Goal: Task Accomplishment & Management: Manage account settings

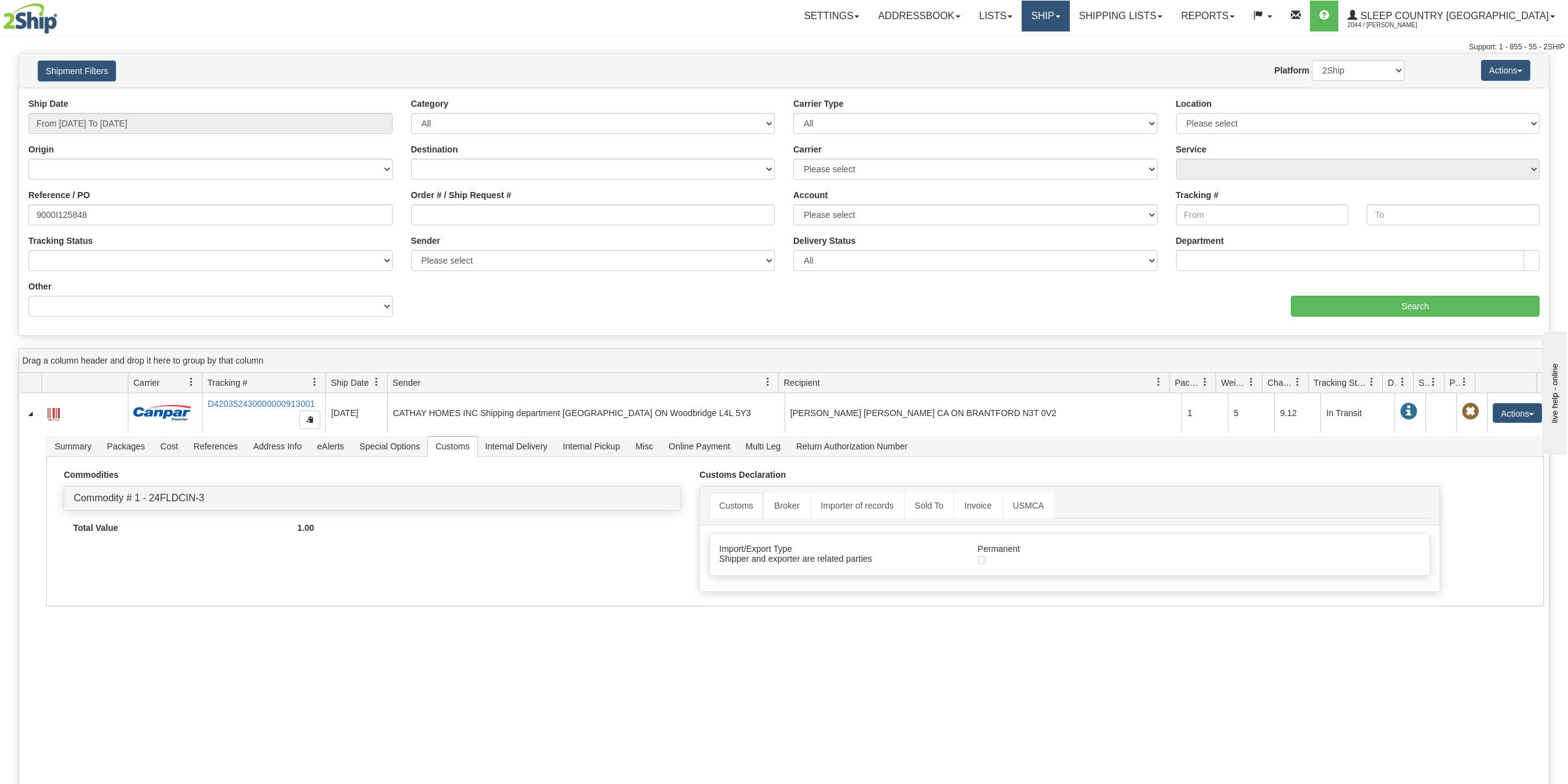
click at [1069, 12] on link "Ship" at bounding box center [1045, 16] width 47 height 31
click at [1057, 57] on span "OnHold / Order Queue" at bounding box center [1013, 59] width 87 height 10
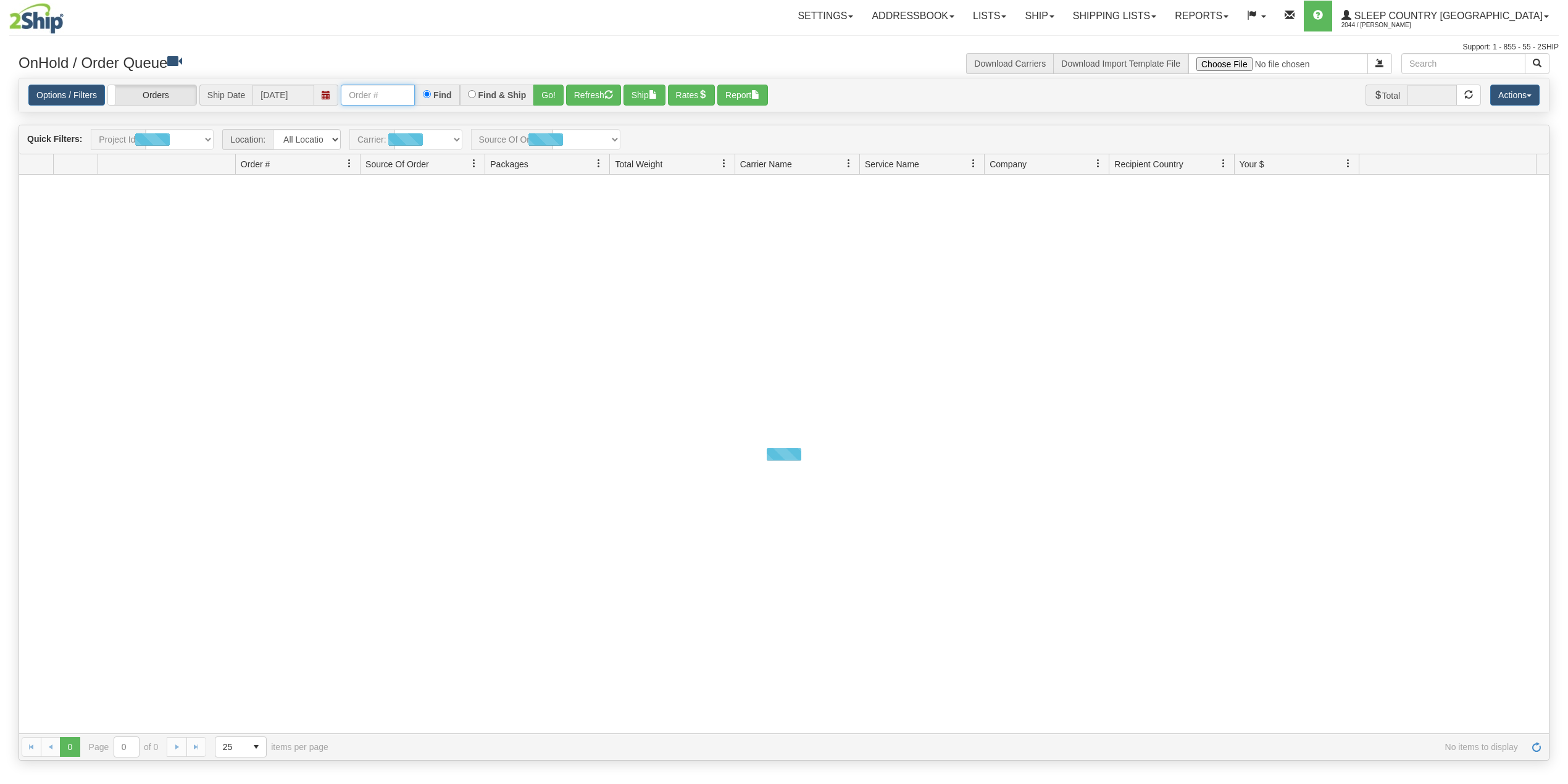
click at [357, 96] on input "text" at bounding box center [378, 94] width 74 height 21
paste input "9000I131047"
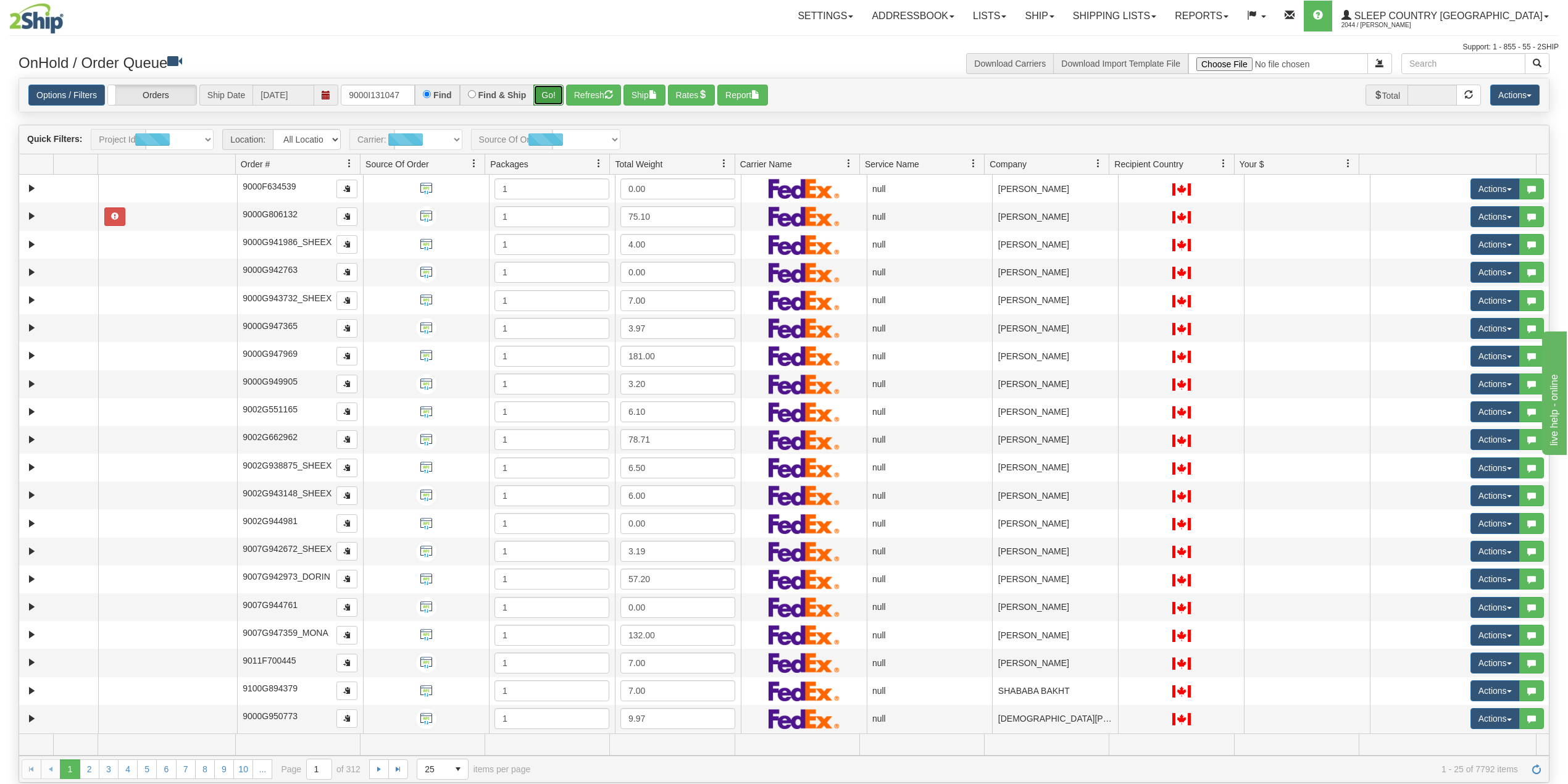
click at [554, 93] on button "Go!" at bounding box center [548, 94] width 30 height 21
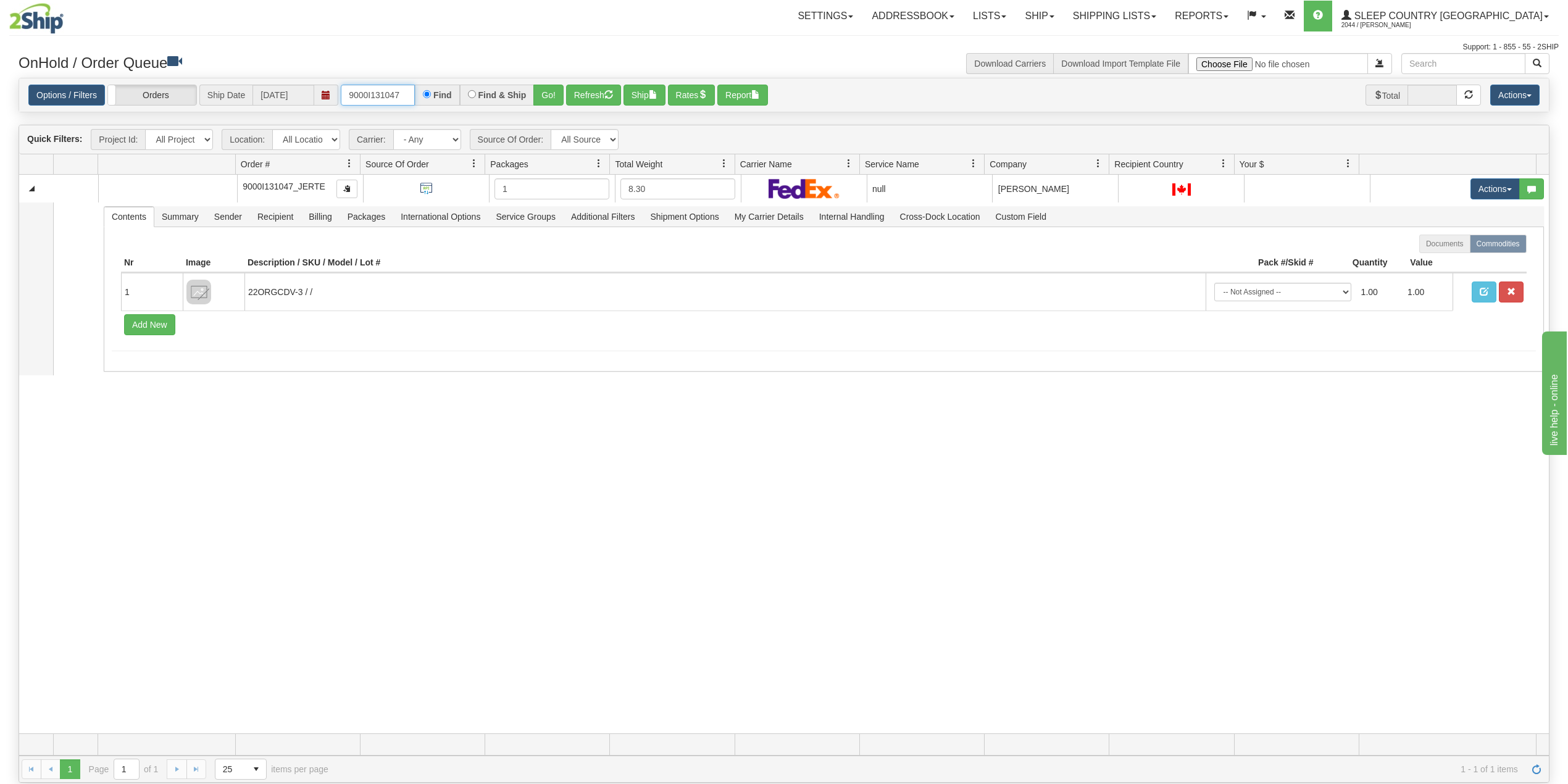
click at [388, 89] on input "9000I131047" at bounding box center [378, 94] width 74 height 21
paste input "8I091130"
click at [410, 91] on input "9008I091130" at bounding box center [378, 94] width 74 height 21
click at [405, 97] on input "9008I091130" at bounding box center [378, 94] width 74 height 21
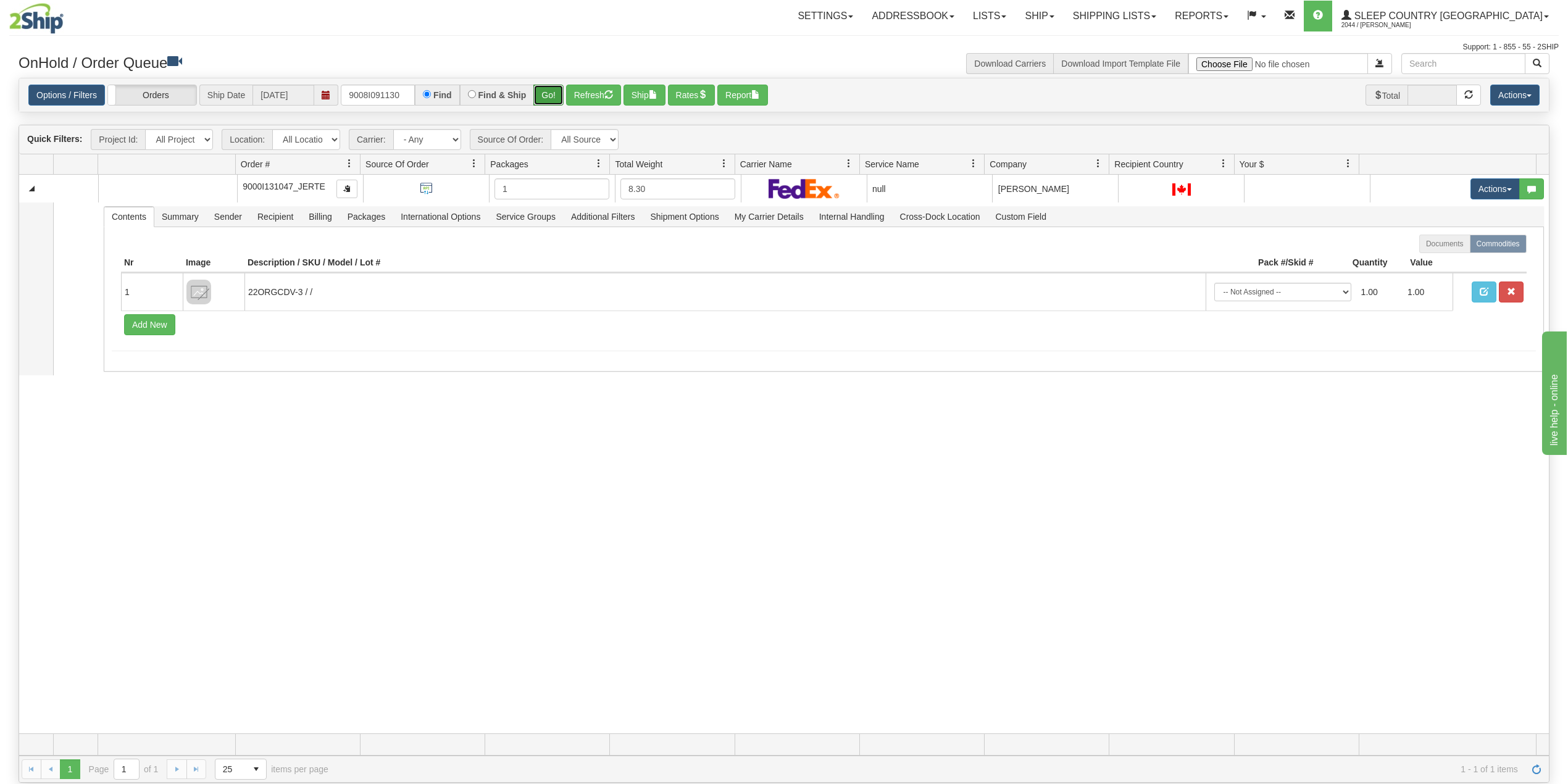
click at [546, 99] on button "Go!" at bounding box center [548, 94] width 30 height 21
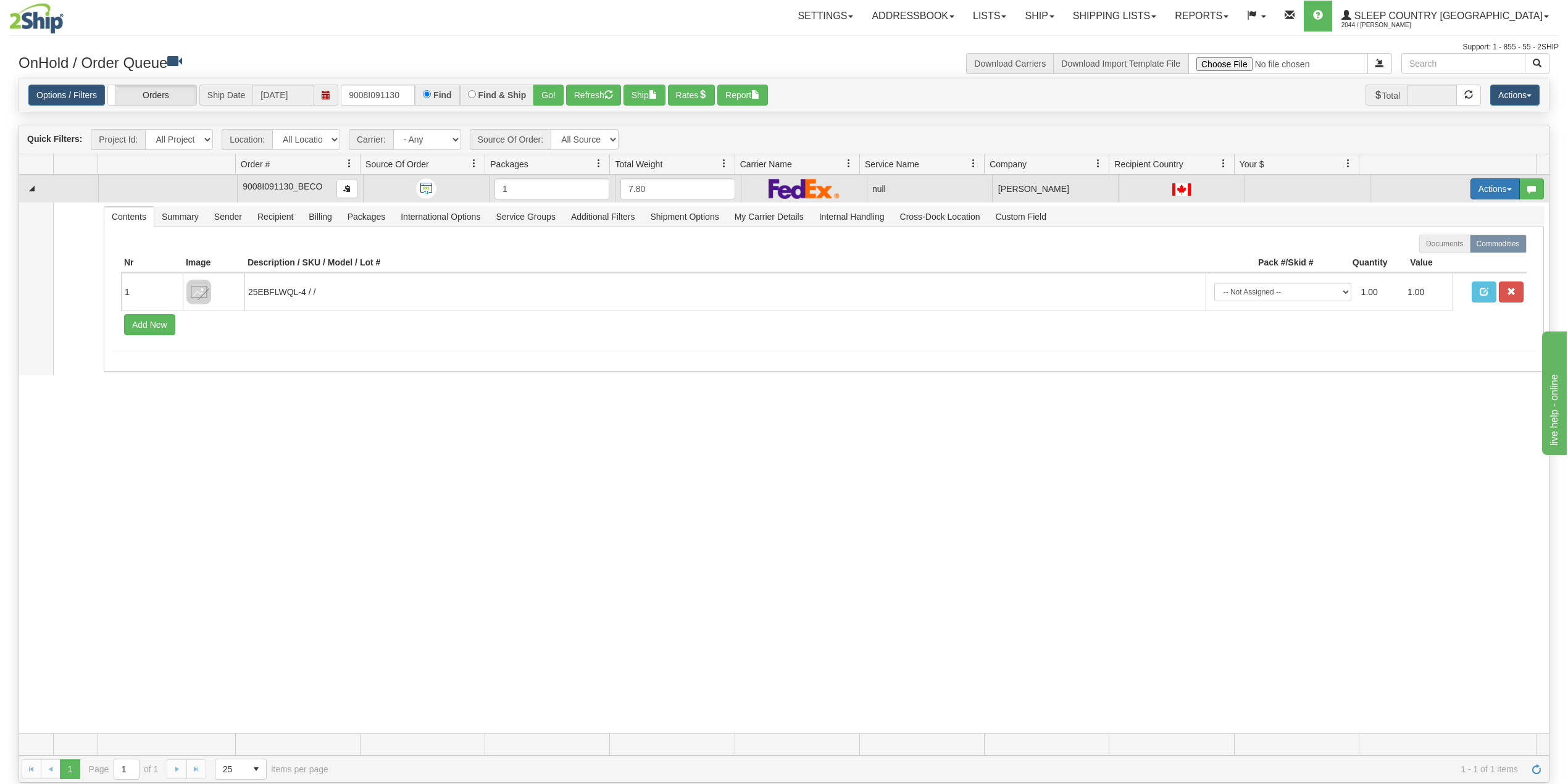
click at [1470, 183] on button "Actions" at bounding box center [1495, 188] width 49 height 21
click at [1438, 275] on span "Delete" at bounding box center [1442, 276] width 33 height 10
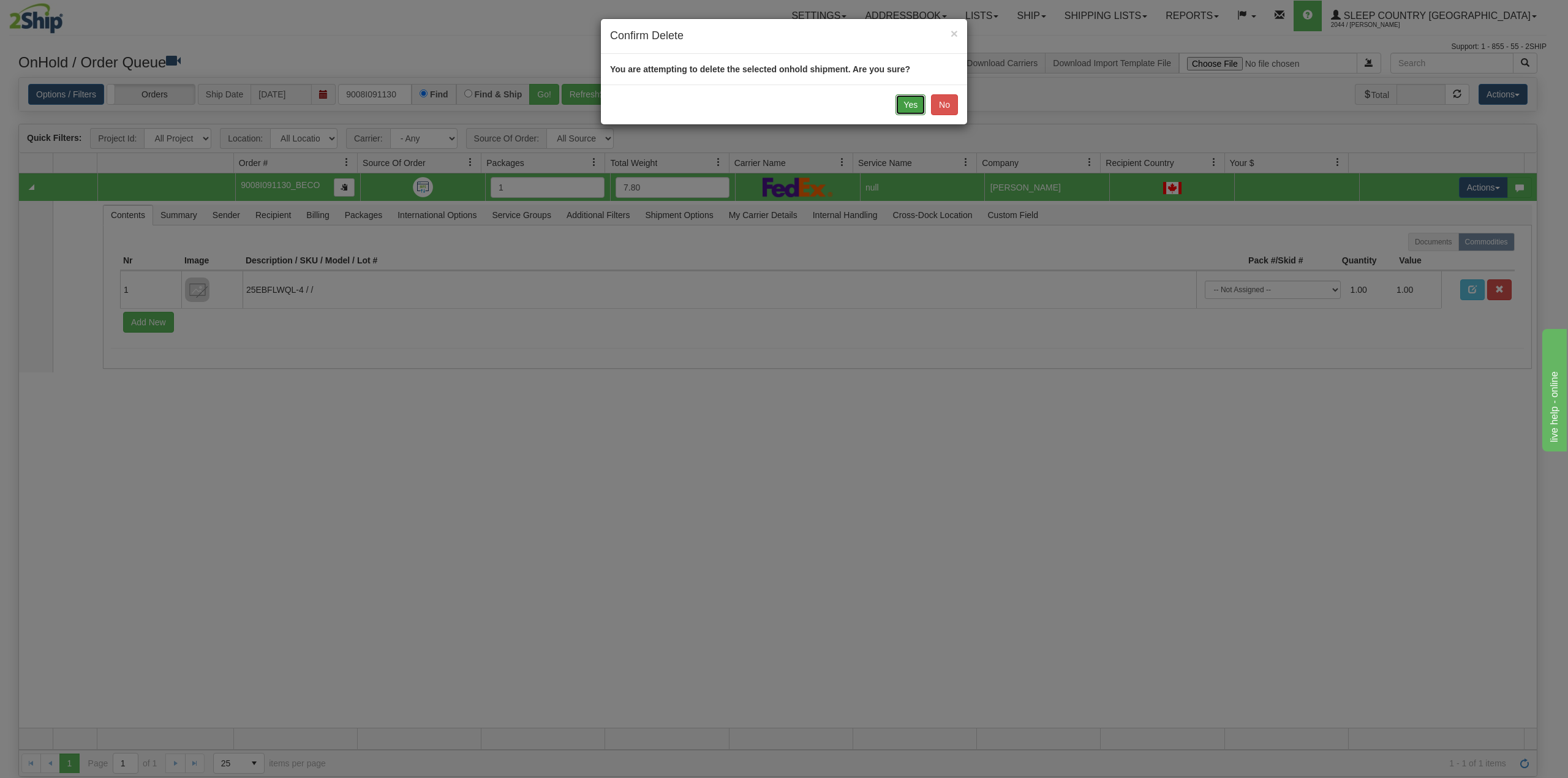
click at [905, 105] on button "Yes" at bounding box center [910, 105] width 30 height 21
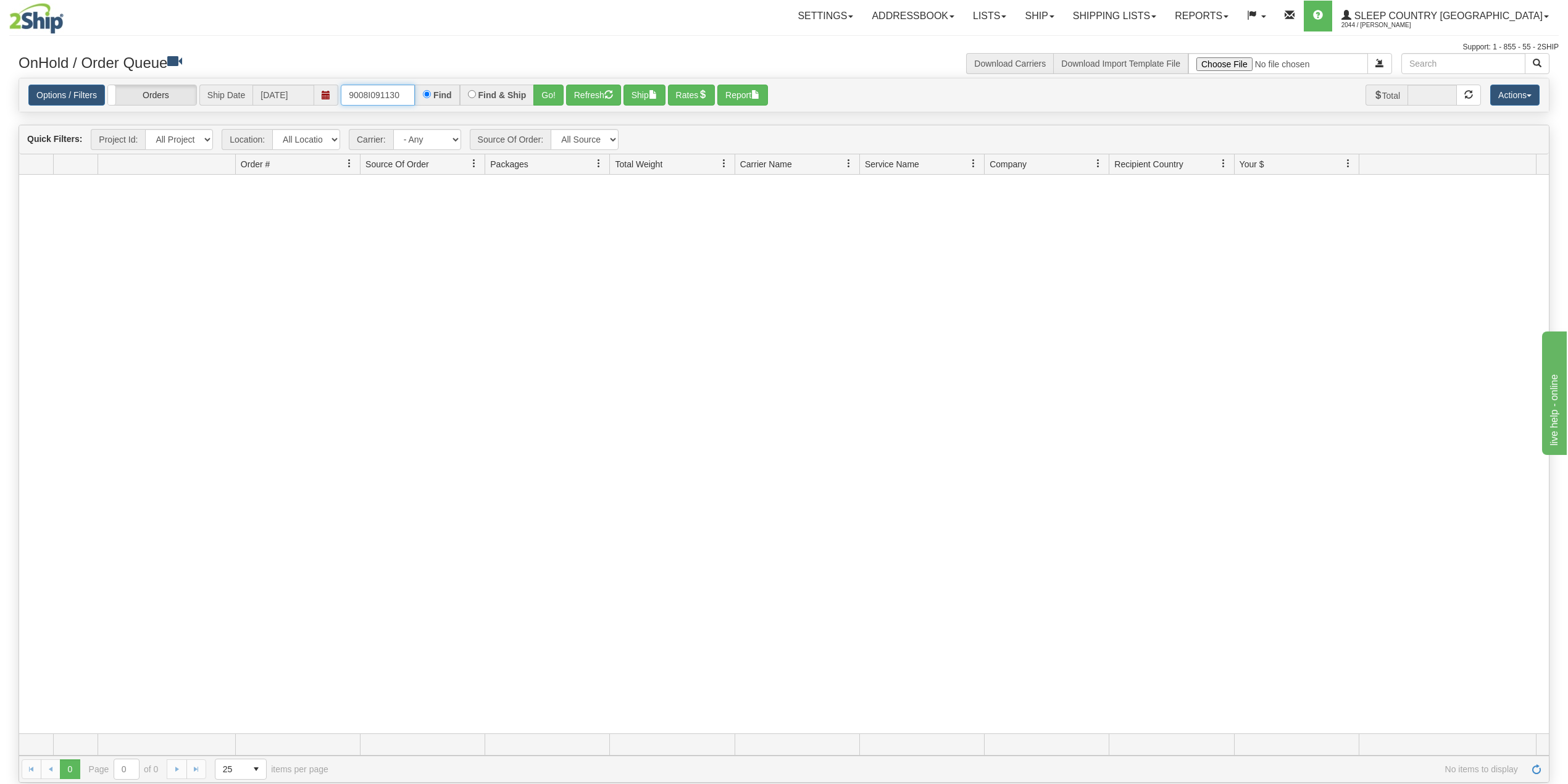
click at [378, 99] on input "9008I091130" at bounding box center [378, 94] width 74 height 21
drag, startPoint x: 378, startPoint y: 99, endPoint x: 384, endPoint y: 103, distance: 7.2
click at [379, 99] on input "9008I091130" at bounding box center [378, 94] width 74 height 21
paste input "0I095313"
click at [554, 91] on button "Go!" at bounding box center [548, 94] width 30 height 21
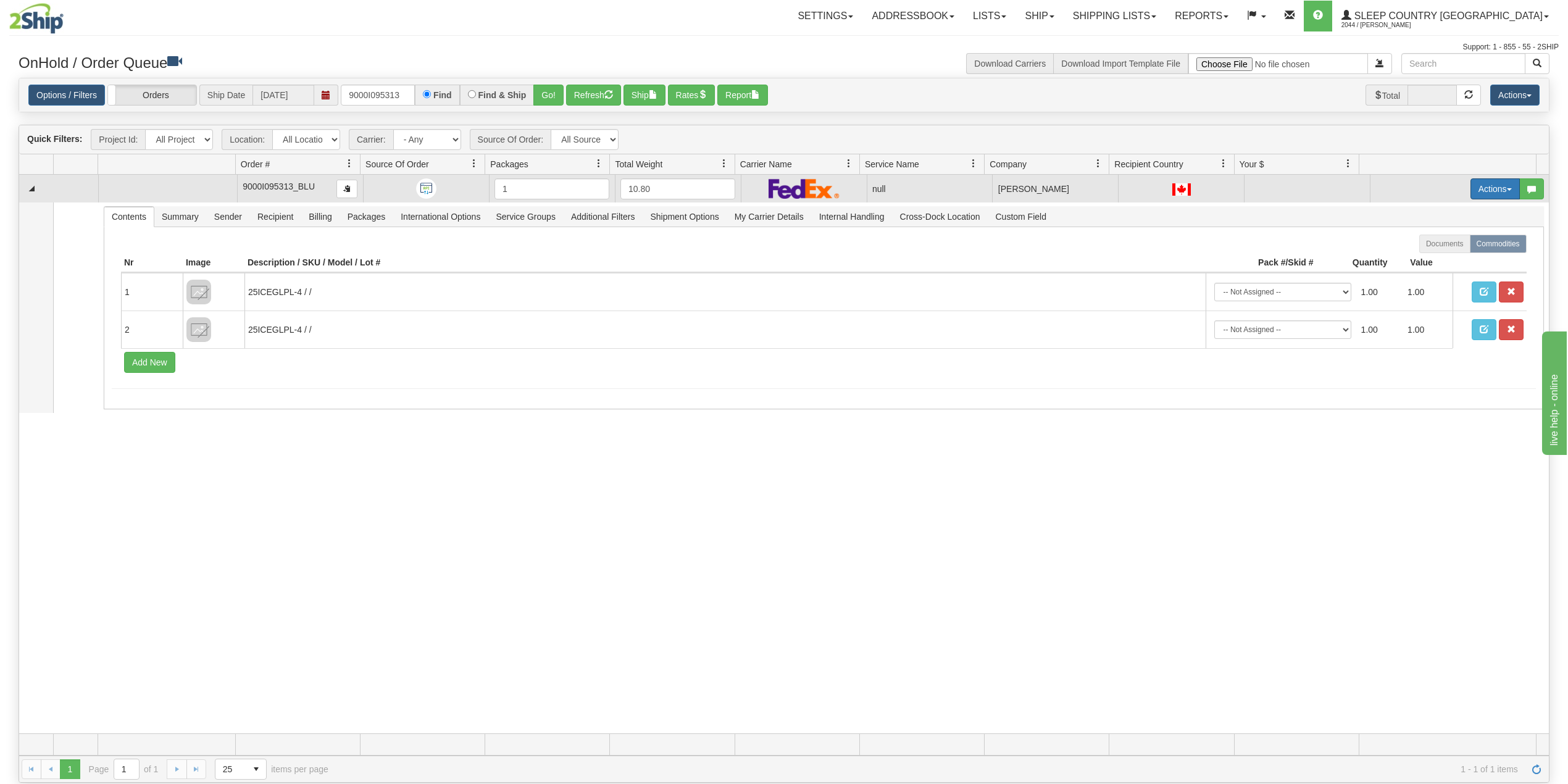
click at [1472, 192] on button "Actions" at bounding box center [1495, 188] width 49 height 21
click at [1426, 280] on span "Delete" at bounding box center [1442, 276] width 33 height 10
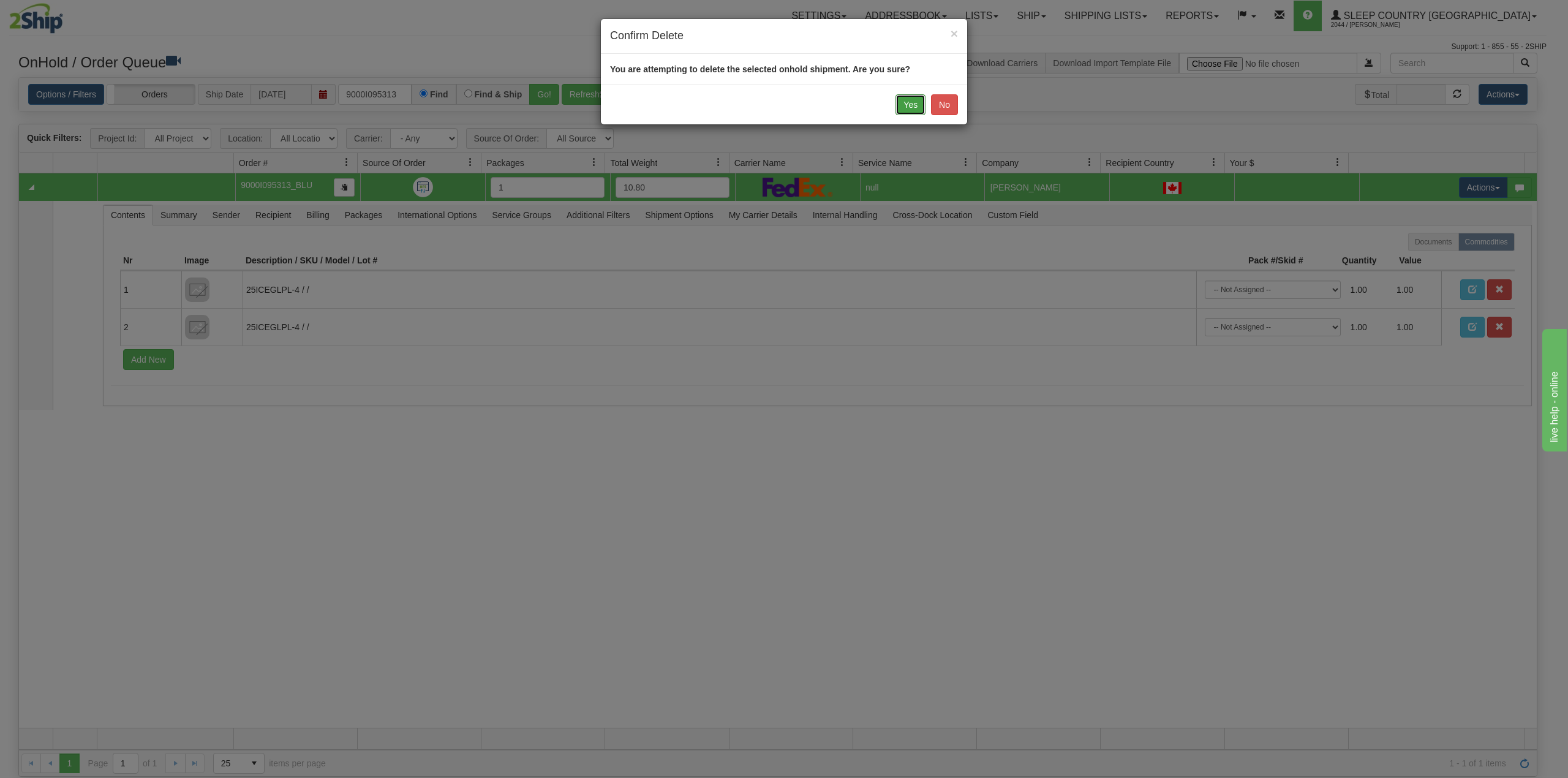
click at [907, 101] on button "Yes" at bounding box center [910, 105] width 30 height 21
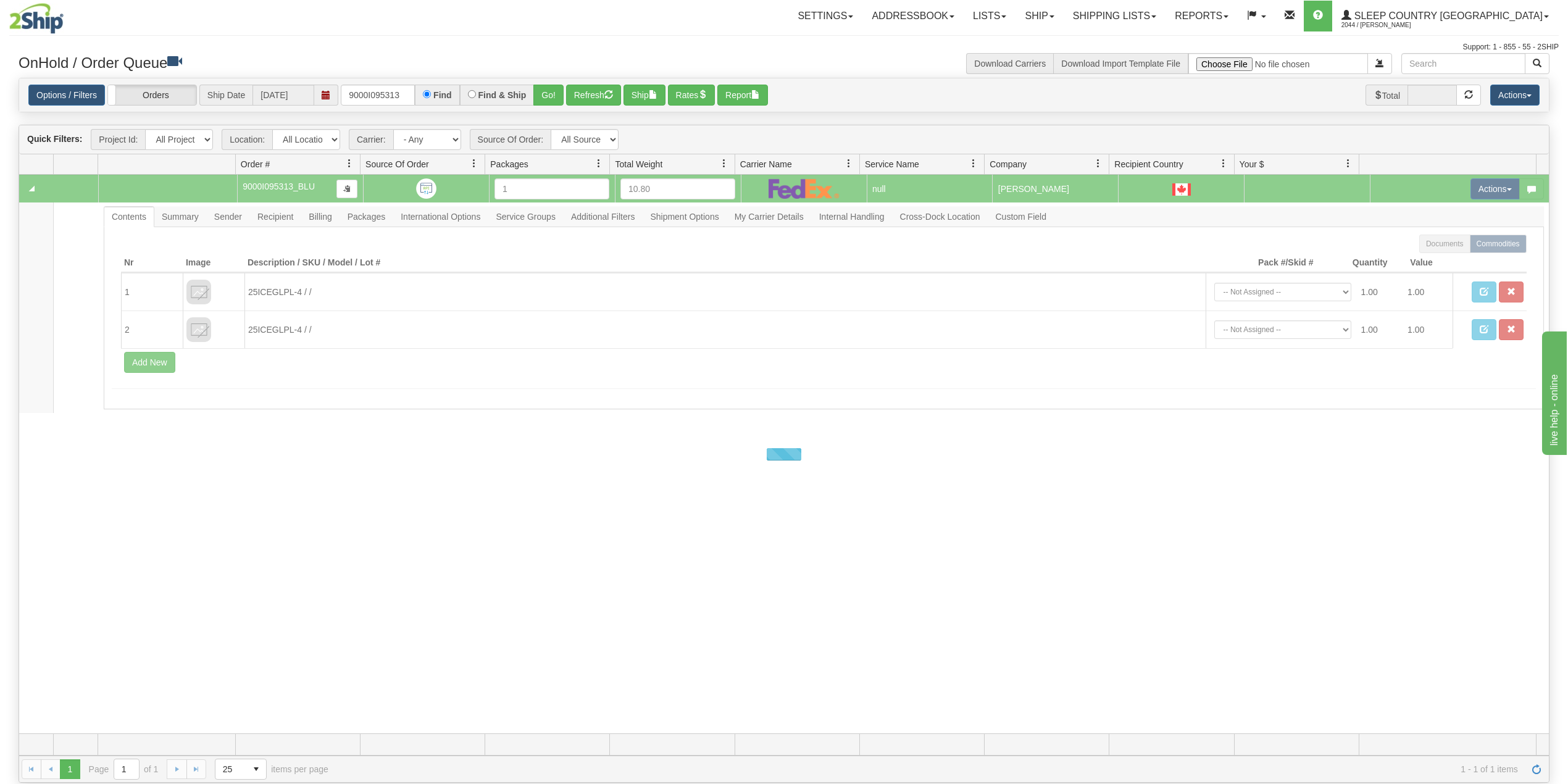
click at [748, 35] on hr at bounding box center [784, 35] width 1549 height 1
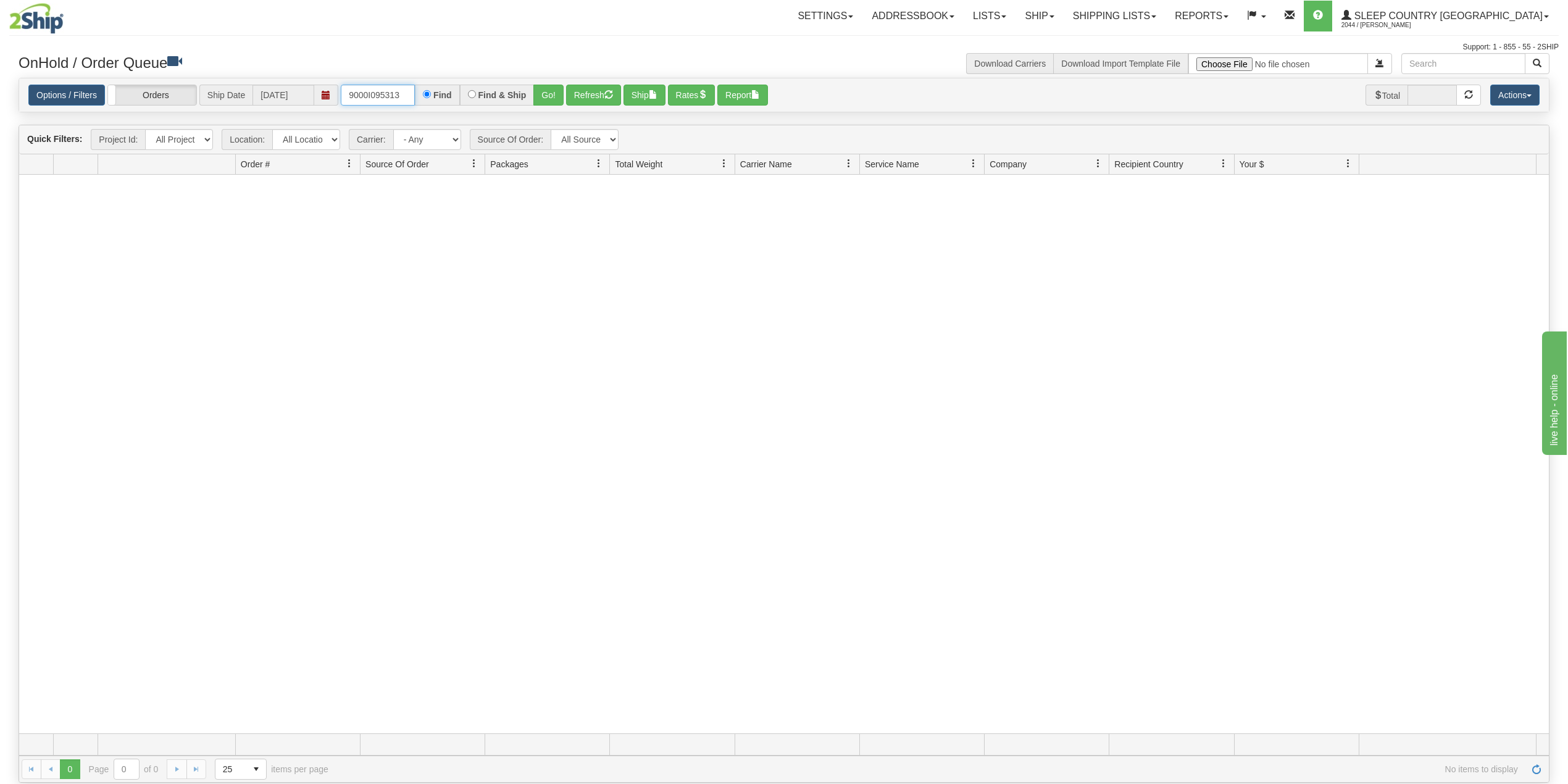
click at [384, 90] on input "9000I095313" at bounding box center [378, 94] width 74 height 21
paste input "15024"
click at [553, 91] on button "Go!" at bounding box center [548, 94] width 30 height 21
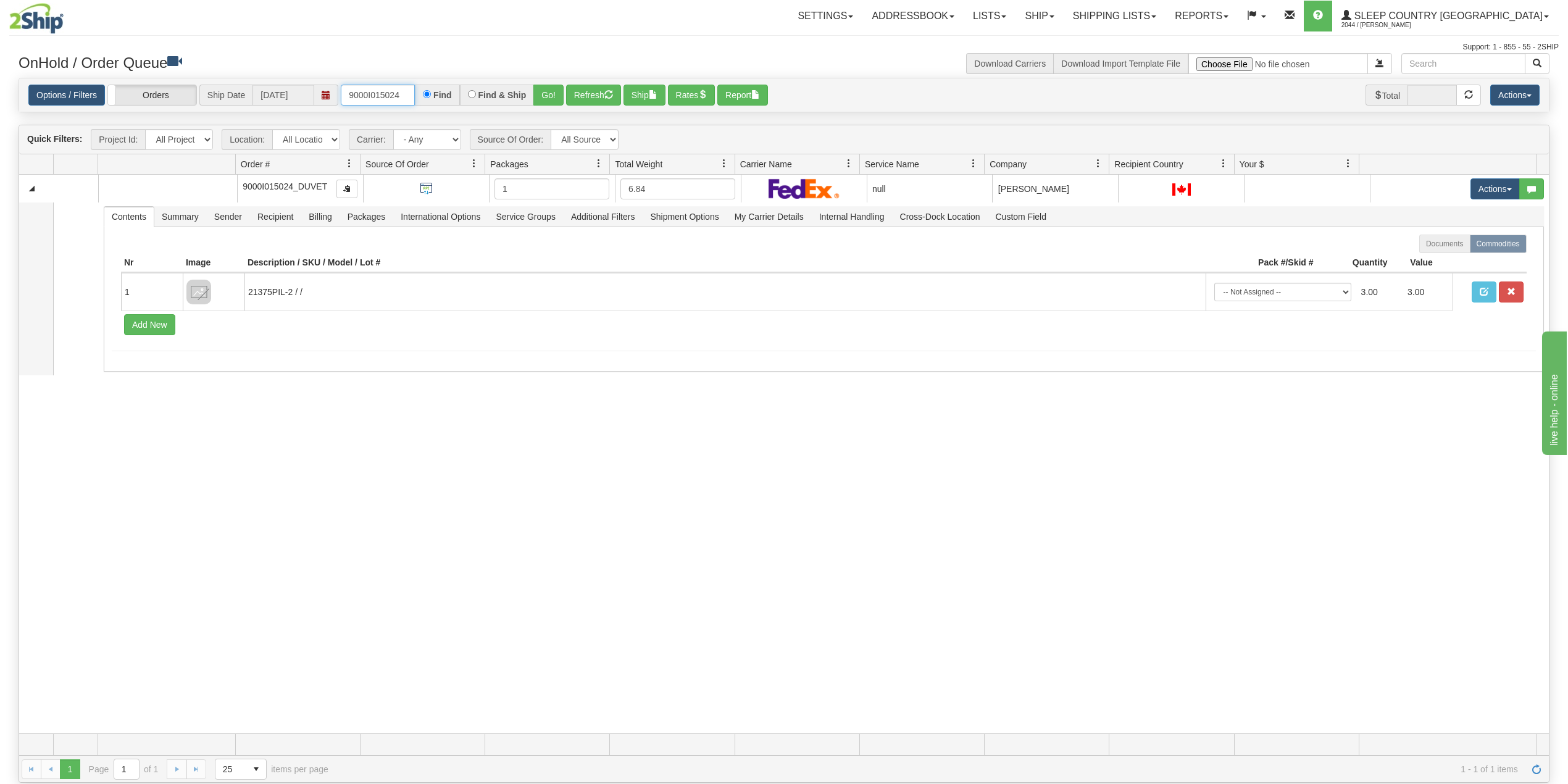
click at [395, 97] on input "9000I015024" at bounding box center [378, 94] width 74 height 21
paste input "8I040090"
type input "9008I040090"
click at [553, 92] on button "Go!" at bounding box center [548, 94] width 30 height 21
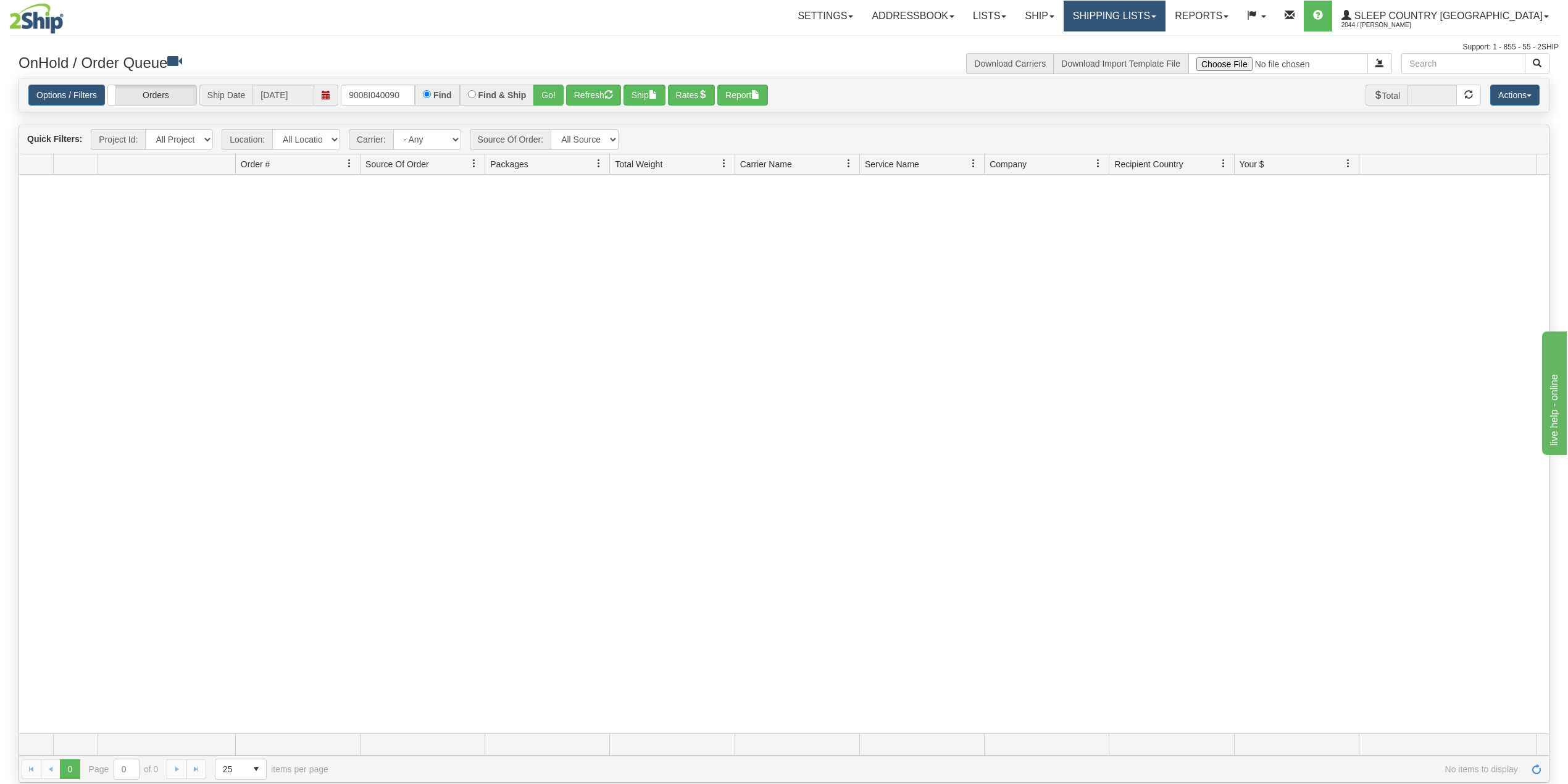
click at [1166, 13] on link "Shipping lists" at bounding box center [1115, 16] width 102 height 31
click at [1152, 57] on span "Search Shipment History" at bounding box center [1105, 59] width 96 height 10
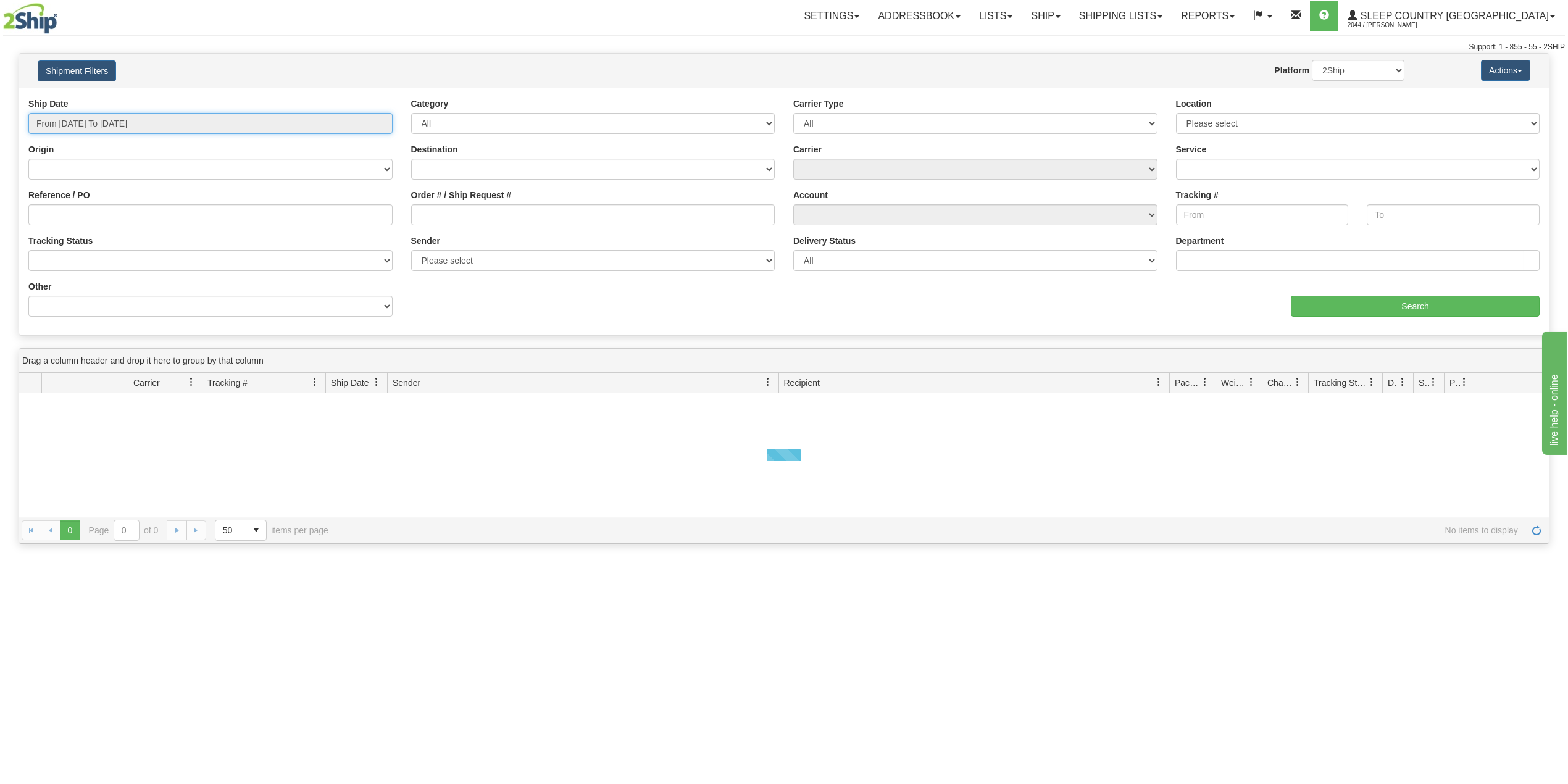
drag, startPoint x: 163, startPoint y: 116, endPoint x: 167, endPoint y: 140, distance: 24.3
click at [163, 116] on input "From [DATE] To [DATE]" at bounding box center [210, 123] width 365 height 21
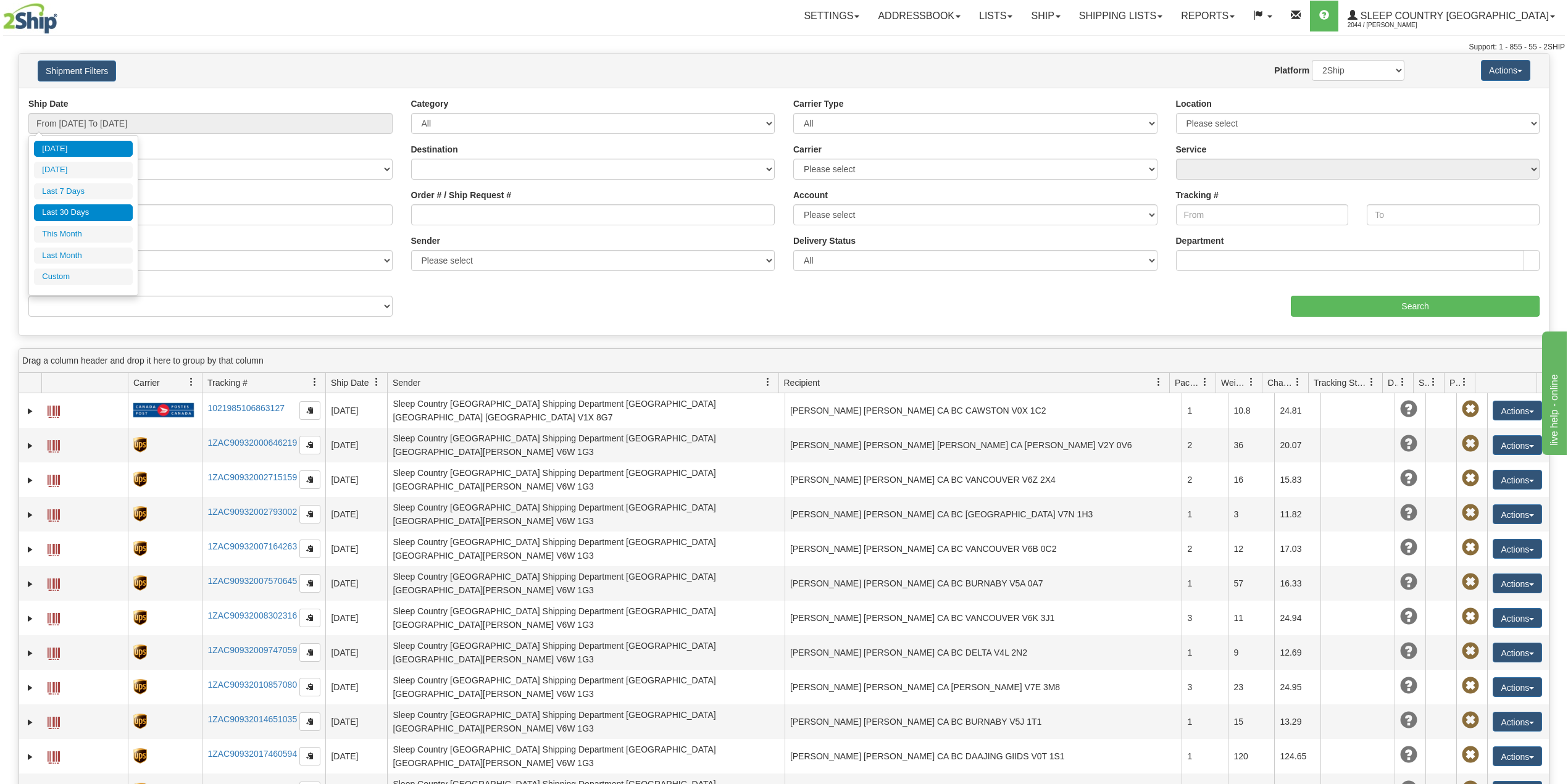
click at [59, 215] on li "Last 30 Days" at bounding box center [83, 213] width 99 height 17
type input "From [DATE] To [DATE]"
click at [74, 217] on input "Reference / PO" at bounding box center [210, 215] width 365 height 21
paste input "9008I040090"
type input "9008I040090"
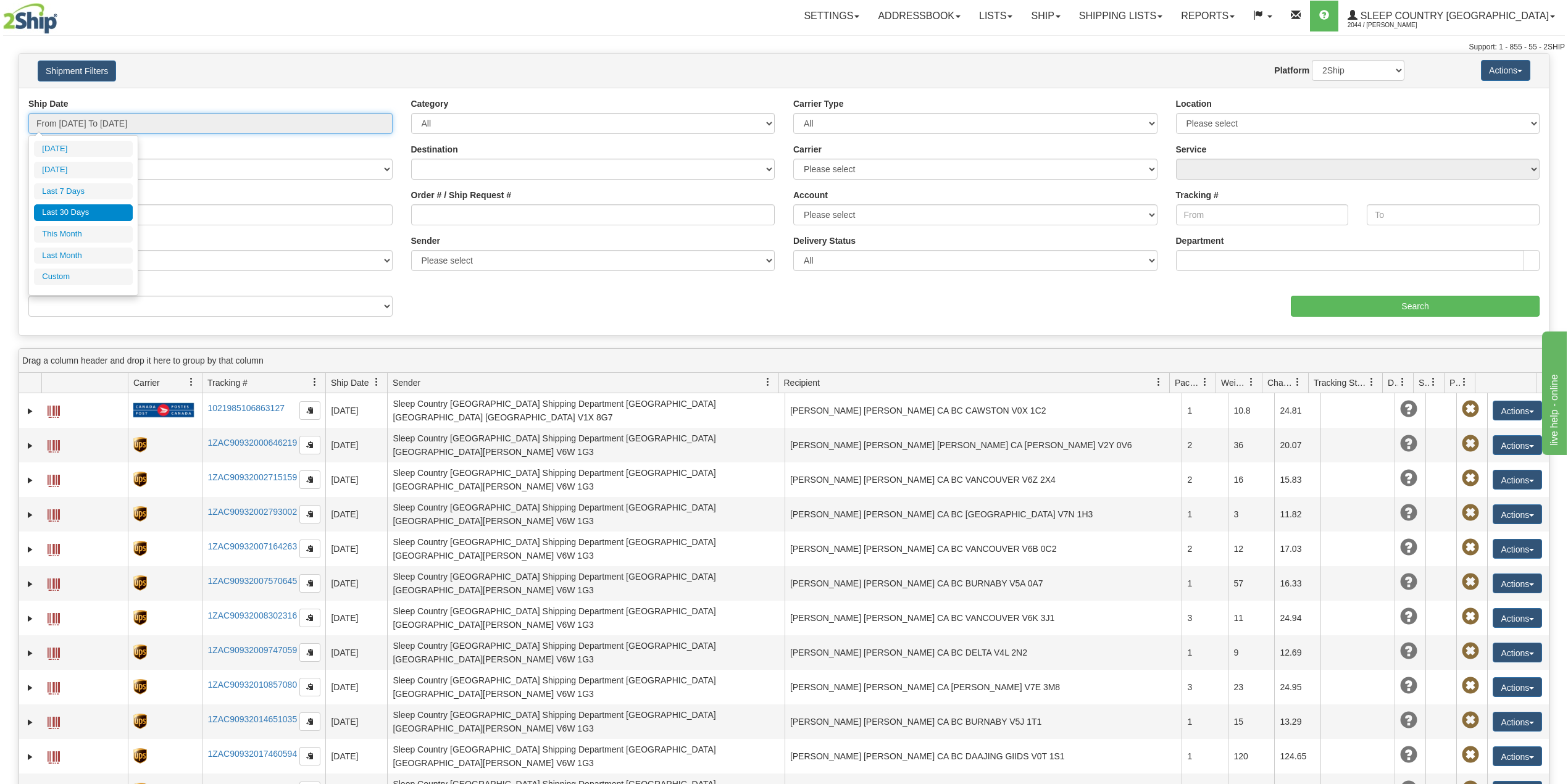
click at [149, 128] on input "From 09/02/2025 To 10/01/2025" at bounding box center [210, 123] width 365 height 21
type input "[DATE]"
type input "10/31/2025"
type input "09/02/2025"
type input "[DATE]"
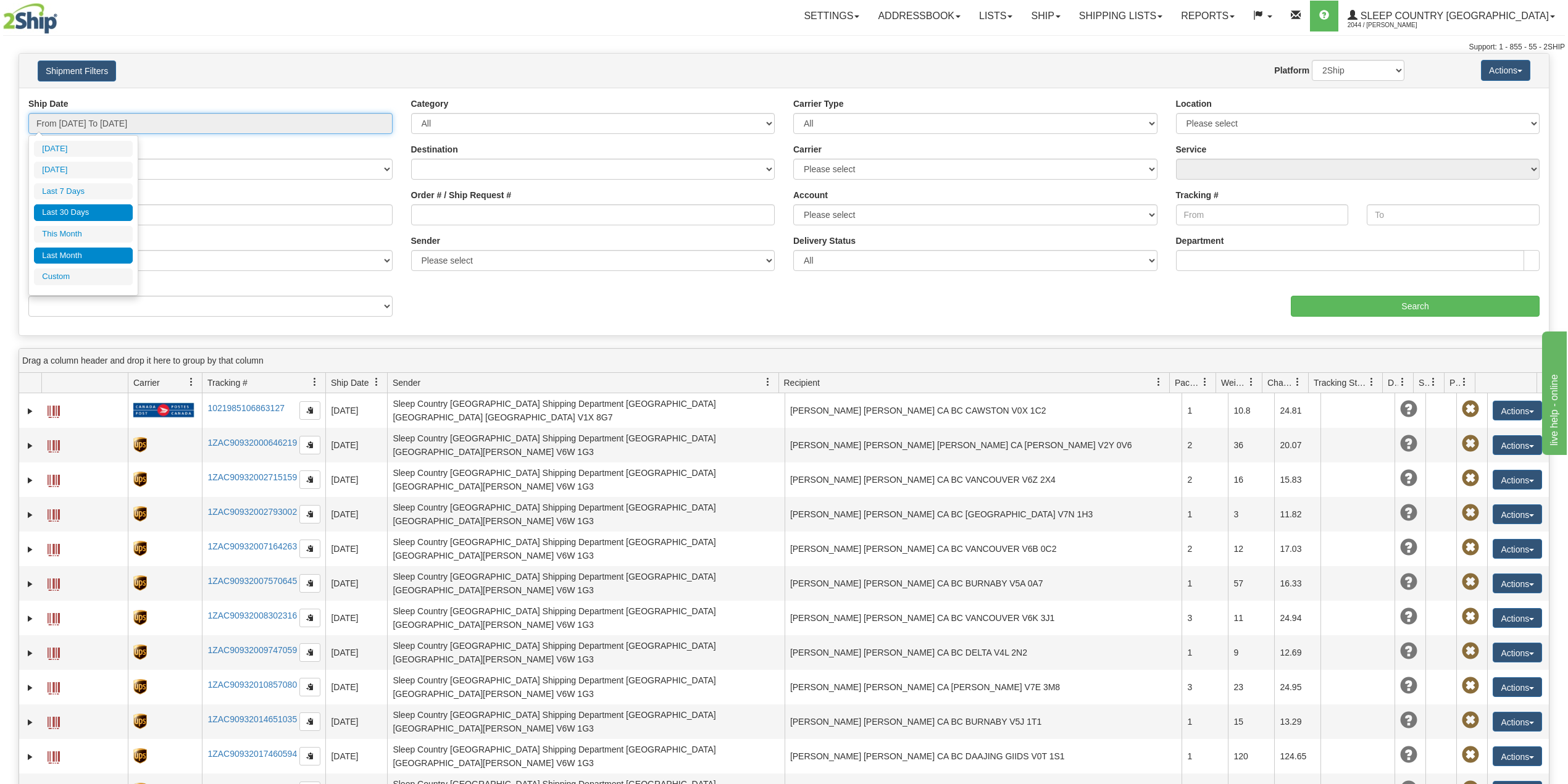
type input "09/01/2025"
type input "[DATE]"
click at [91, 277] on li "Custom" at bounding box center [83, 277] width 99 height 17
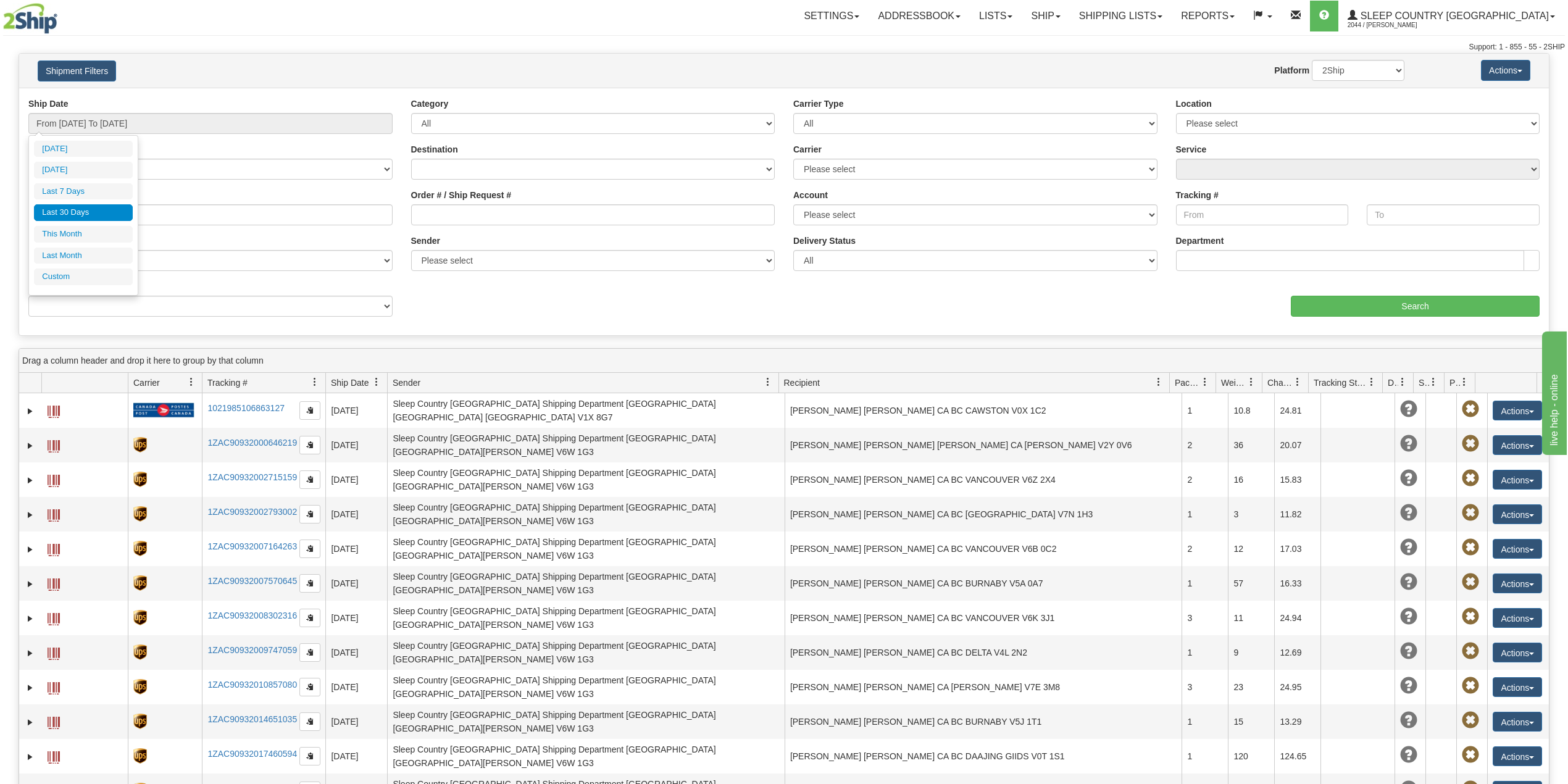
type input "09/01/2025"
type input "[DATE]"
type input "09/02/2025"
type input "[DATE]"
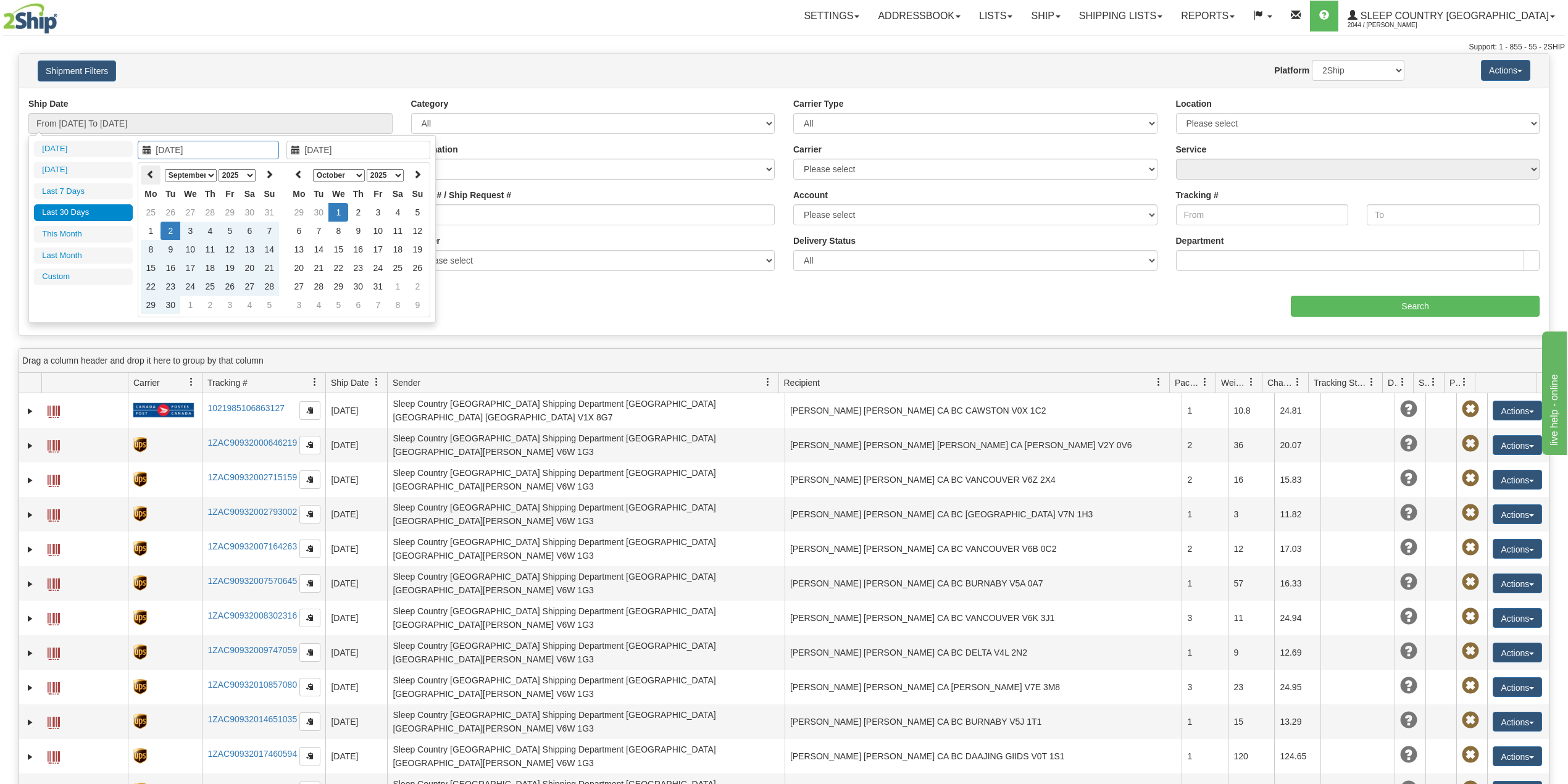
click at [146, 173] on icon at bounding box center [151, 174] width 9 height 9
type input "08/01/2025"
click at [230, 204] on td "1" at bounding box center [229, 212] width 20 height 19
click at [299, 176] on icon at bounding box center [299, 174] width 9 height 9
click at [420, 168] on th at bounding box center [417, 175] width 20 height 19
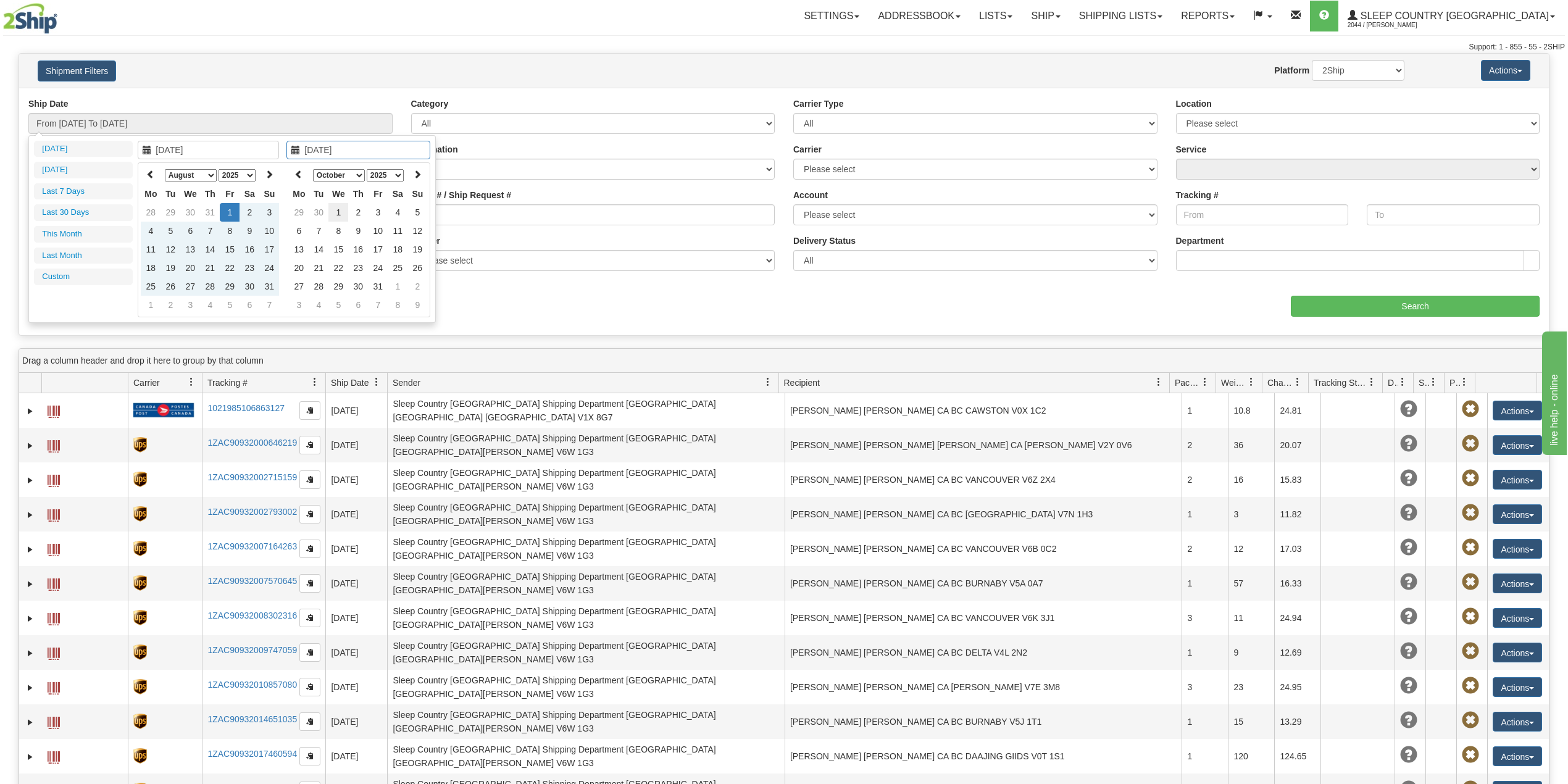
type input "[DATE]"
click at [337, 208] on td "1" at bounding box center [338, 212] width 20 height 19
type input "From 08/01/2025 To 10/01/2025"
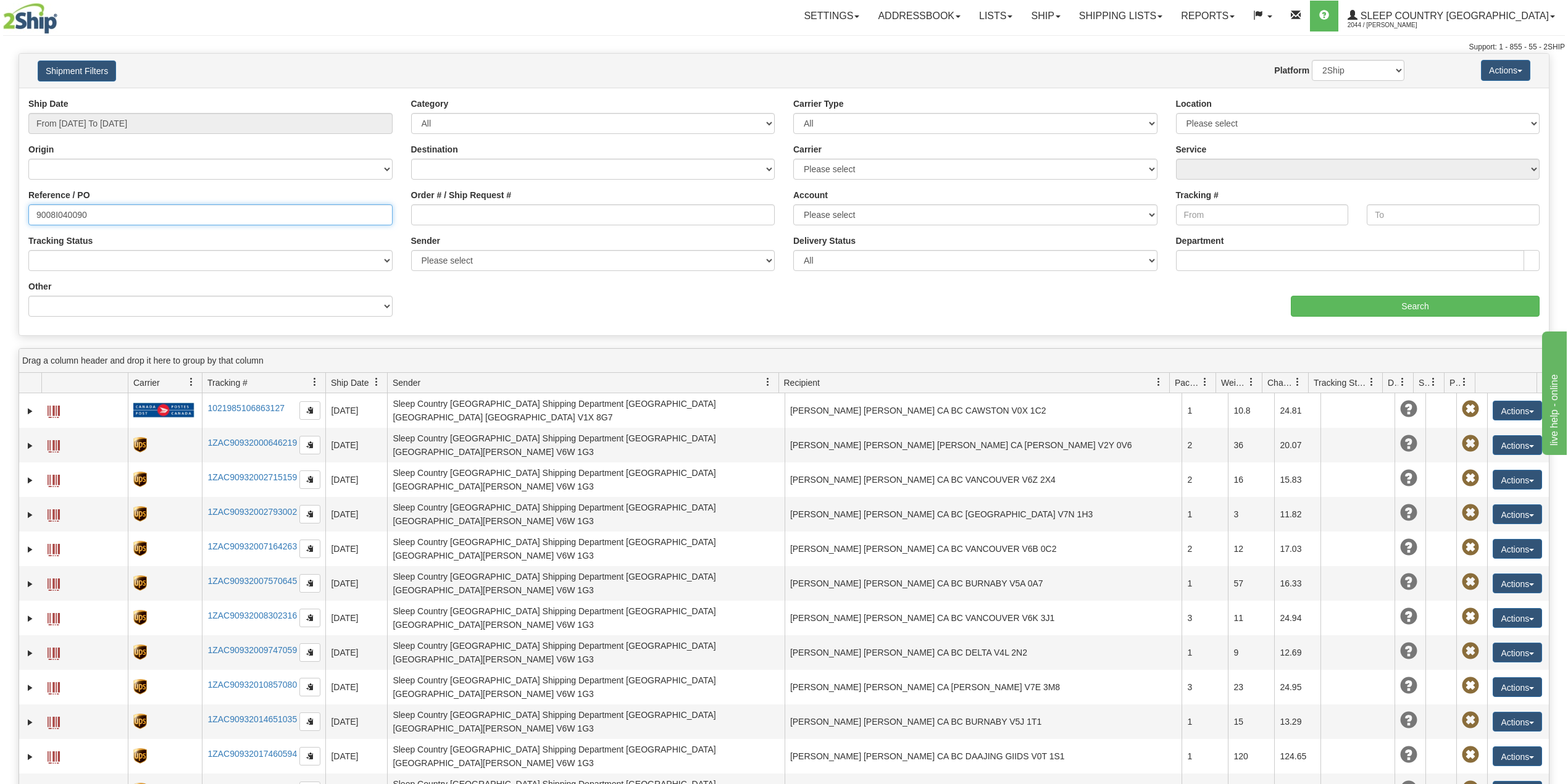
drag, startPoint x: 298, startPoint y: 222, endPoint x: 308, endPoint y: 222, distance: 10.0
click at [298, 221] on input "9008I040090" at bounding box center [210, 215] width 365 height 21
click at [1339, 304] on input "Search" at bounding box center [1415, 306] width 249 height 21
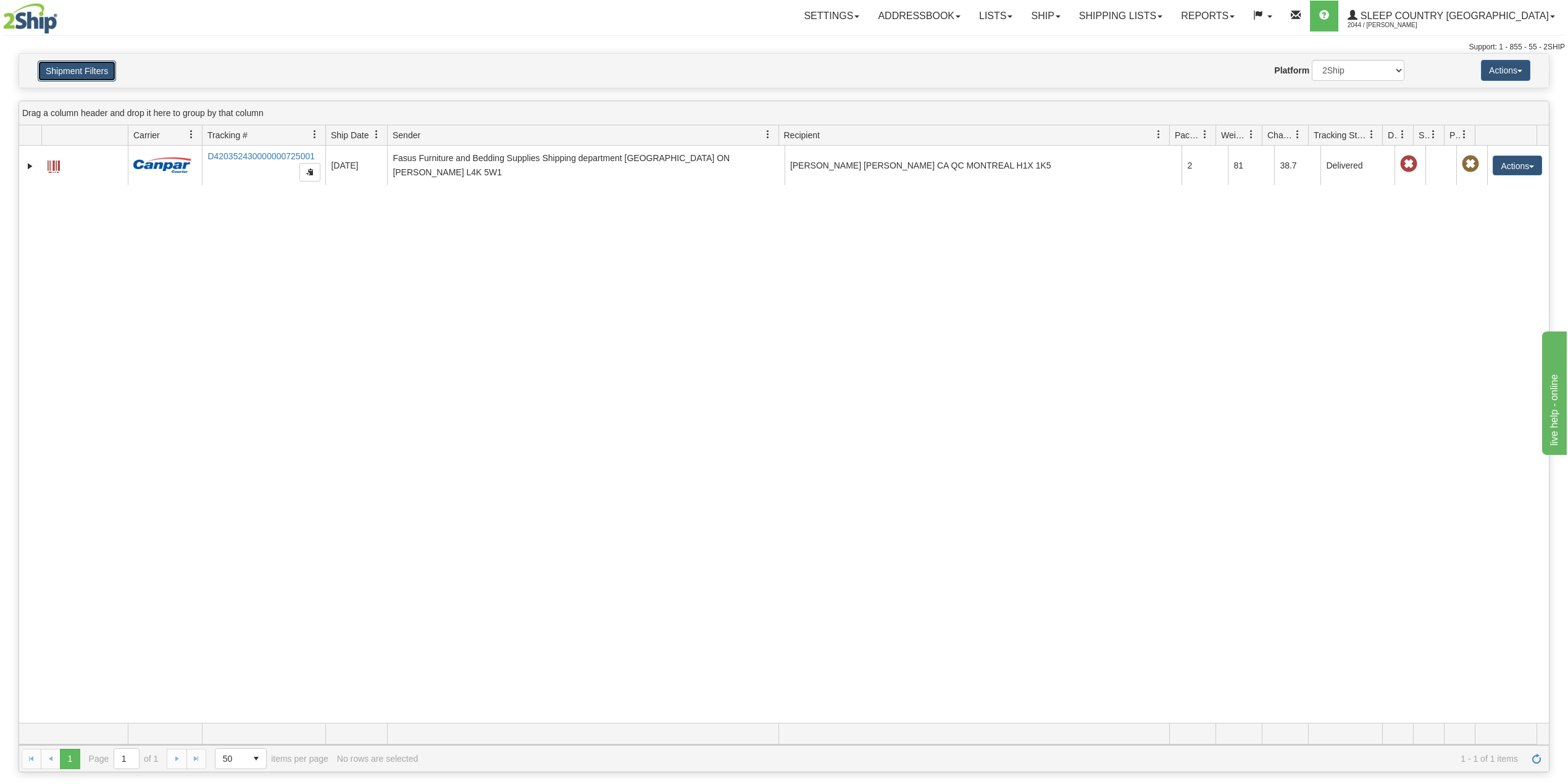
click at [94, 70] on button "Shipment Filters" at bounding box center [77, 71] width 79 height 21
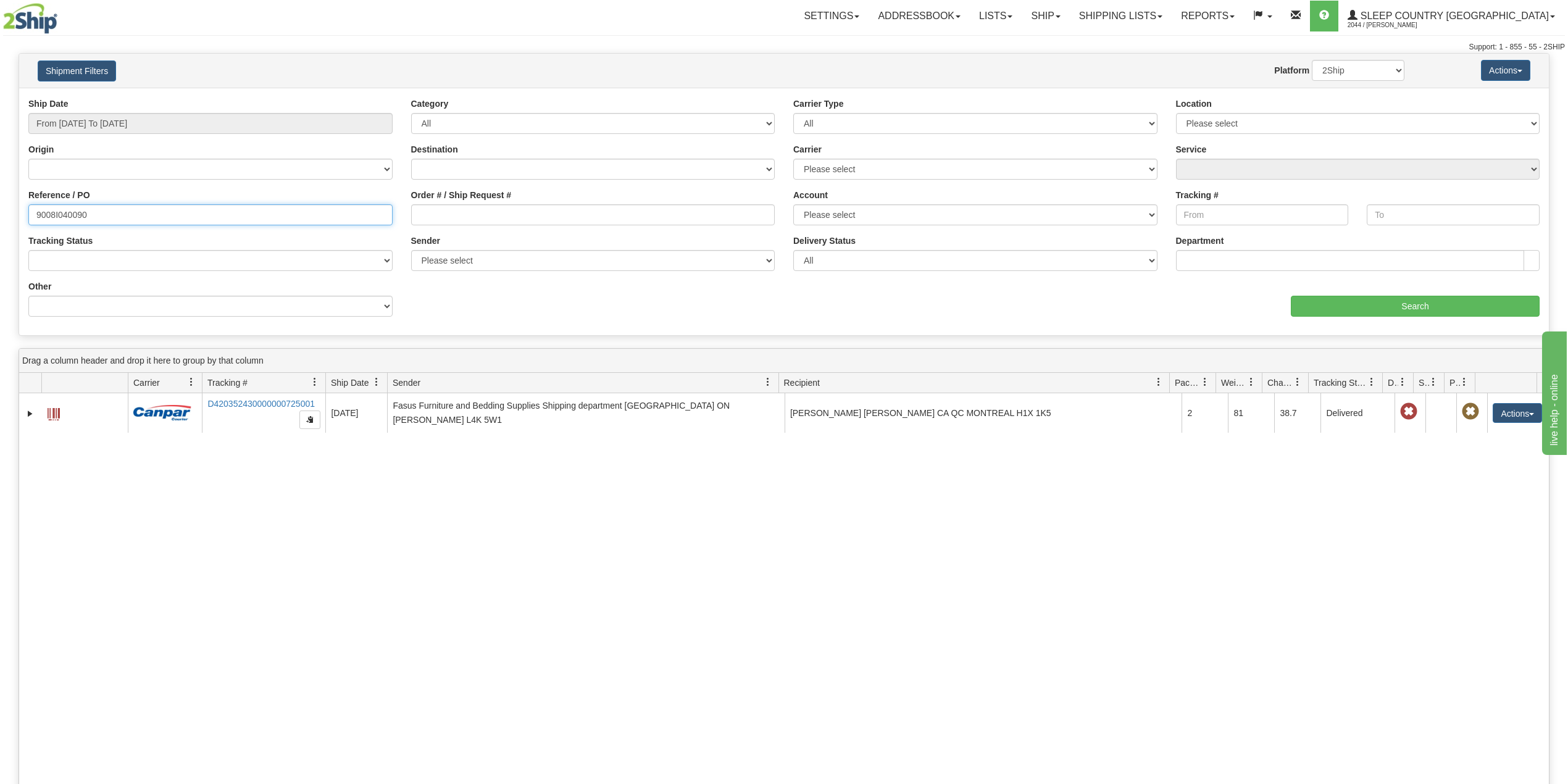
click at [69, 214] on input "9008I040090" at bounding box center [210, 215] width 365 height 21
click at [68, 214] on input "9008I040090" at bounding box center [210, 215] width 365 height 21
paste input "2I031045"
click at [1332, 305] on input "Search" at bounding box center [1415, 306] width 249 height 21
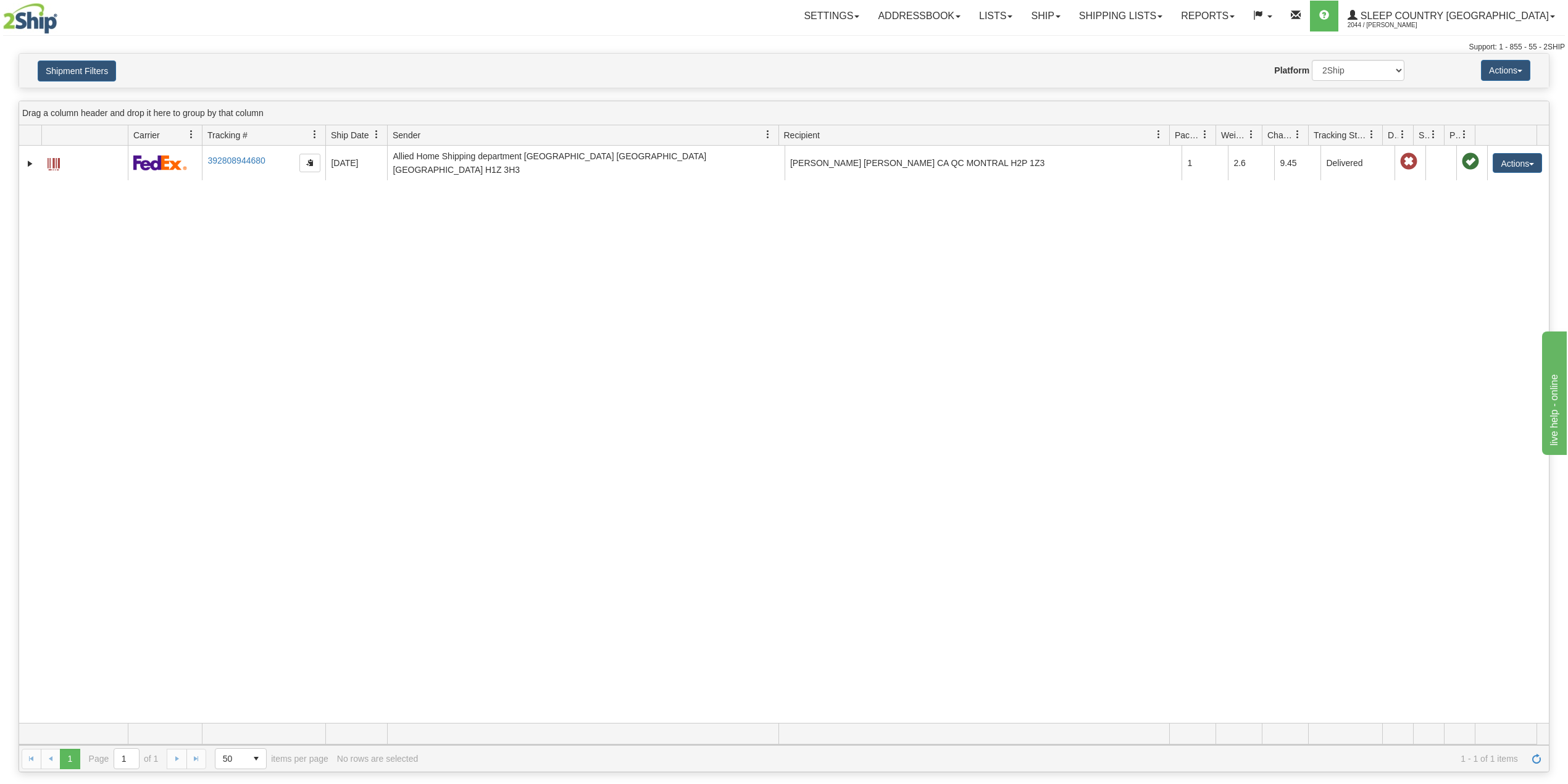
click at [97, 58] on div "Shipment Filters Website Agent Nothing selected Client User Platform 2Ship Impo…" at bounding box center [784, 70] width 1530 height 34
click at [94, 70] on button "Shipment Filters" at bounding box center [77, 71] width 79 height 21
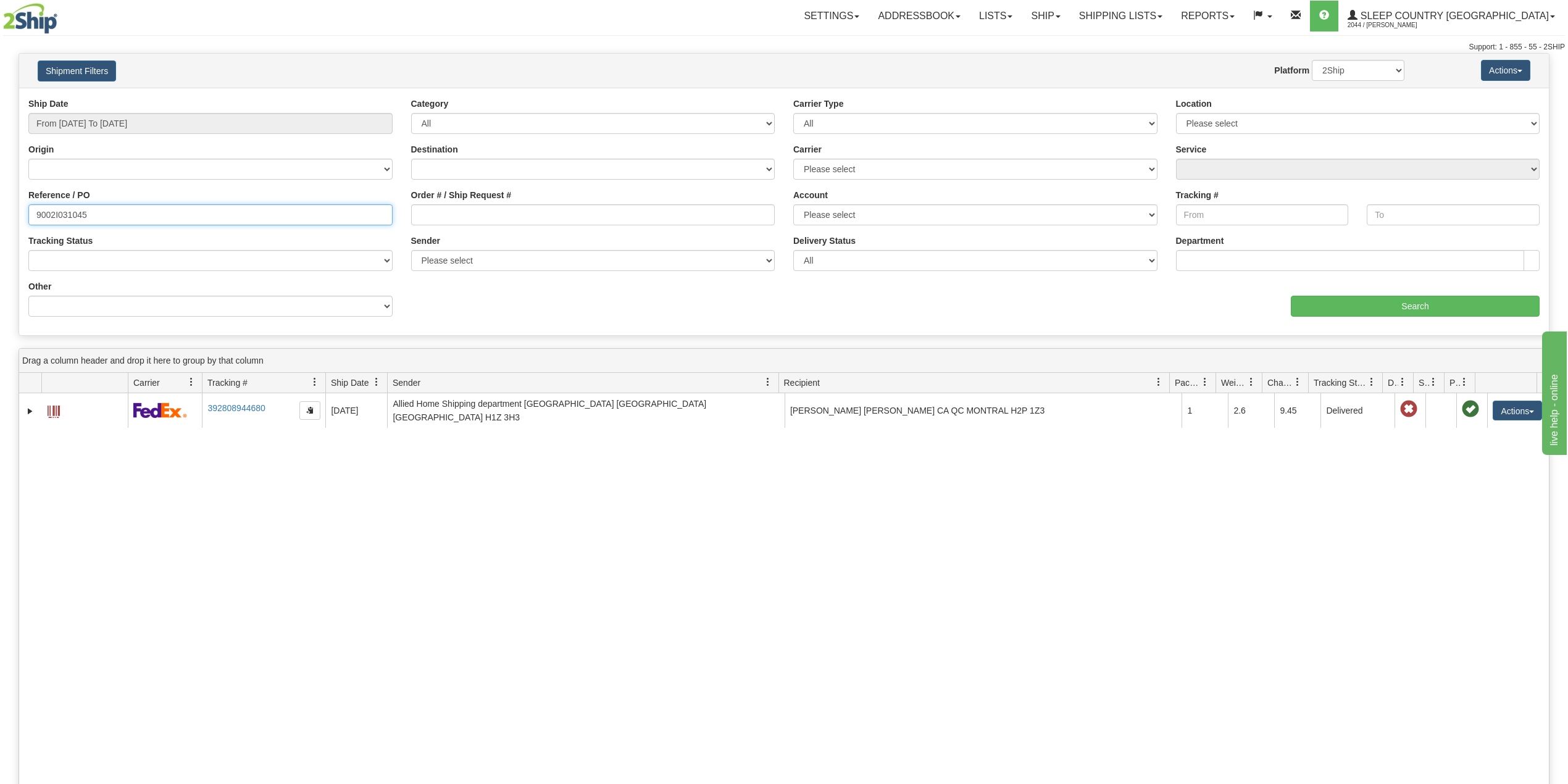
click at [66, 211] on input "9002I031045" at bounding box center [210, 215] width 365 height 21
paste input "91746"
click at [1323, 308] on input "Search" at bounding box center [1415, 306] width 249 height 21
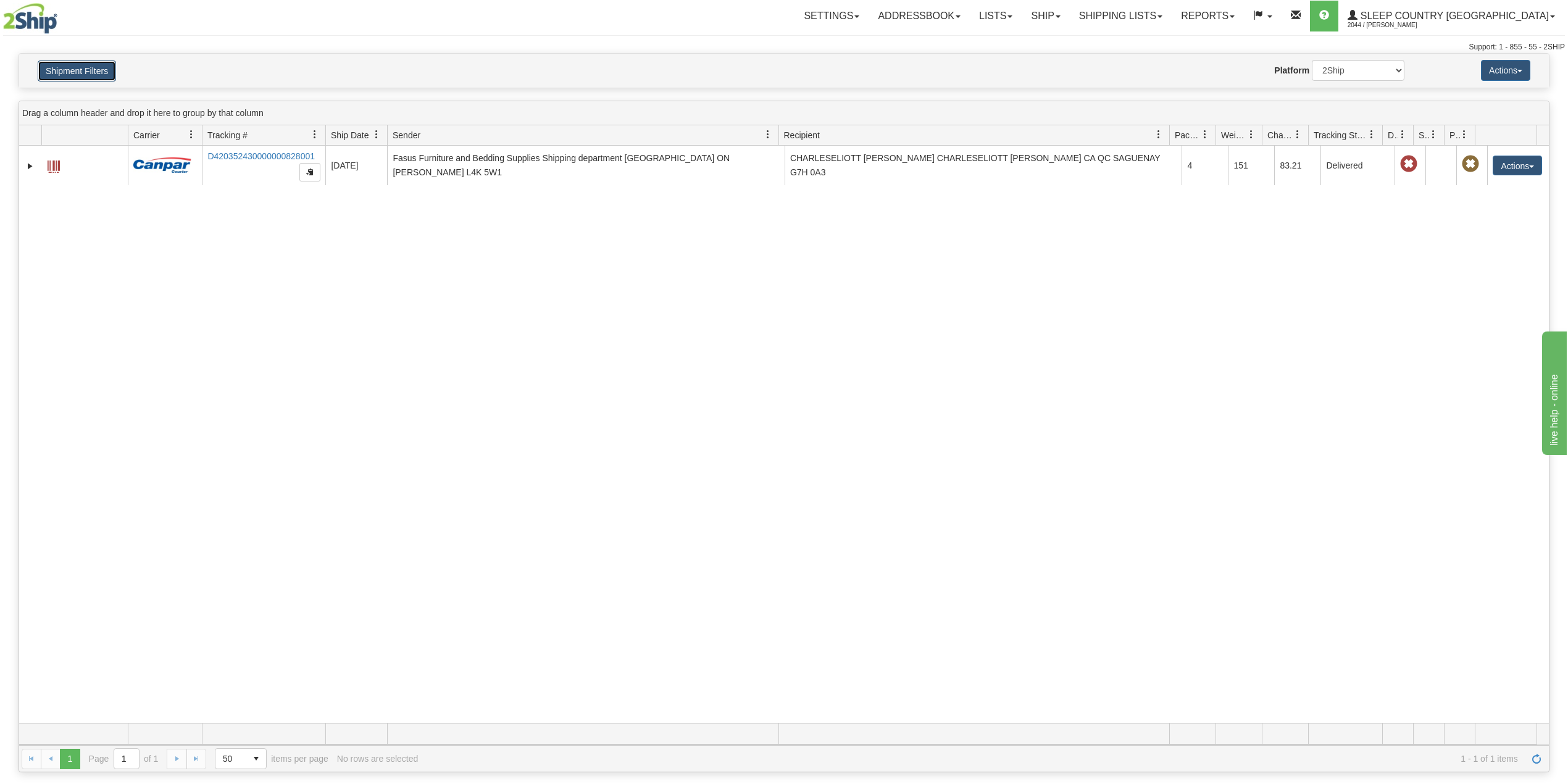
click at [72, 70] on button "Shipment Filters" at bounding box center [77, 71] width 79 height 21
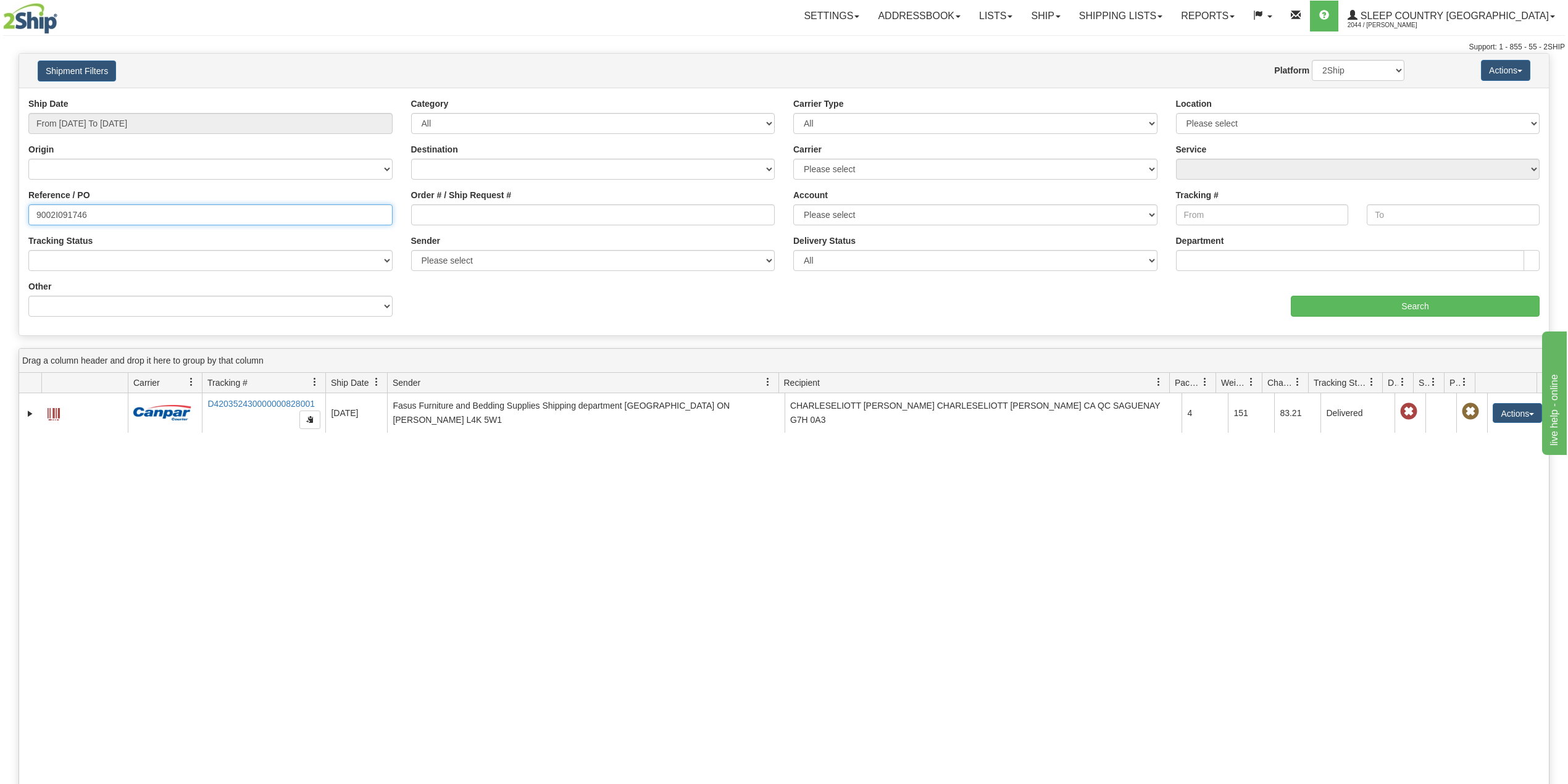
click at [65, 216] on input "9002I091746" at bounding box center [210, 215] width 365 height 21
paste input "0I038650"
type input "9000I038650"
click at [1382, 310] on input "Search" at bounding box center [1415, 306] width 249 height 21
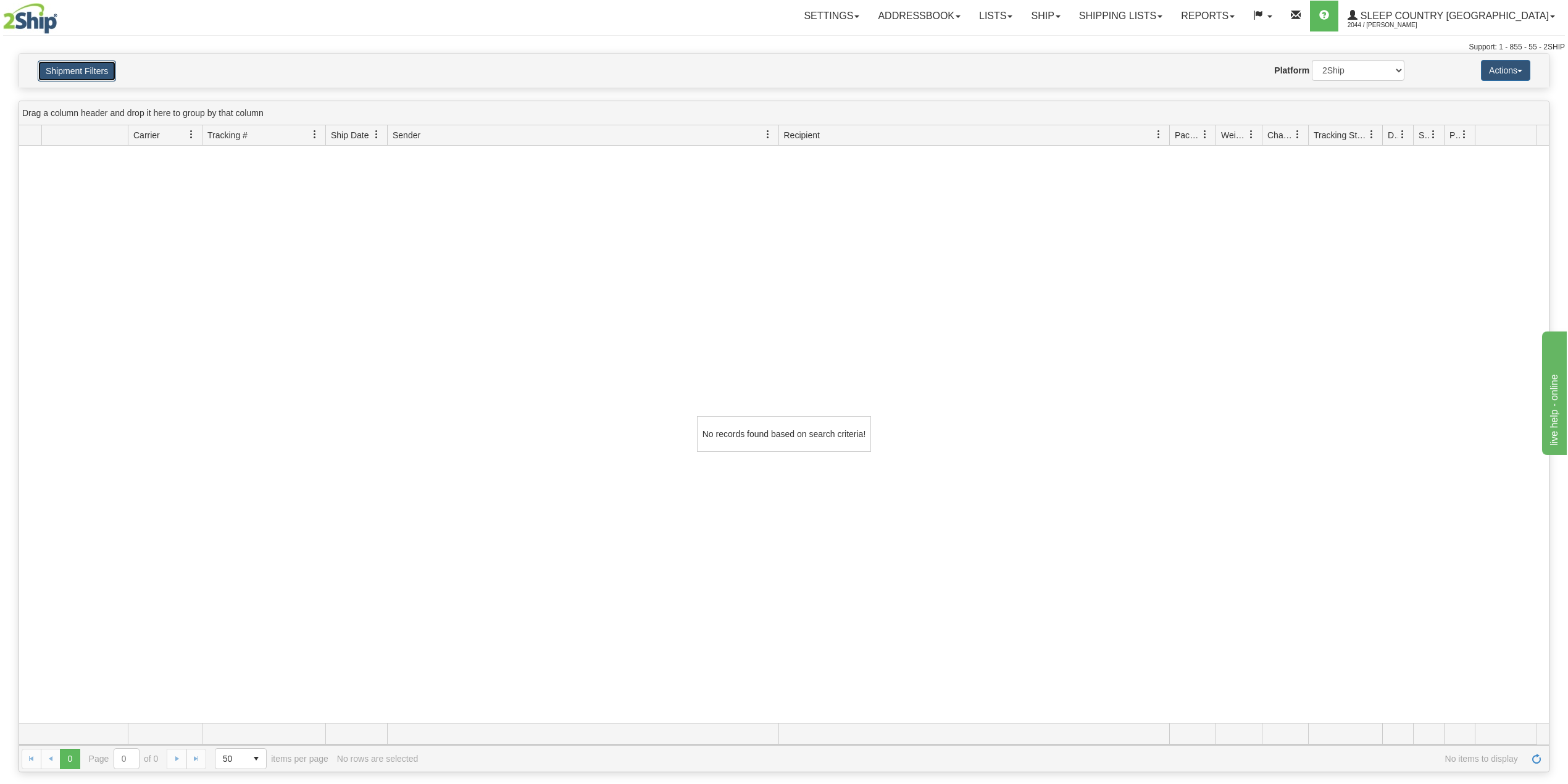
click at [65, 75] on button "Shipment Filters" at bounding box center [77, 71] width 79 height 21
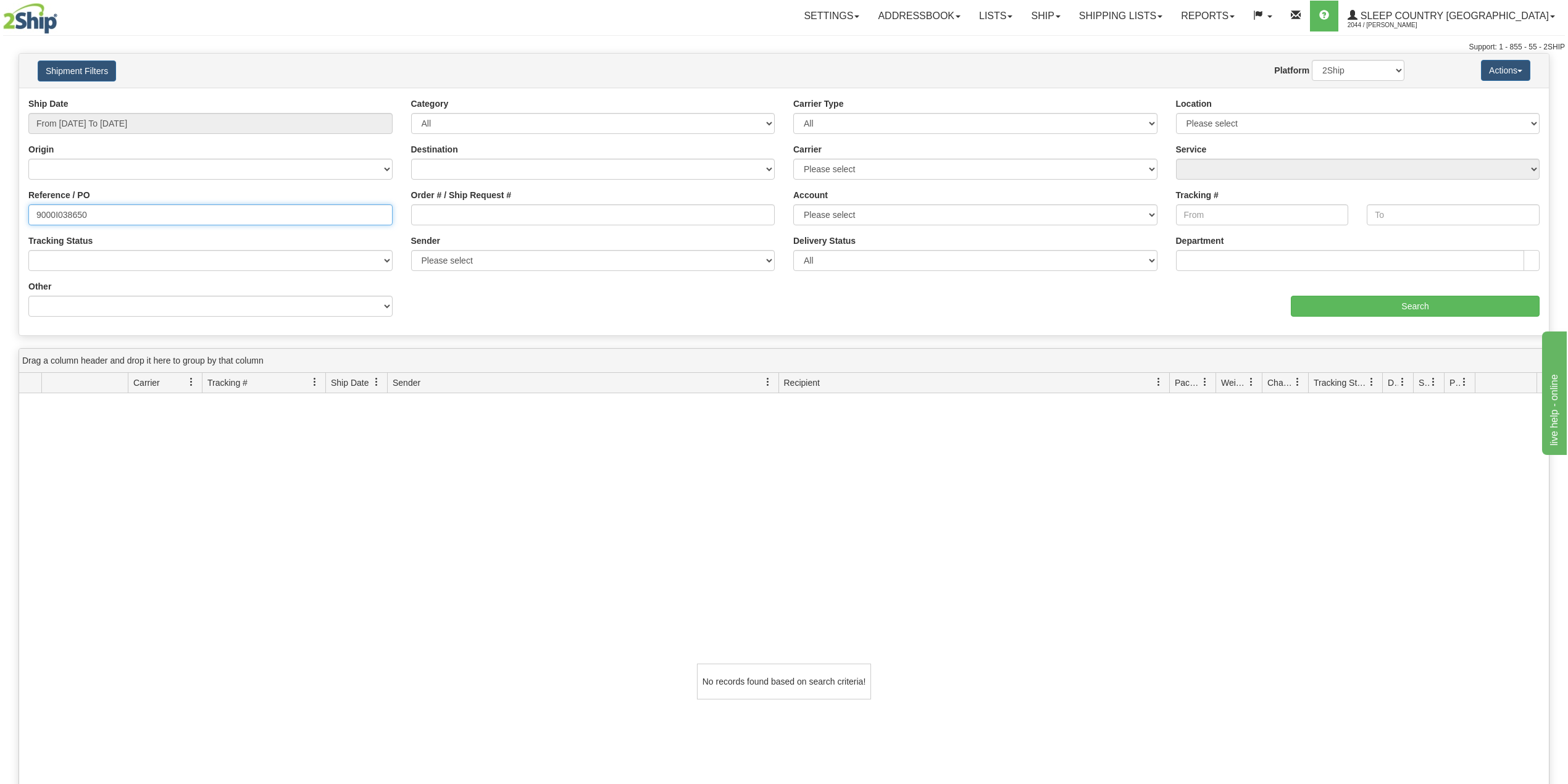
click at [126, 218] on input "9000I038650" at bounding box center [210, 215] width 365 height 21
click at [1069, 8] on link "Ship" at bounding box center [1045, 16] width 47 height 31
click at [1057, 55] on span "OnHold / Order Queue" at bounding box center [1013, 59] width 87 height 10
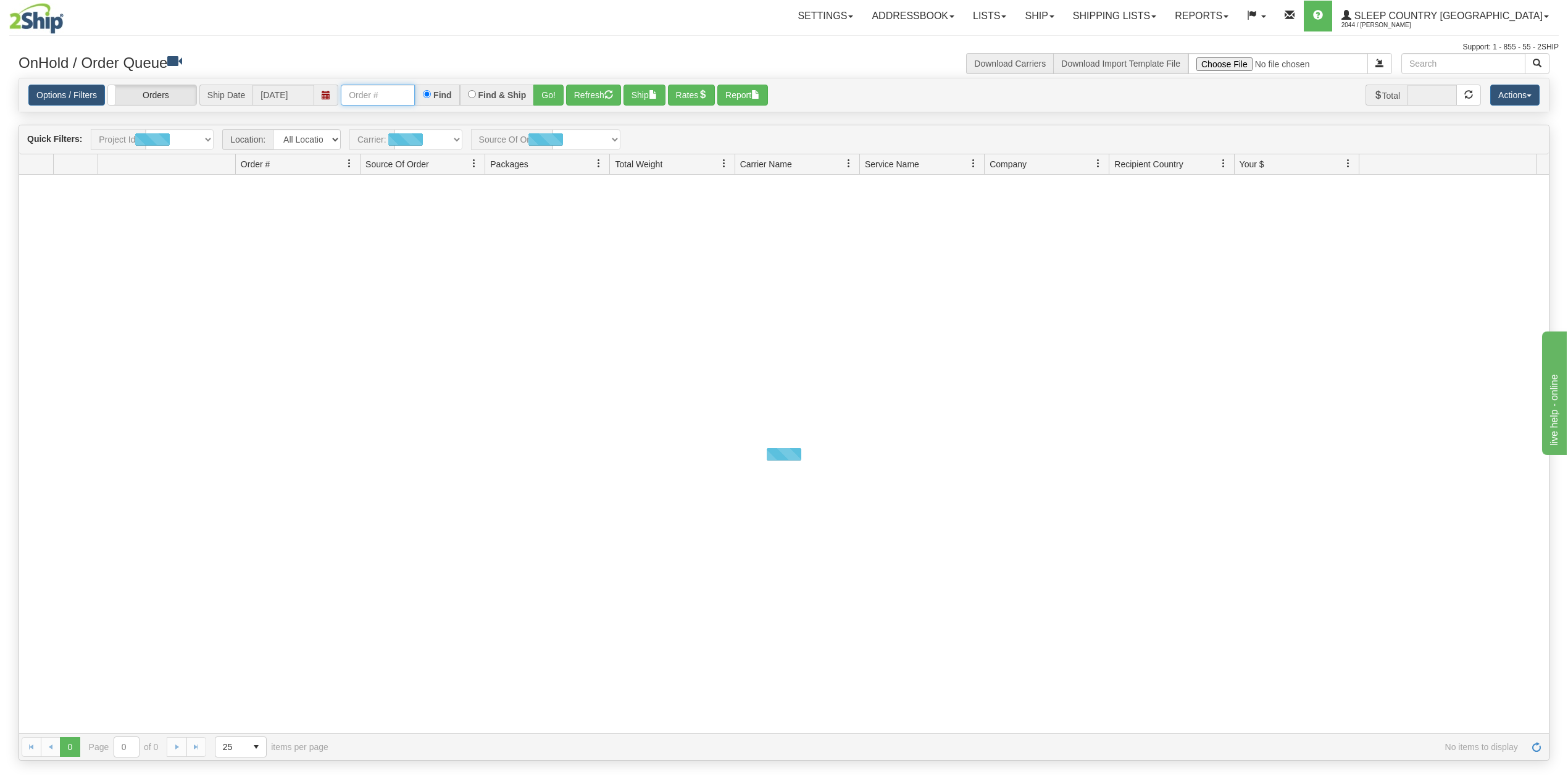
click at [383, 98] on input "text" at bounding box center [378, 94] width 74 height 21
paste input "9000I038650"
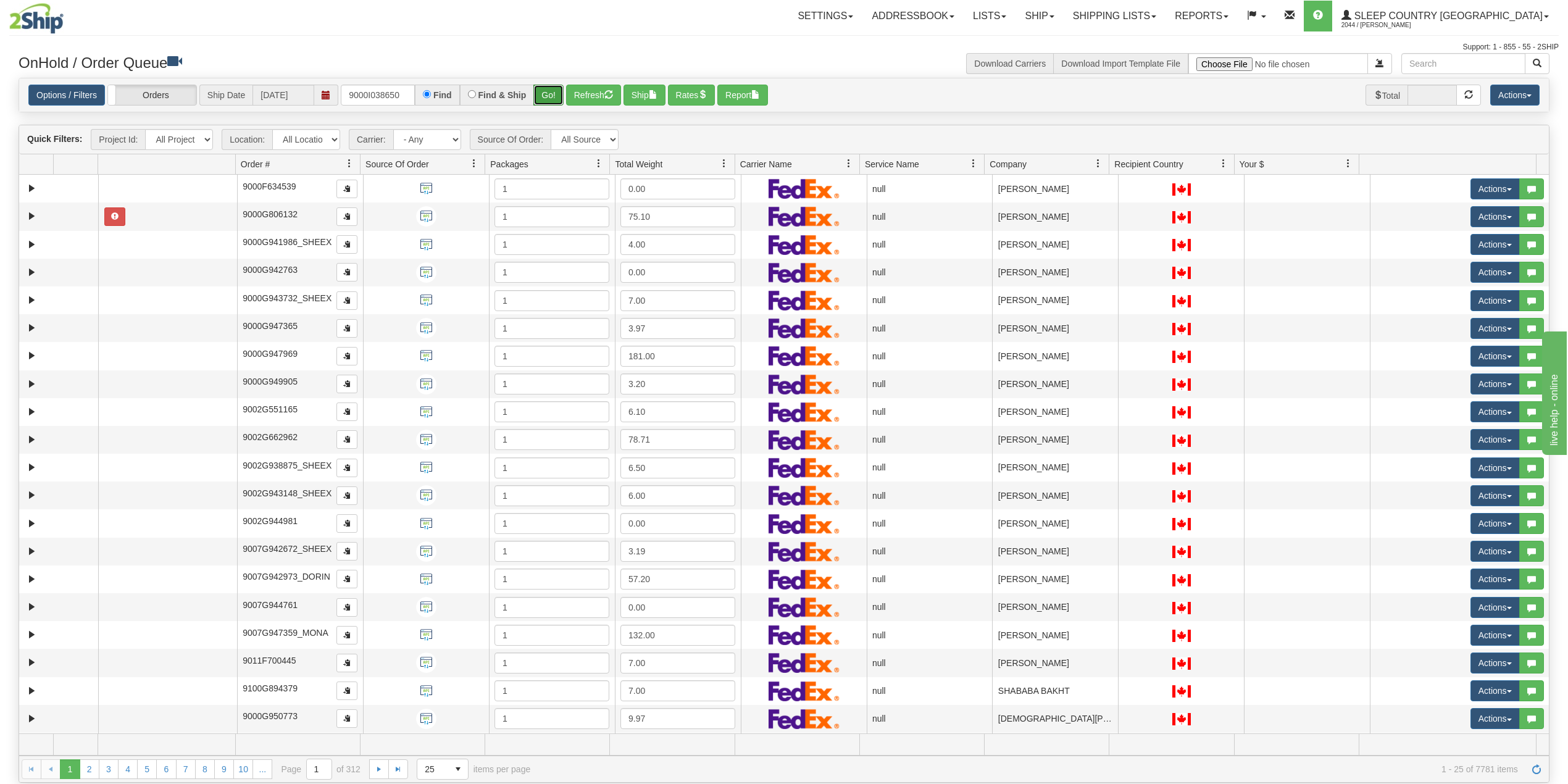
click at [554, 95] on button "Go!" at bounding box center [548, 94] width 30 height 21
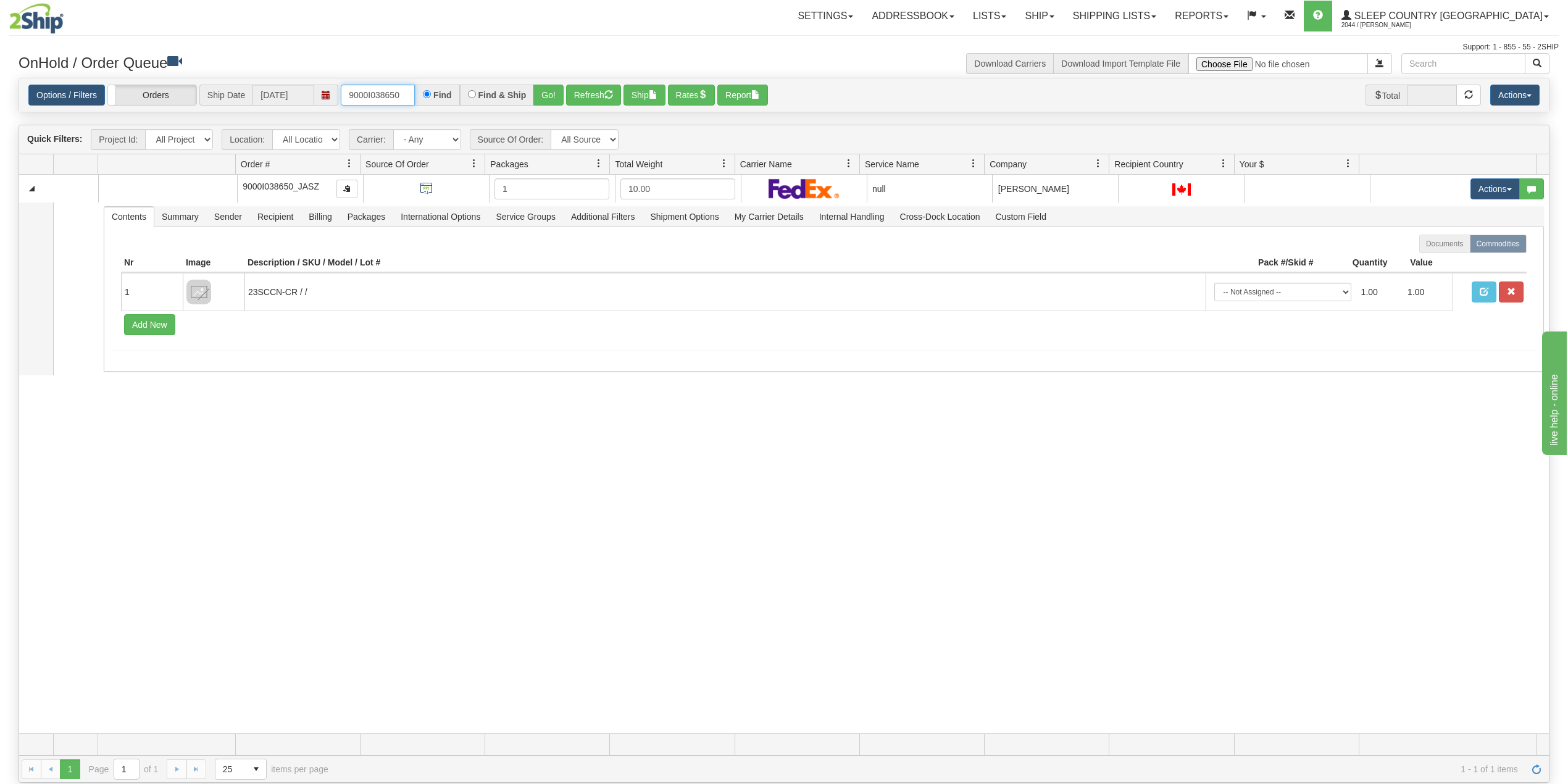
click at [403, 94] on input "9000I038650" at bounding box center [378, 94] width 74 height 21
click at [365, 87] on input "9000I038650" at bounding box center [378, 94] width 74 height 21
paste input "59587"
type input "9000I059587"
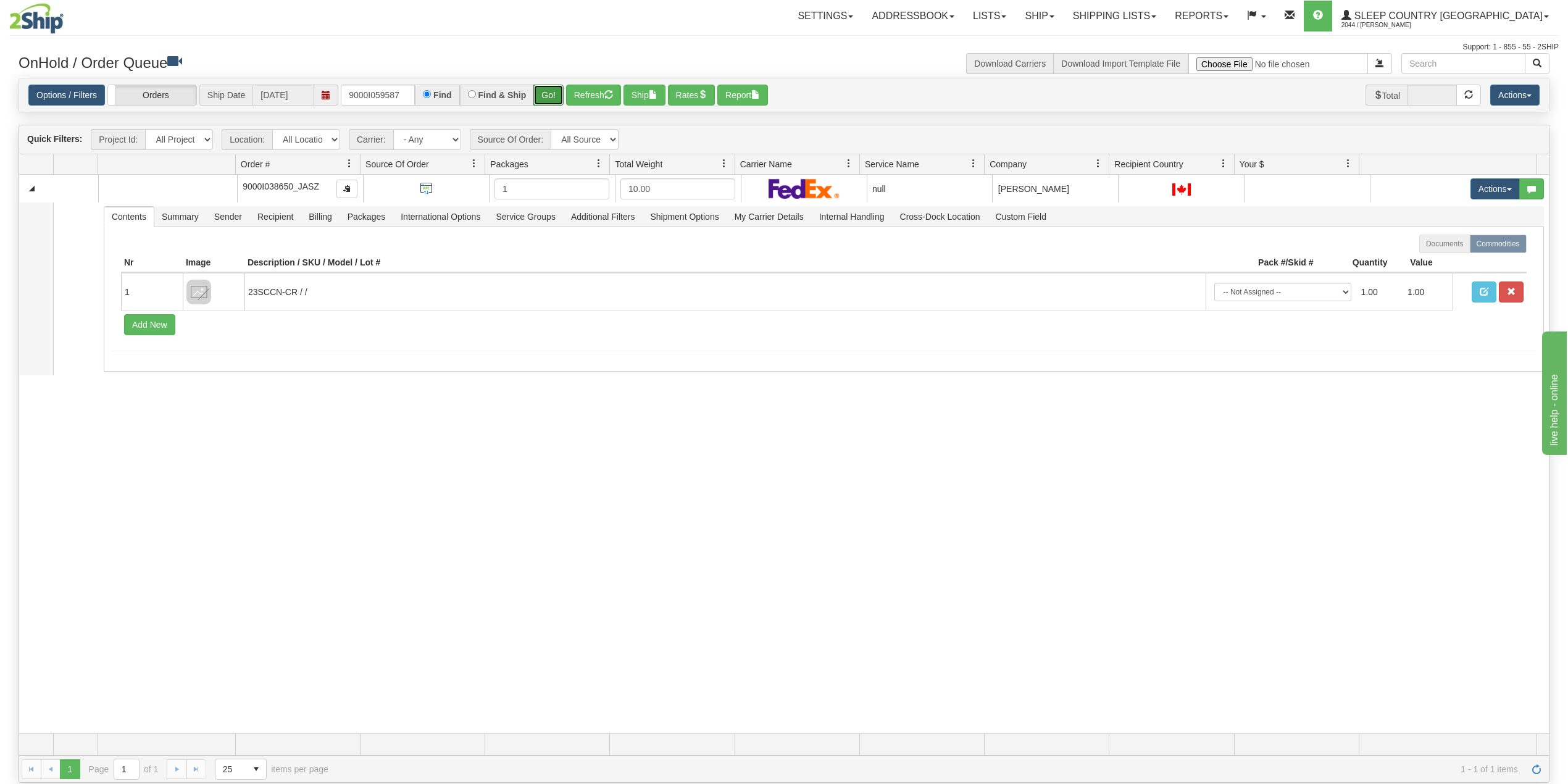
click at [553, 89] on button "Go!" at bounding box center [548, 94] width 30 height 21
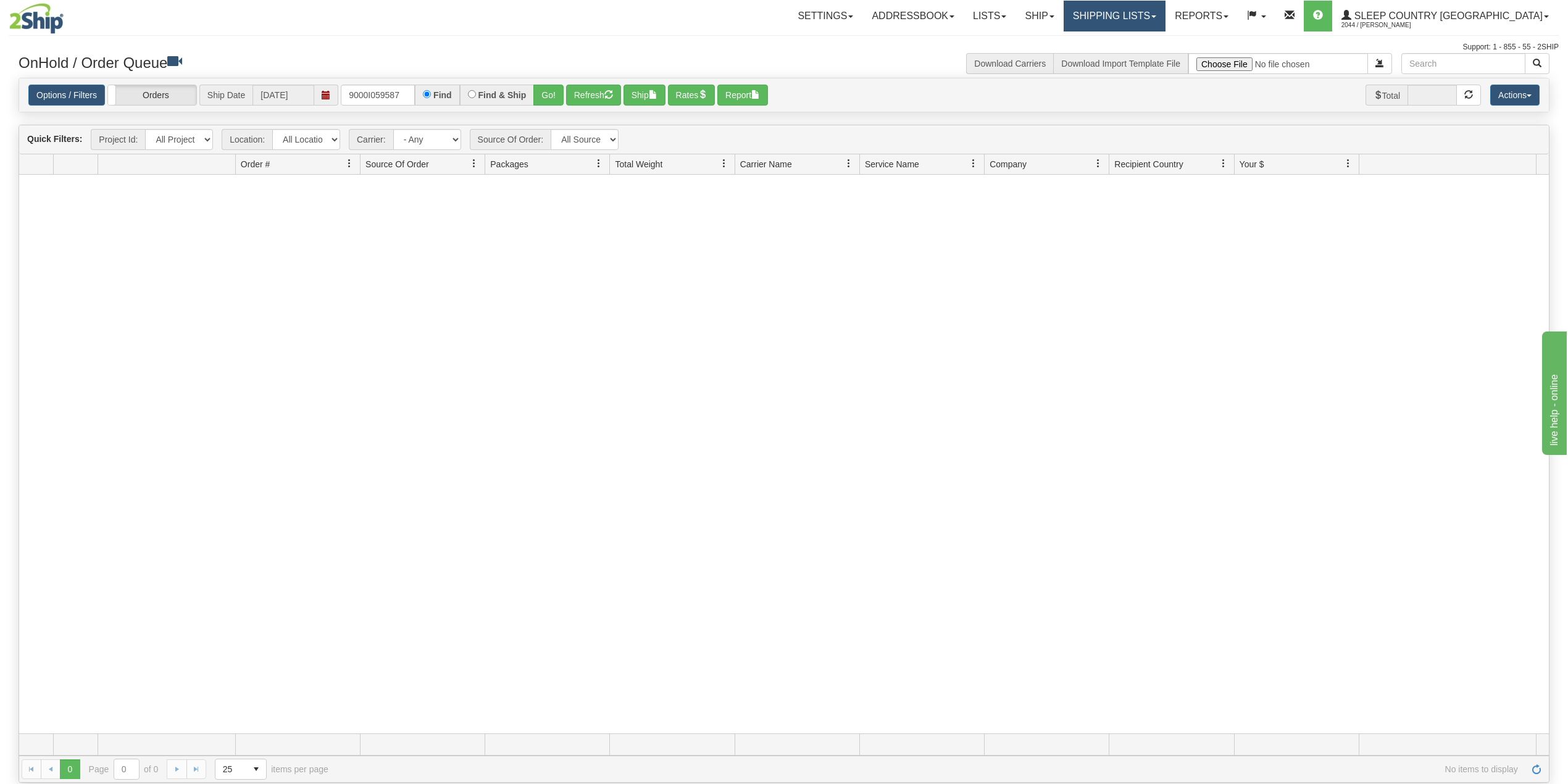
click at [1161, 16] on link "Shipping lists" at bounding box center [1115, 16] width 102 height 31
click at [1147, 57] on span "Search Shipment History" at bounding box center [1105, 59] width 96 height 10
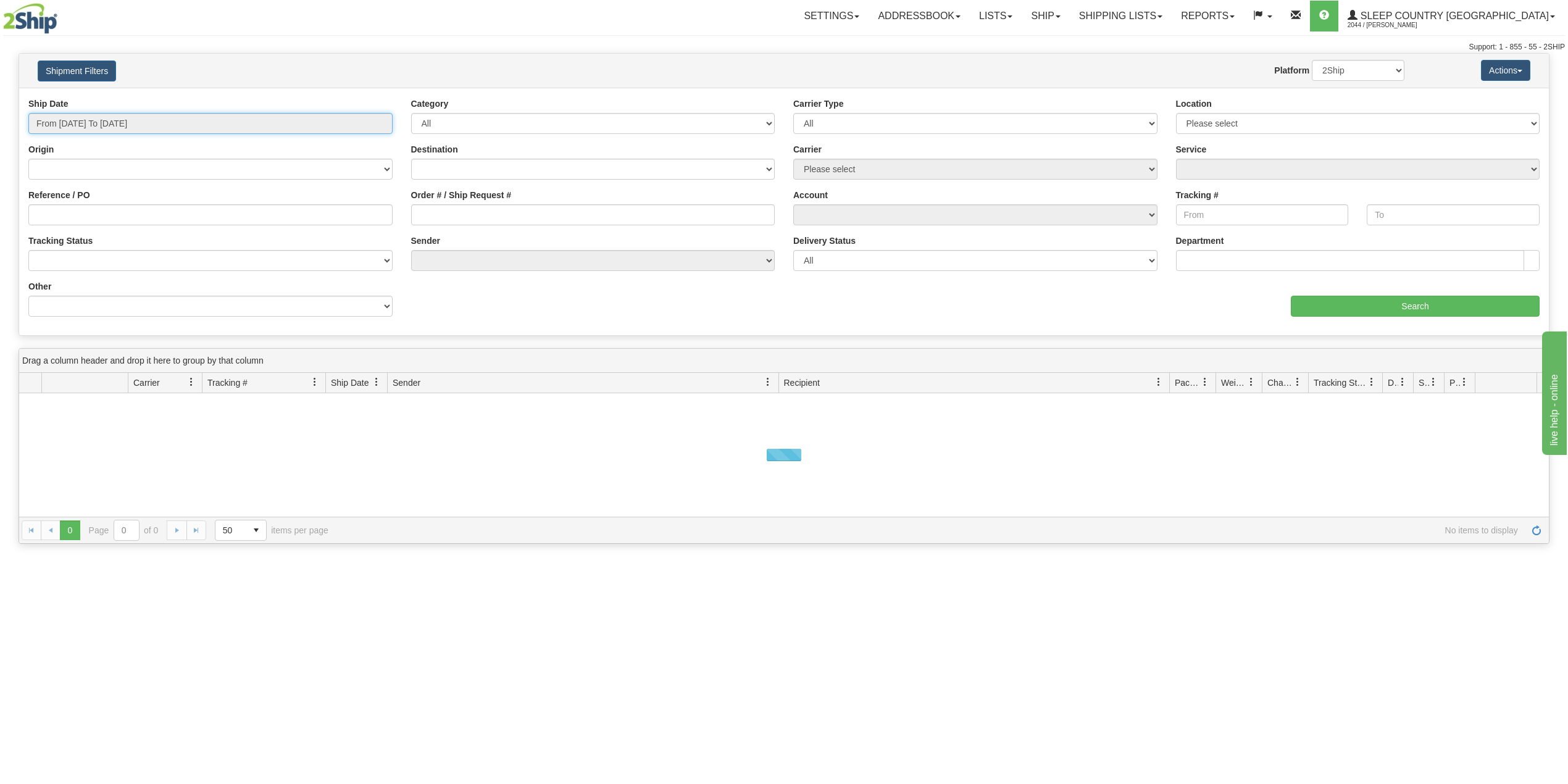
click at [98, 124] on input "From [DATE] To [DATE]" at bounding box center [210, 123] width 365 height 21
click at [85, 218] on li "Last 30 Days" at bounding box center [83, 213] width 99 height 17
type input "From [DATE] To [DATE]"
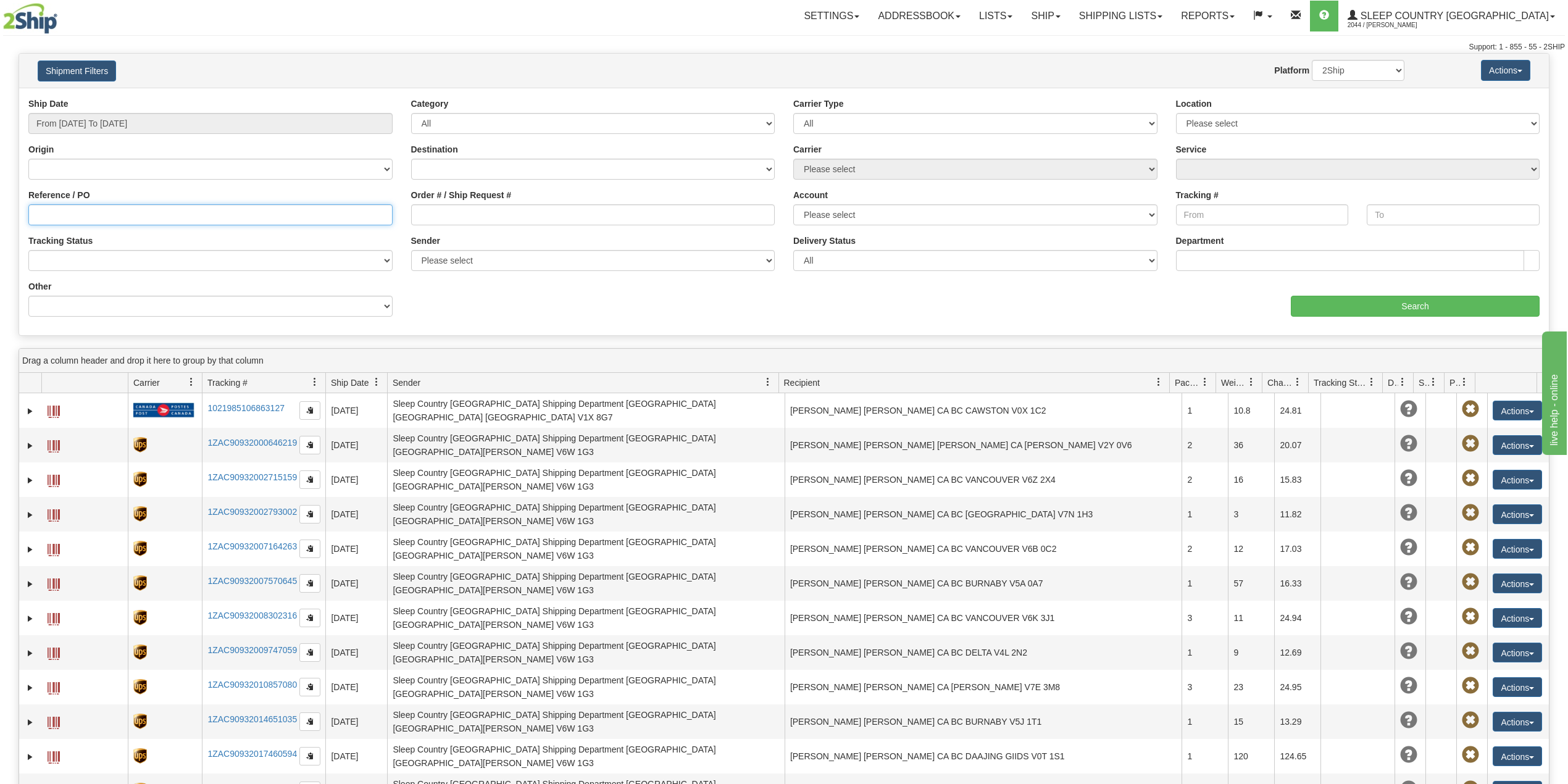
click at [87, 225] on input "Reference / PO" at bounding box center [210, 215] width 365 height 21
paste input "9000I059587"
click at [1406, 303] on input "Search" at bounding box center [1415, 306] width 249 height 21
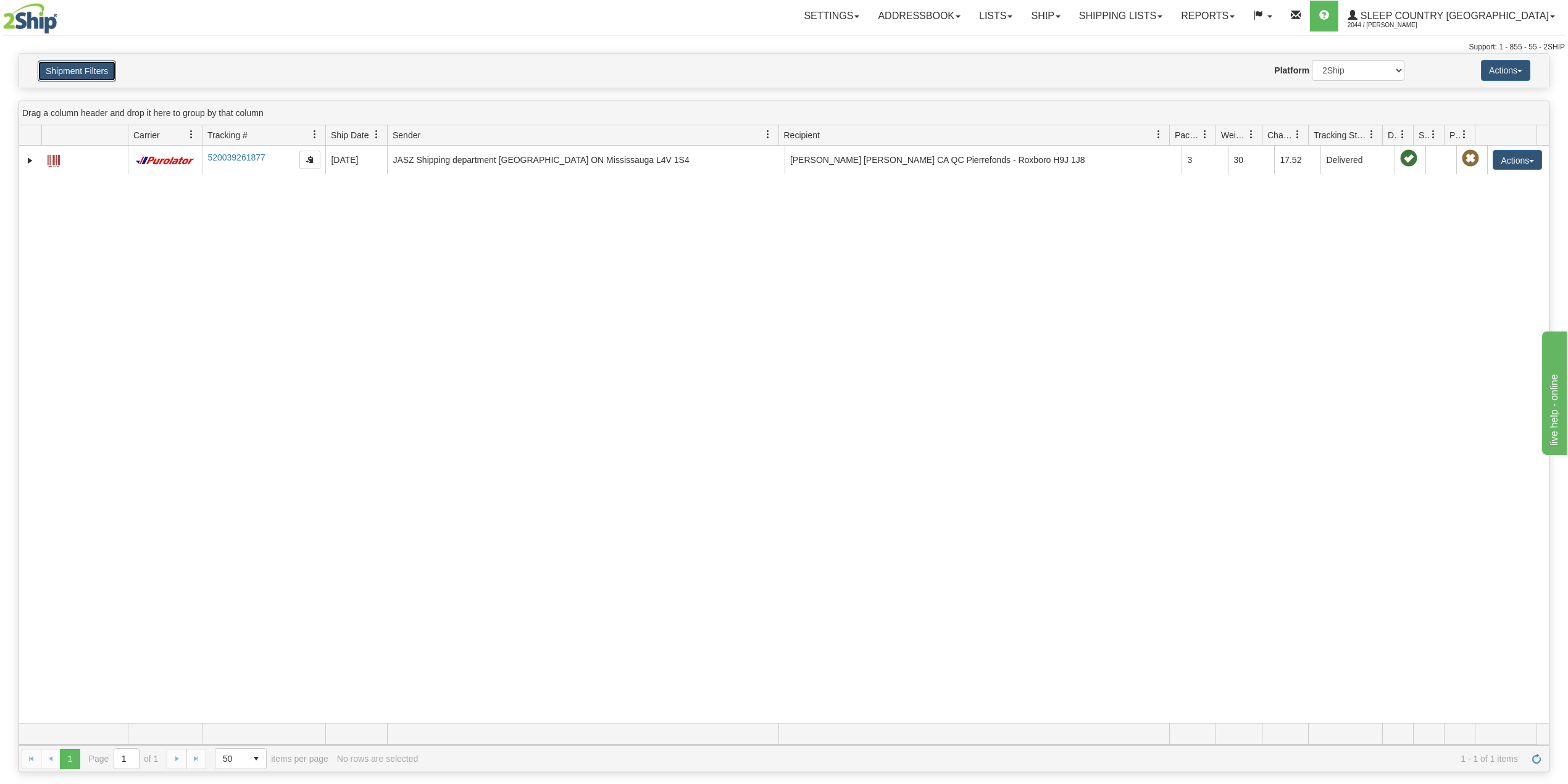
click at [107, 72] on button "Shipment Filters" at bounding box center [77, 71] width 79 height 21
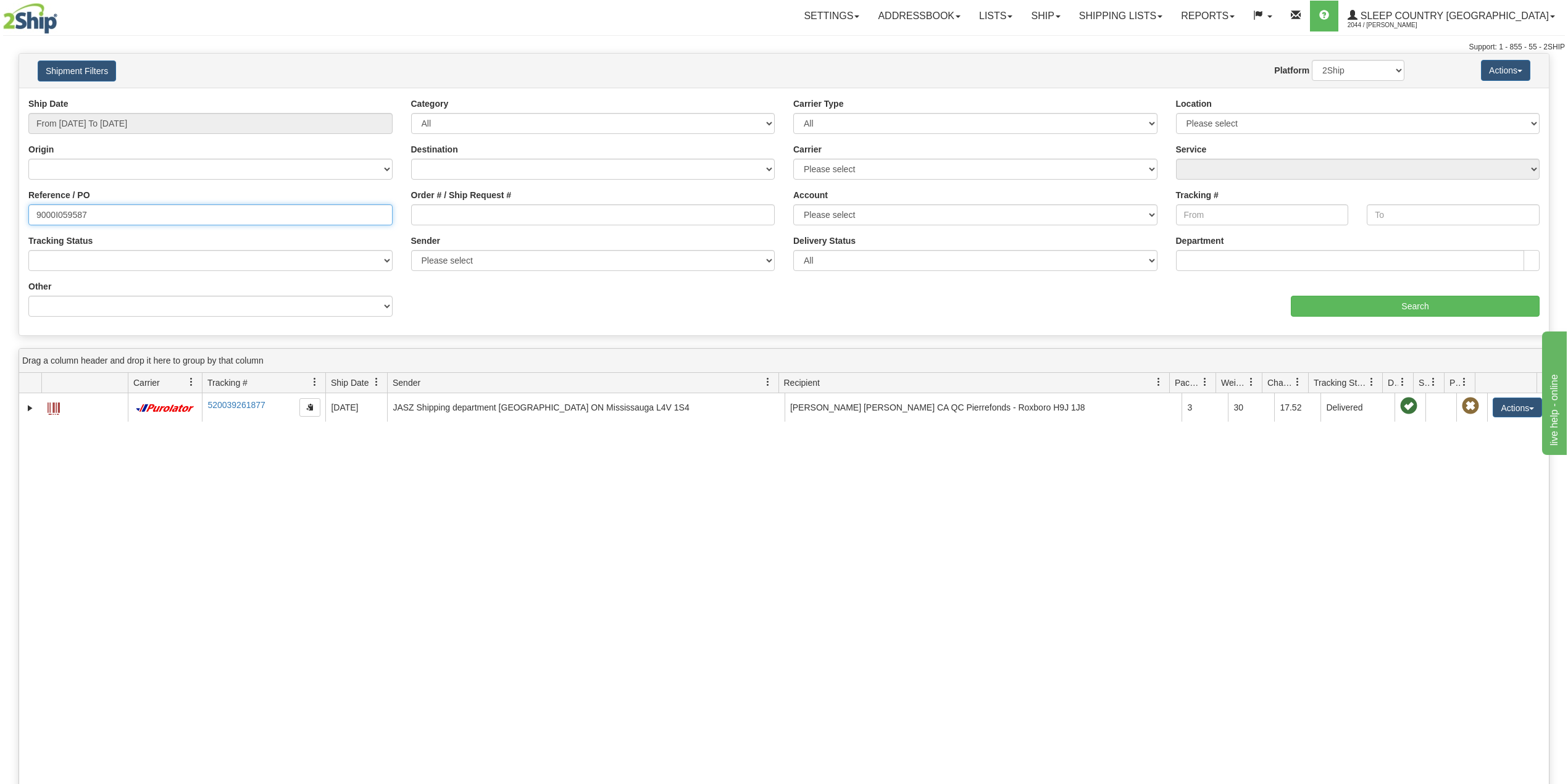
click at [78, 209] on input "9000I059587" at bounding box center [210, 215] width 365 height 21
paste input "68091"
click at [1373, 305] on input "Search" at bounding box center [1415, 306] width 249 height 21
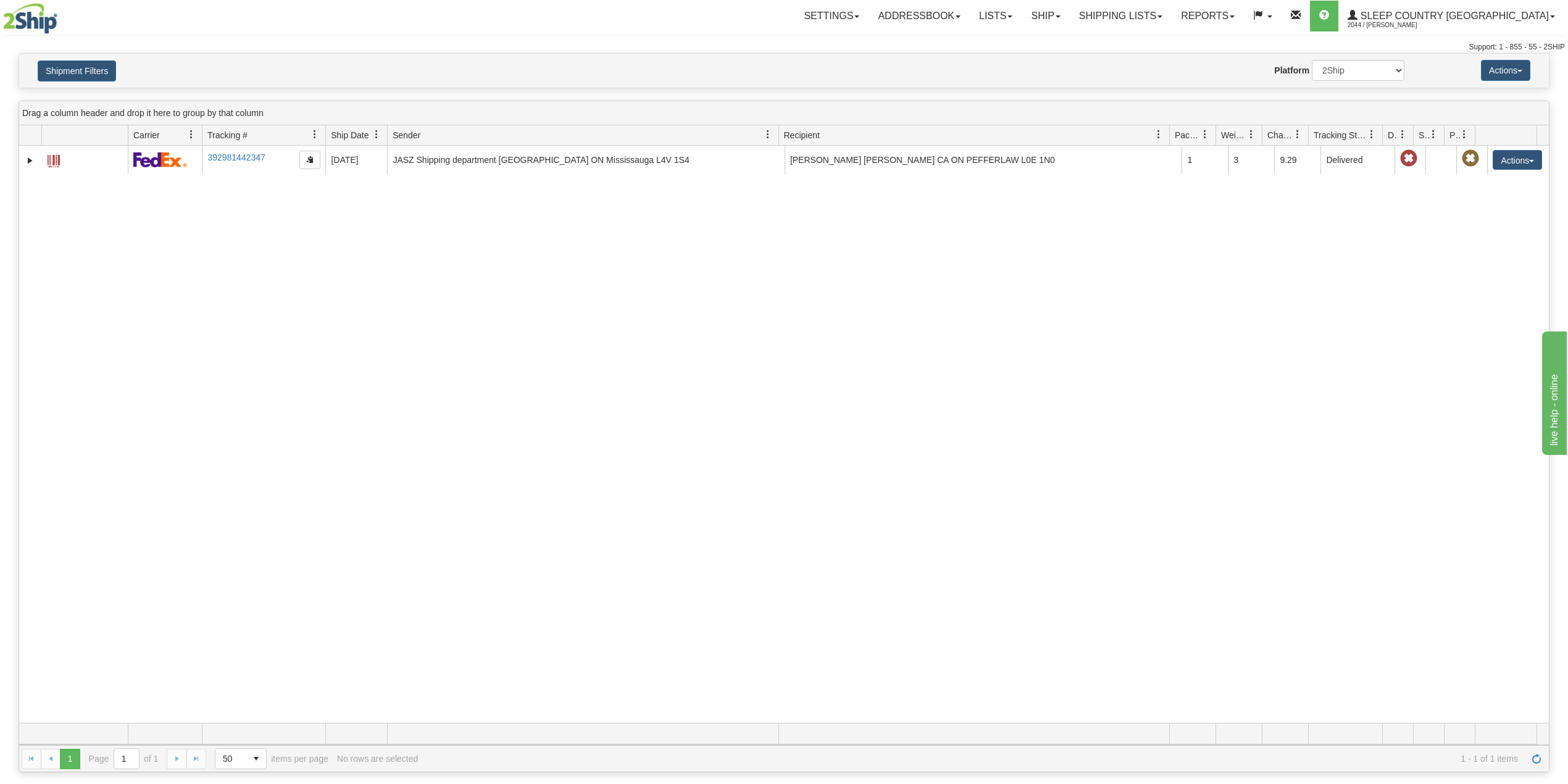
click at [534, 252] on div "31582095 2044 392981442347 09/08/2025 09/08/2025 02:13:21 PM JASZ Shipping depa…" at bounding box center [784, 434] width 1530 height 577
click at [84, 65] on button "Shipment Filters" at bounding box center [77, 71] width 79 height 21
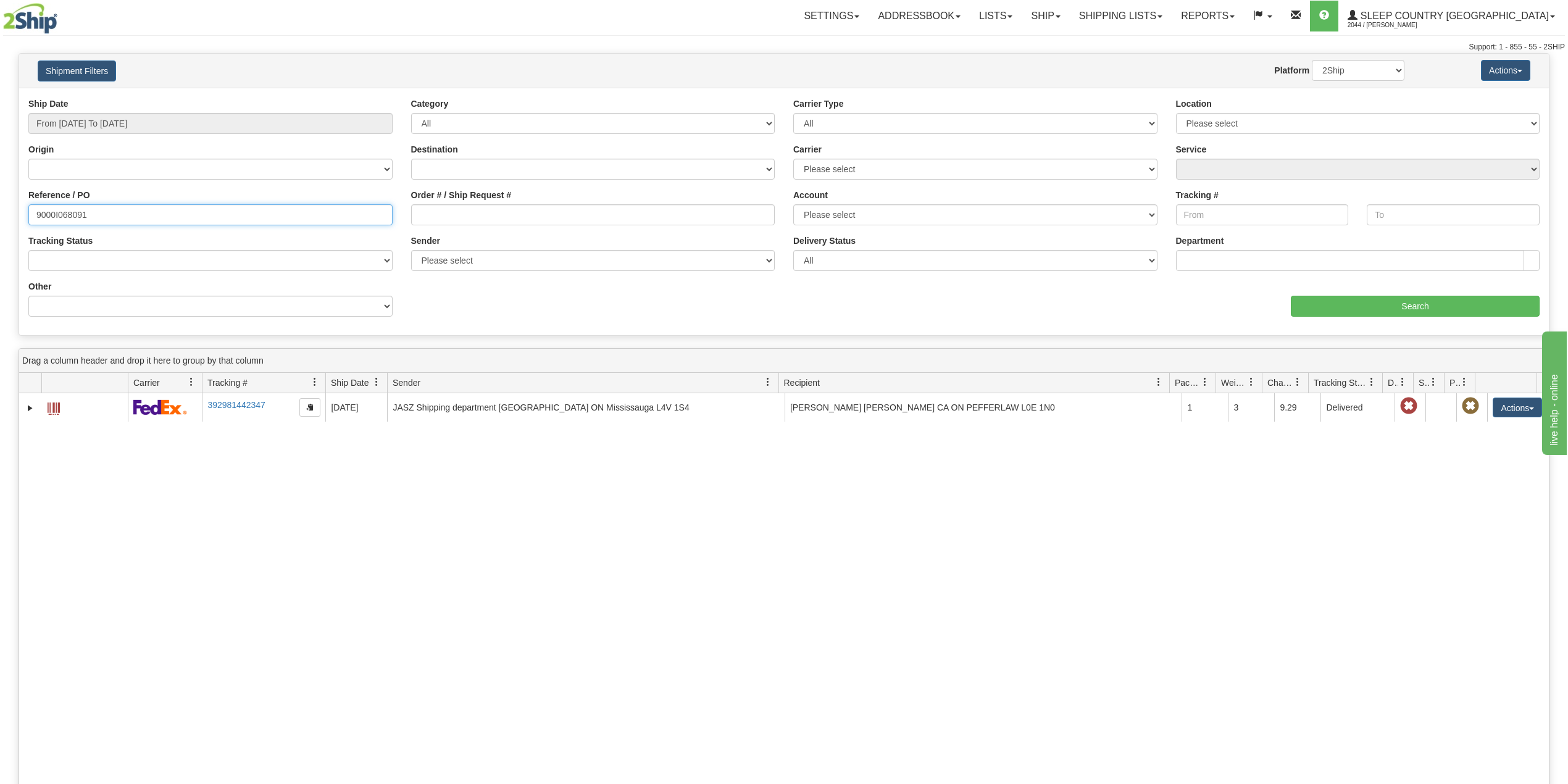
click at [66, 215] on input "9000I068091" at bounding box center [210, 215] width 365 height 21
paste input "2I08491"
type input "9002I084911"
click at [1335, 301] on input "Search" at bounding box center [1415, 306] width 249 height 21
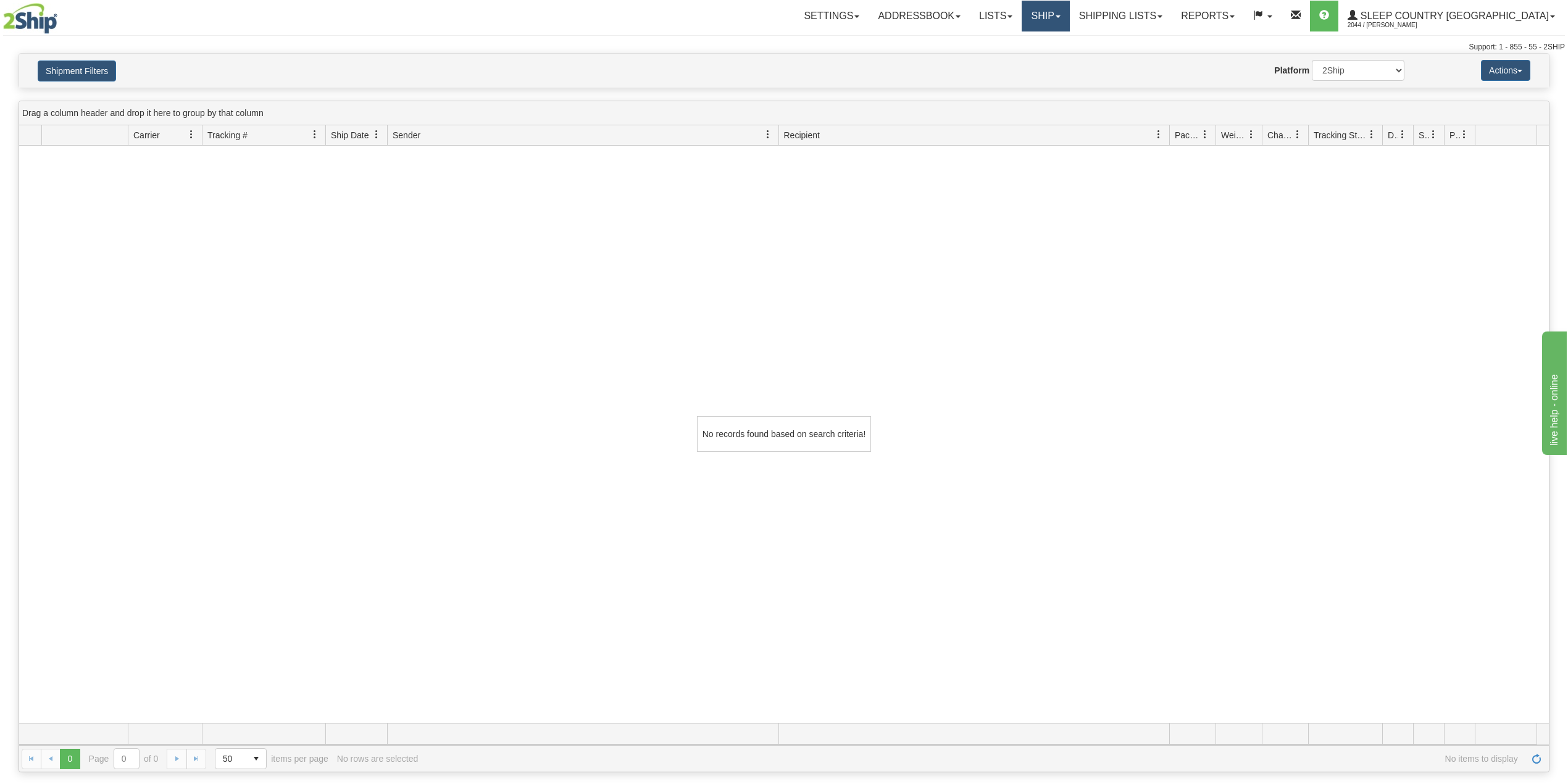
click at [1069, 15] on link "Ship" at bounding box center [1045, 16] width 47 height 31
click at [1057, 60] on span "OnHold / Order Queue" at bounding box center [1013, 59] width 87 height 10
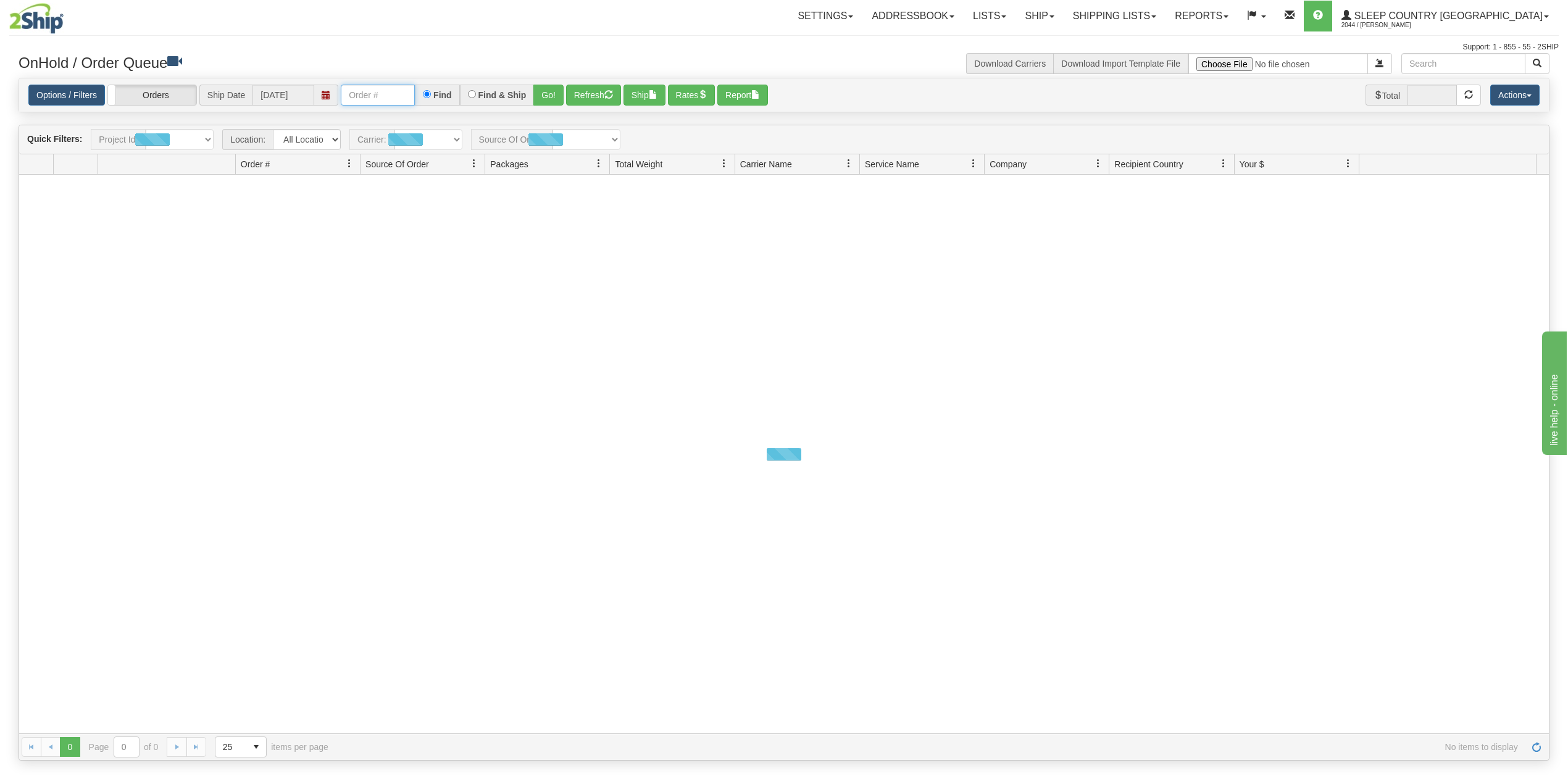
drag, startPoint x: 399, startPoint y: 99, endPoint x: 418, endPoint y: 106, distance: 20.2
click at [399, 99] on input "text" at bounding box center [378, 94] width 74 height 21
paste input "9002I084911"
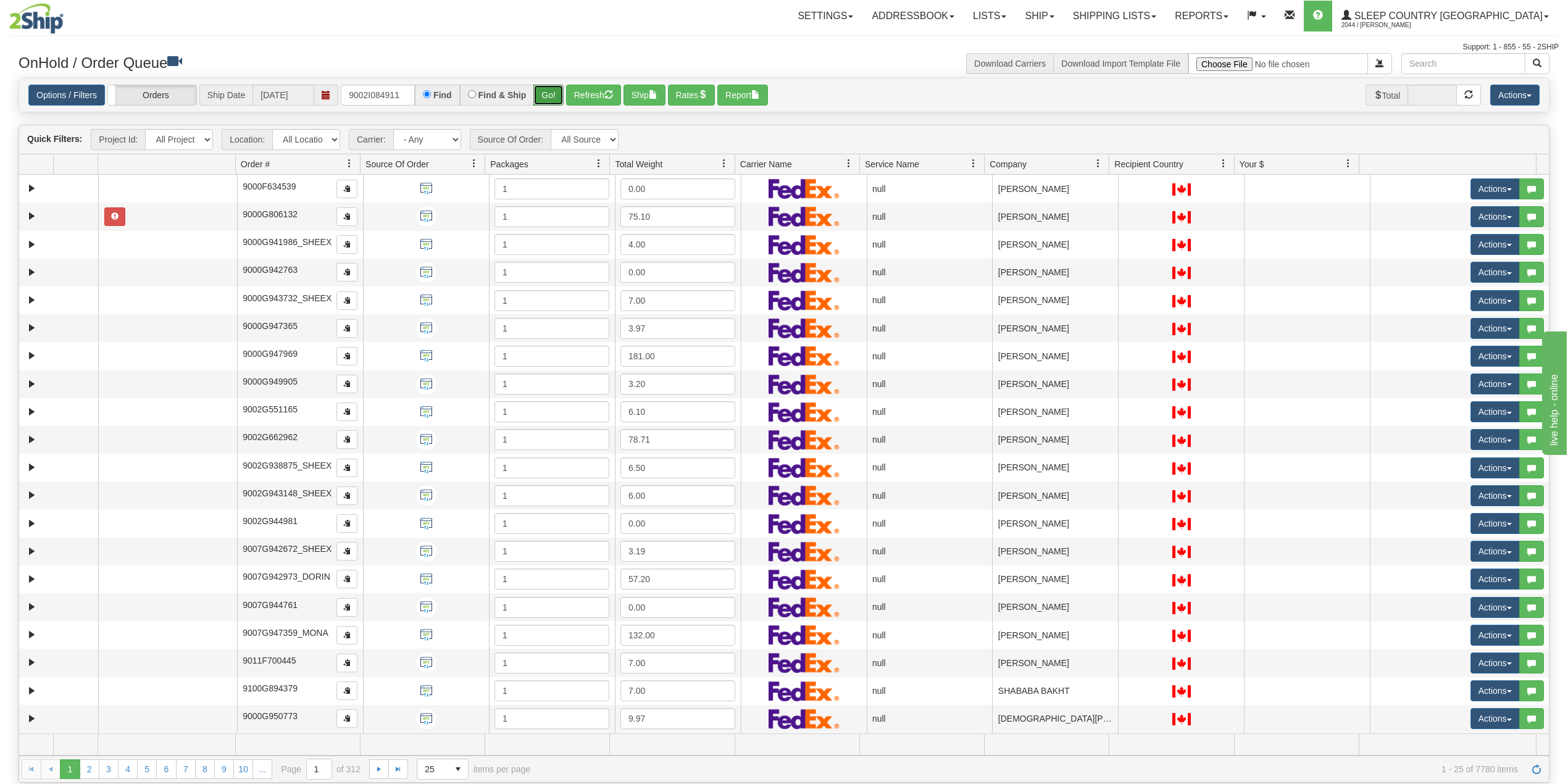
click at [555, 93] on button "Go!" at bounding box center [548, 94] width 30 height 21
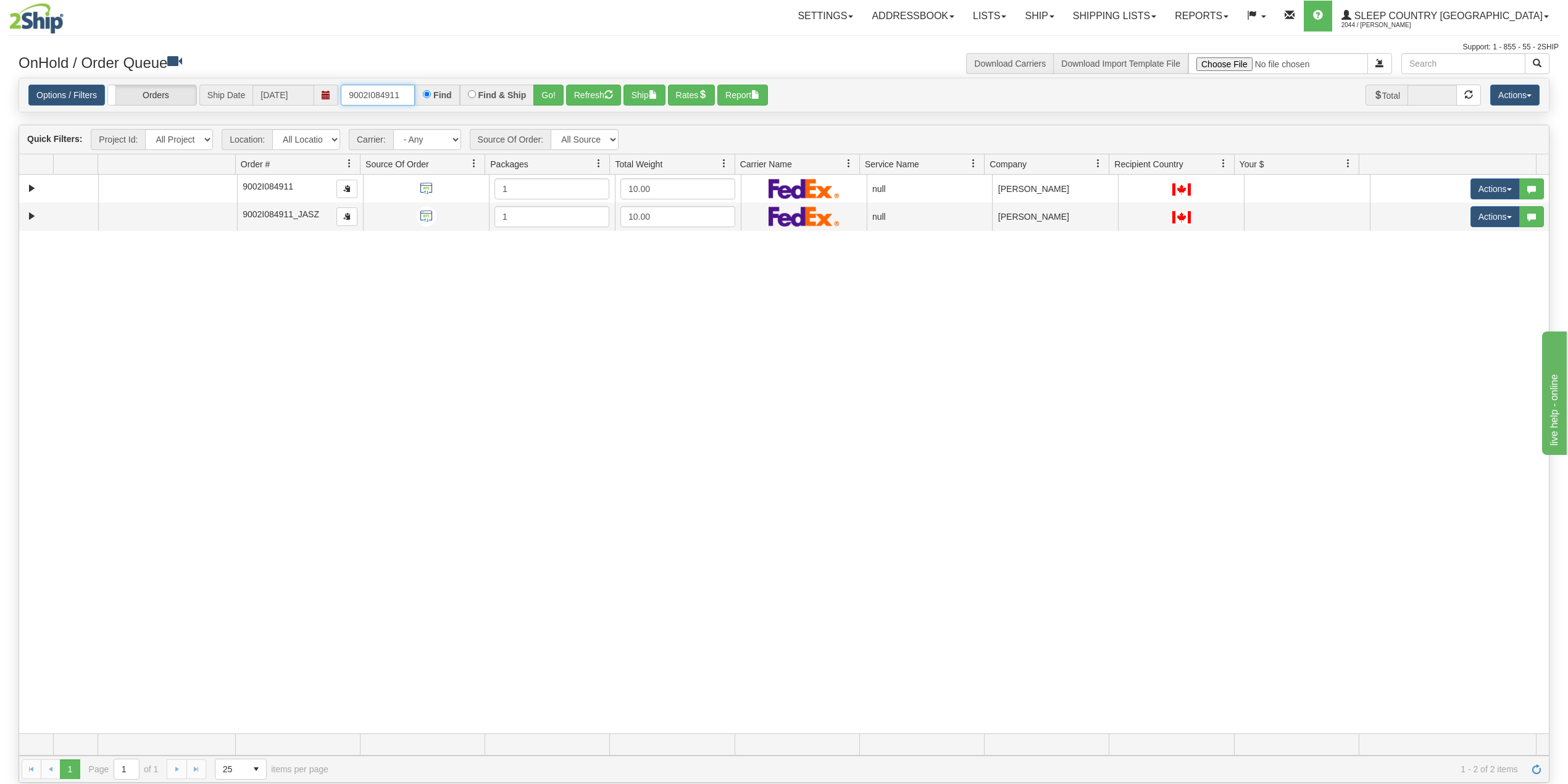
click at [393, 105] on input "9002I084911" at bounding box center [378, 94] width 74 height 21
click at [391, 102] on input "9002I084911" at bounding box center [378, 94] width 74 height 21
click at [393, 102] on input "9002I084911" at bounding box center [378, 94] width 74 height 21
paste input "0I101994"
click at [547, 94] on button "Go!" at bounding box center [548, 94] width 30 height 21
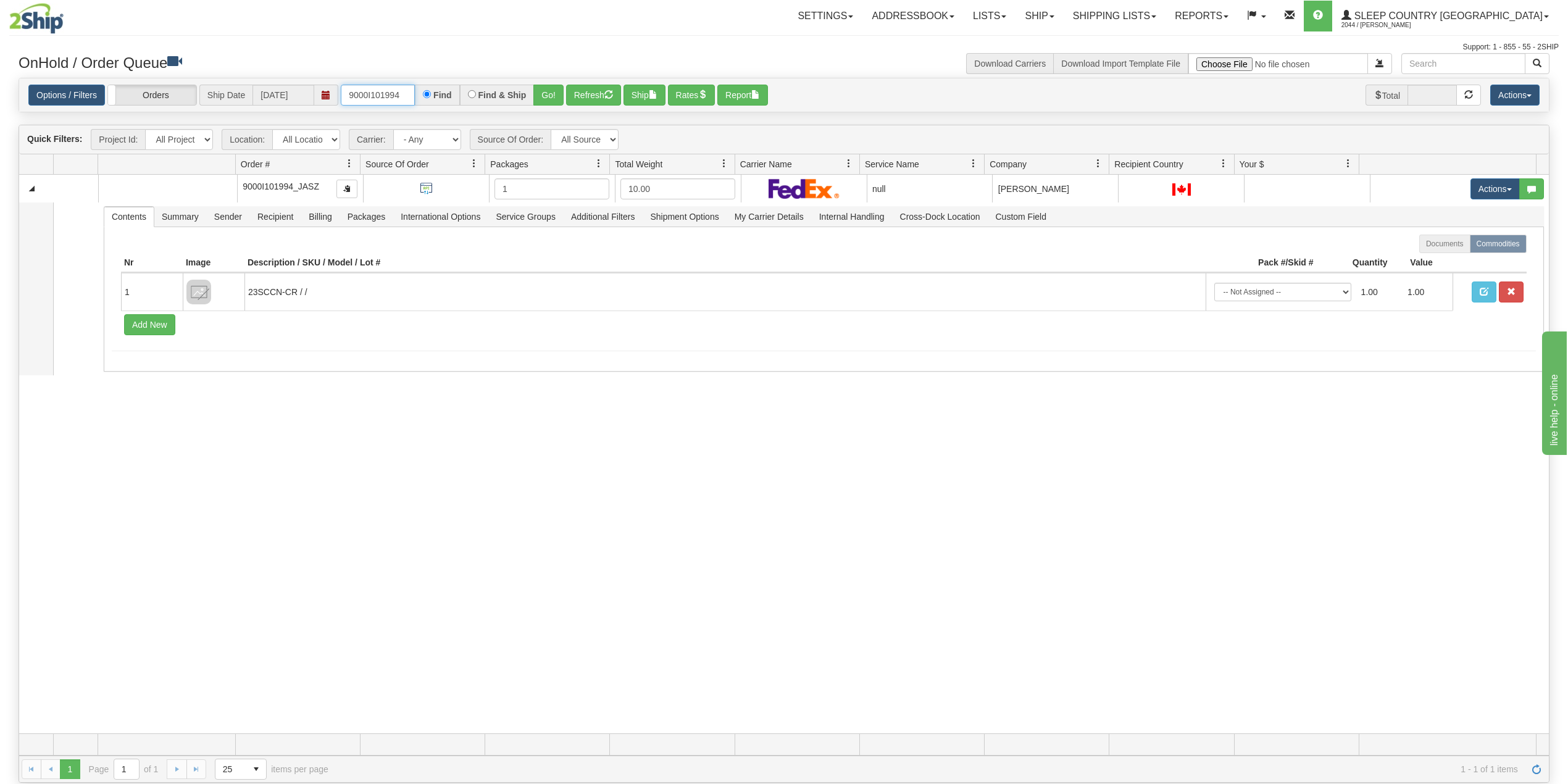
click at [382, 85] on input "9000I101994" at bounding box center [378, 94] width 74 height 21
paste input "3313"
click at [549, 89] on button "Go!" at bounding box center [548, 94] width 30 height 21
click at [365, 92] on input "9000I103313" at bounding box center [378, 94] width 74 height 21
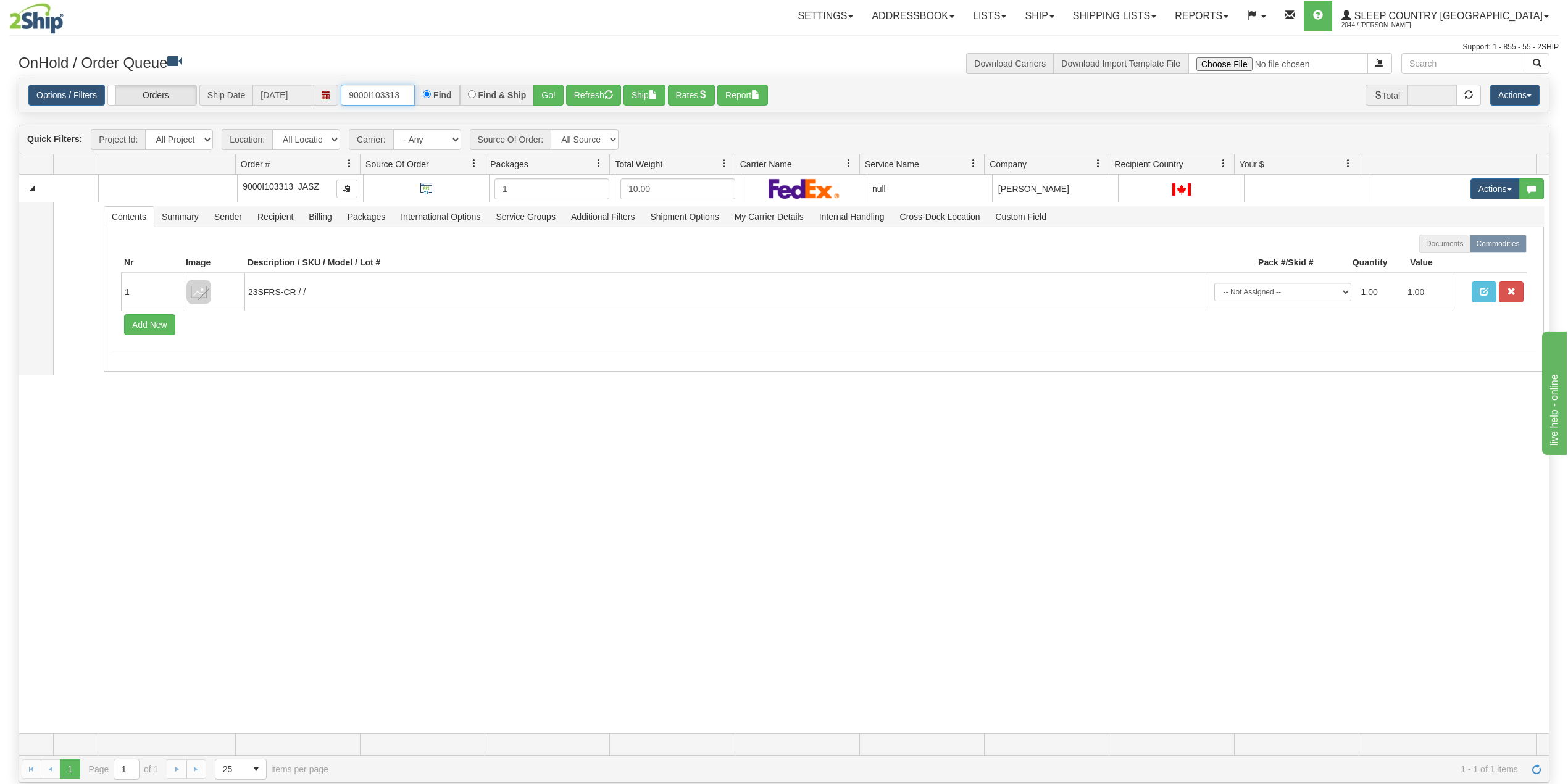
drag, startPoint x: 365, startPoint y: 92, endPoint x: 371, endPoint y: 97, distance: 7.8
click at [366, 92] on input "9000I103313" at bounding box center [378, 94] width 74 height 21
paste input "2H995080"
type input "9002H995080"
click at [553, 94] on button "Go!" at bounding box center [548, 94] width 30 height 21
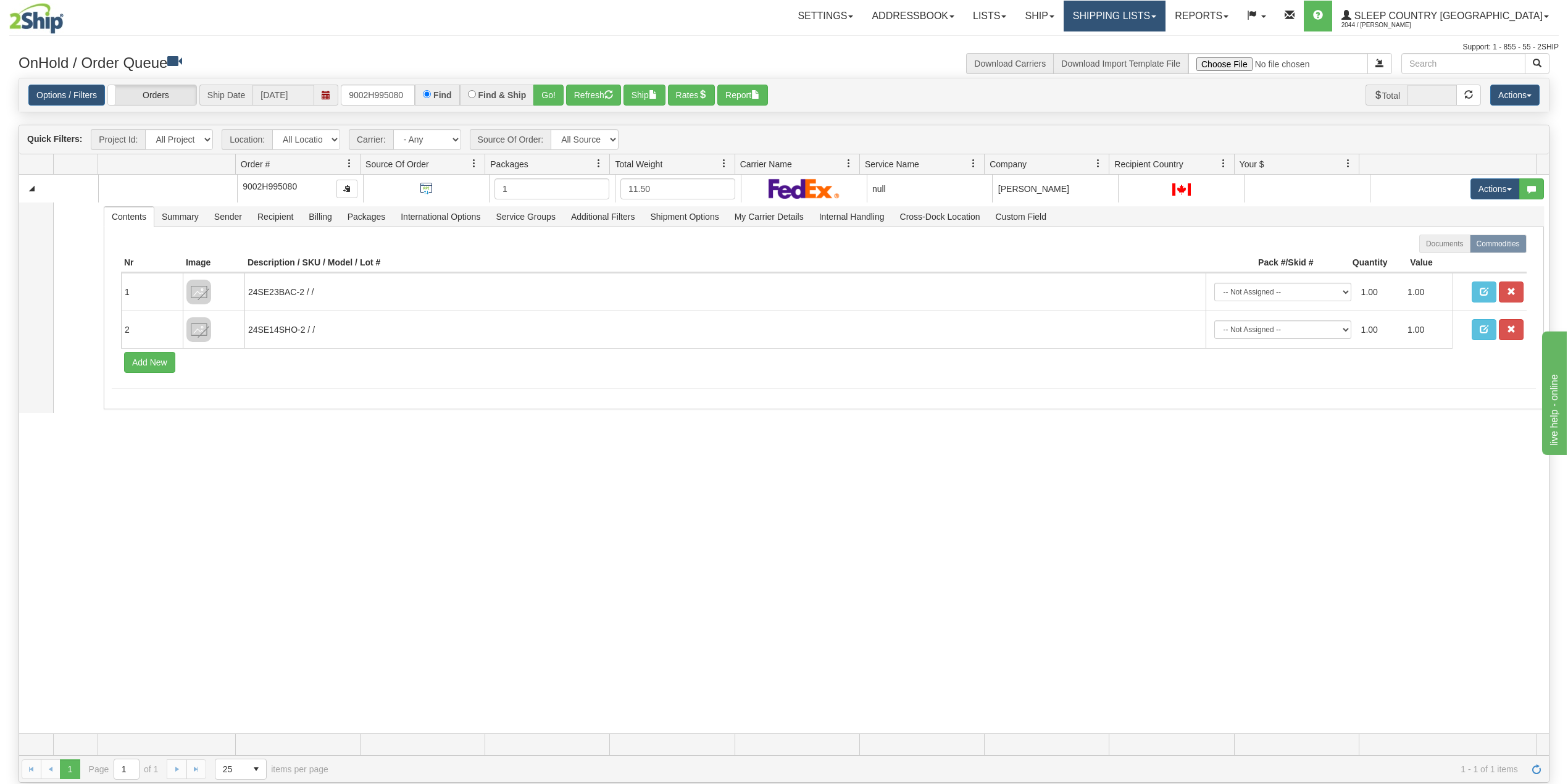
drag, startPoint x: 1196, startPoint y: 16, endPoint x: 1195, endPoint y: 22, distance: 6.1
click at [1166, 17] on link "Shipping lists" at bounding box center [1115, 16] width 102 height 31
click at [1152, 57] on span "Search Shipment History" at bounding box center [1105, 59] width 96 height 10
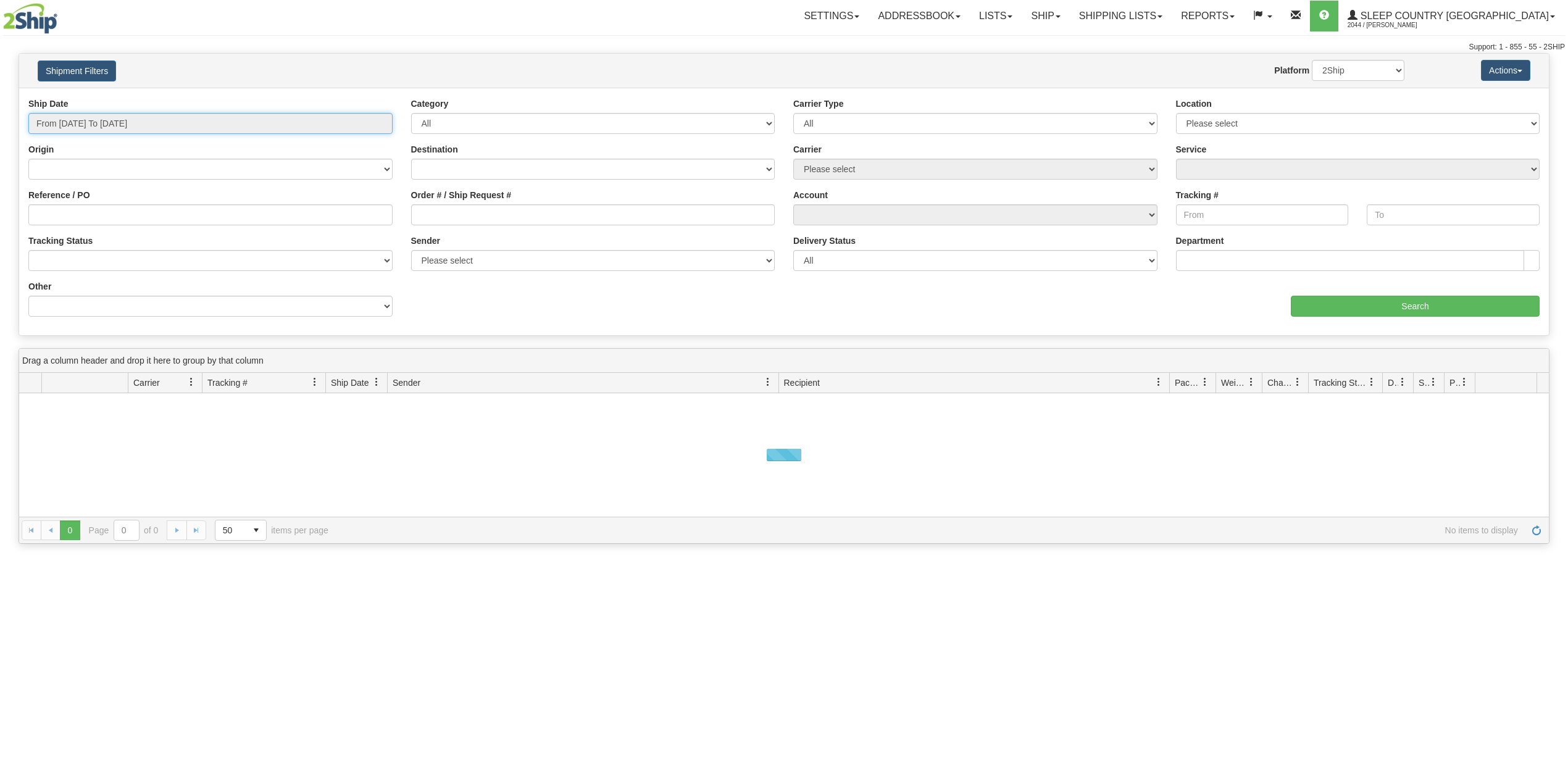
type input "[DATE]"
click at [122, 120] on input "From [DATE] To [DATE]" at bounding box center [210, 123] width 365 height 21
type input "[DATE]"
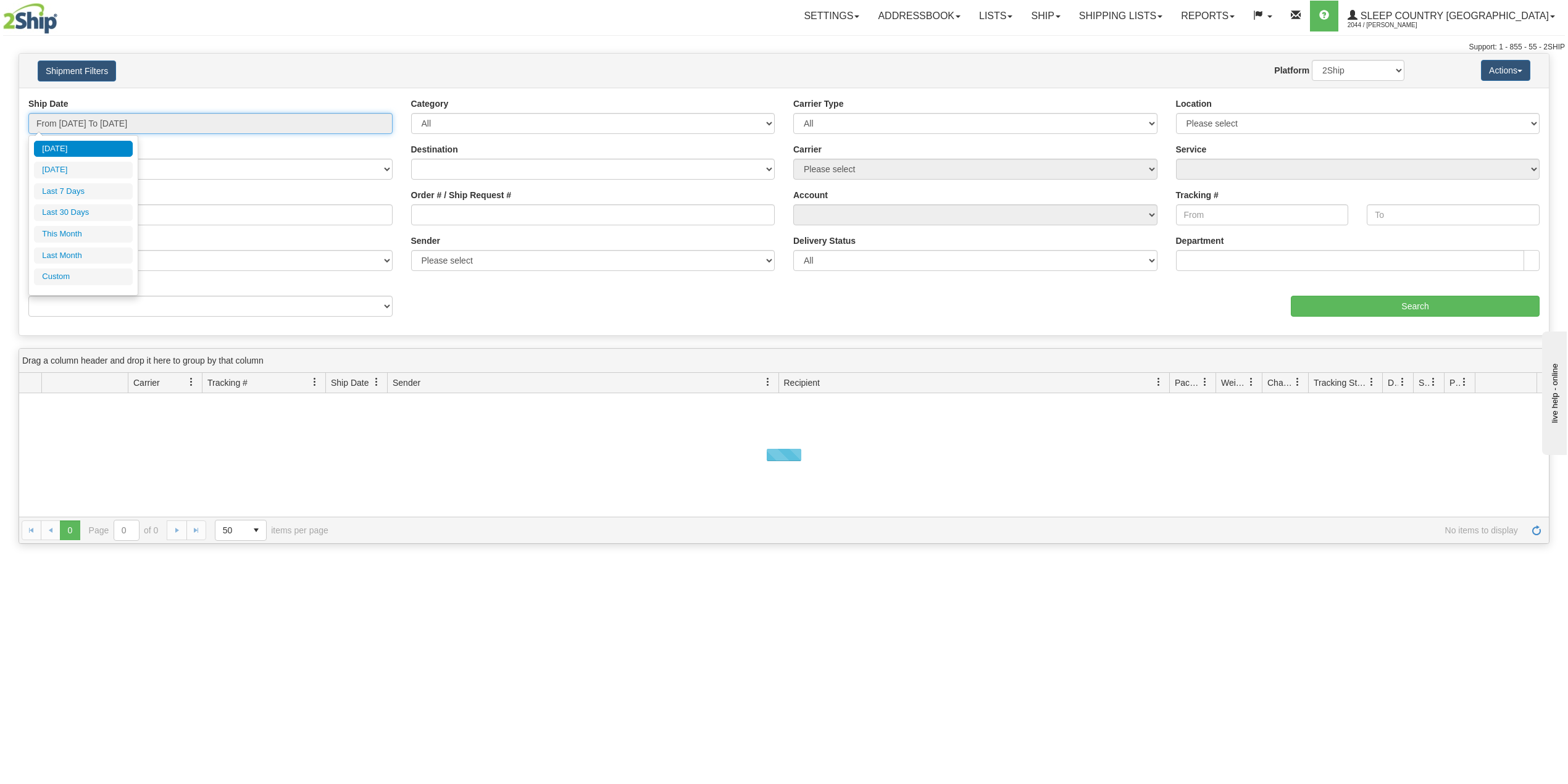
type input "[DATE]"
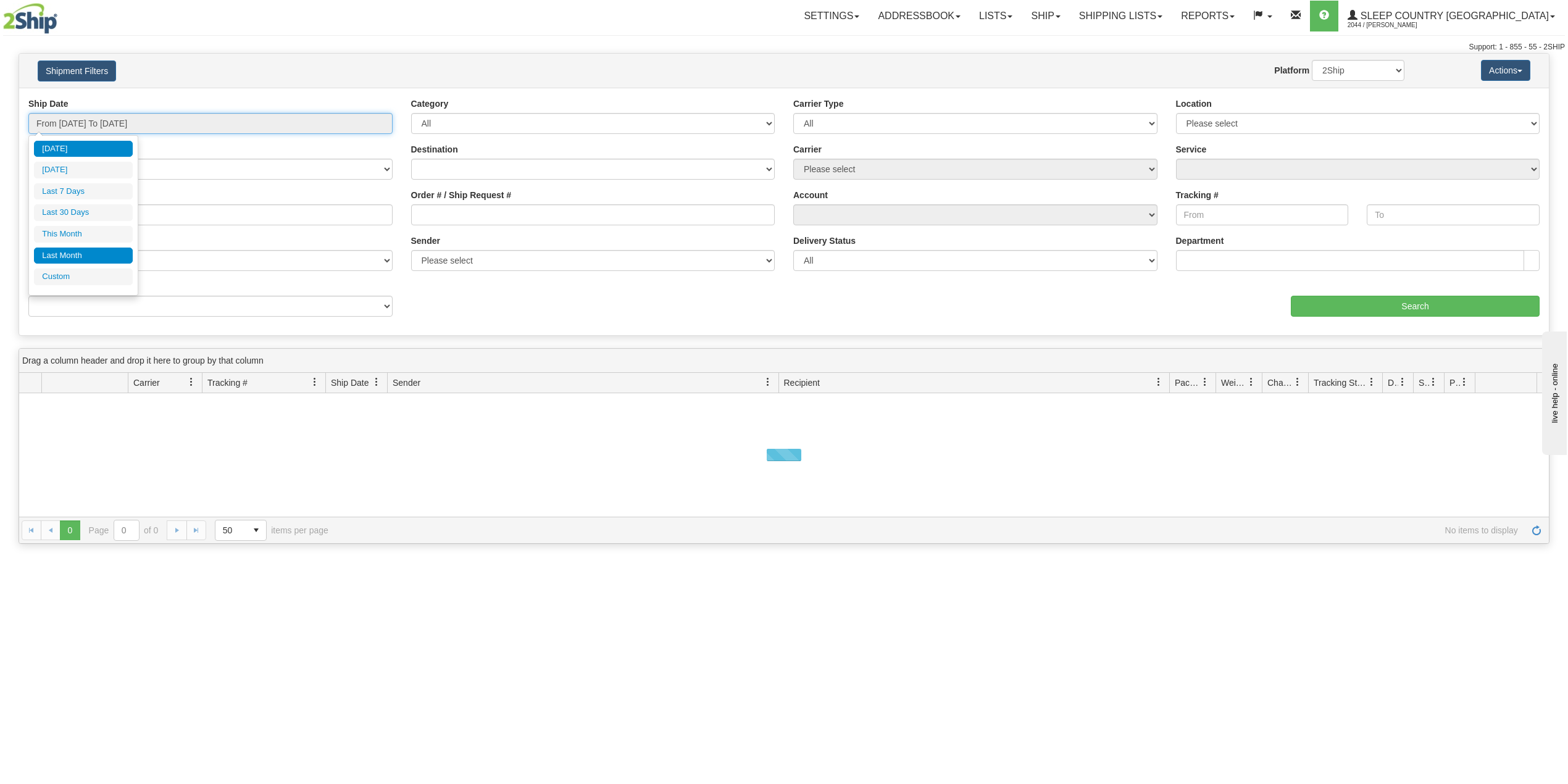
type input "[DATE]"
click at [82, 282] on li "Custom" at bounding box center [83, 277] width 99 height 17
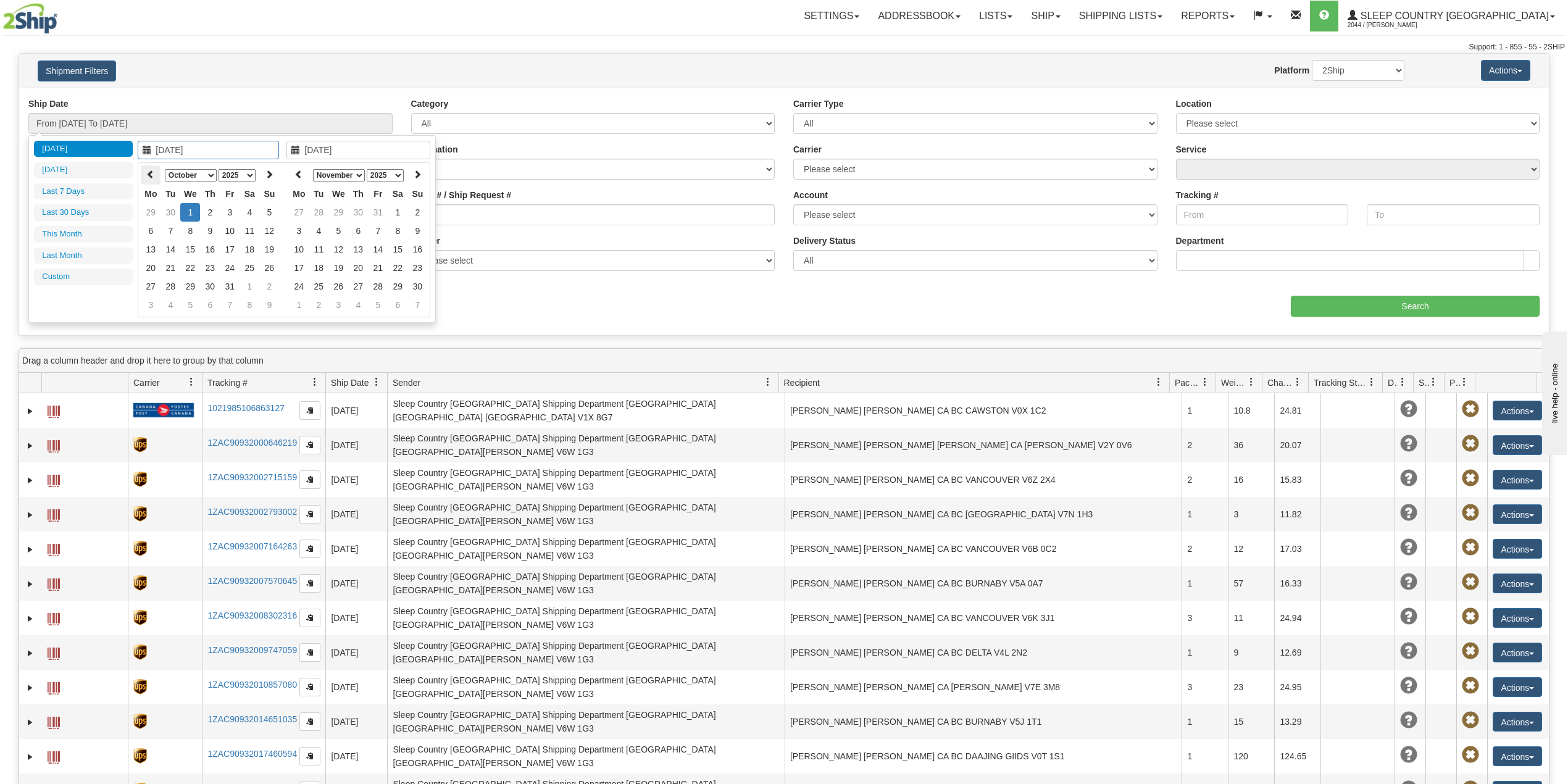
click at [149, 178] on icon at bounding box center [151, 174] width 9 height 9
click at [151, 179] on th at bounding box center [150, 175] width 20 height 19
type input "08/01/2025"
click at [229, 206] on td "1" at bounding box center [229, 212] width 20 height 19
click at [295, 172] on icon at bounding box center [299, 174] width 9 height 9
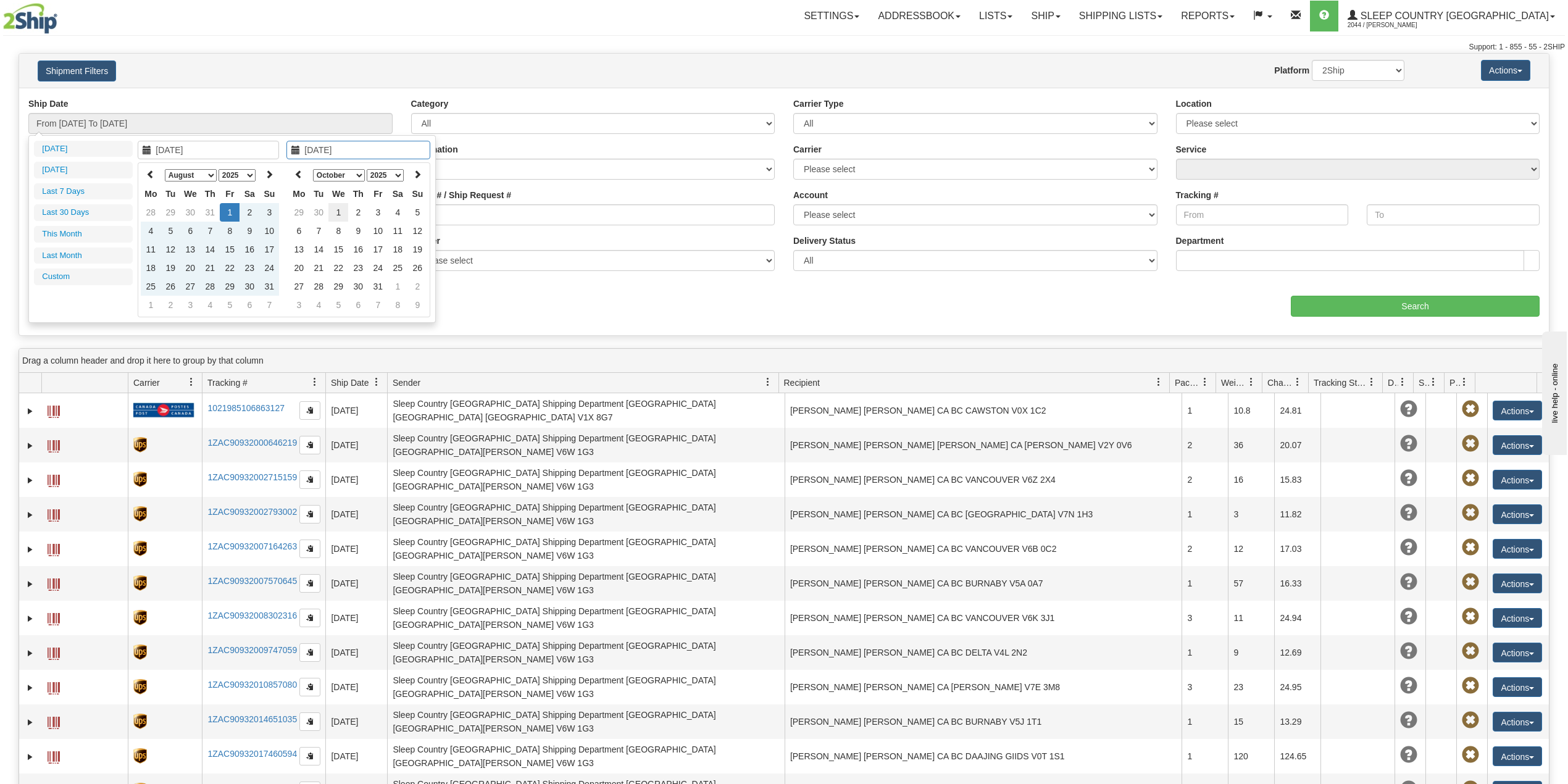
type input "[DATE]"
click at [342, 211] on td "1" at bounding box center [338, 212] width 20 height 19
type input "From 08/01/2025 To 10/01/2025"
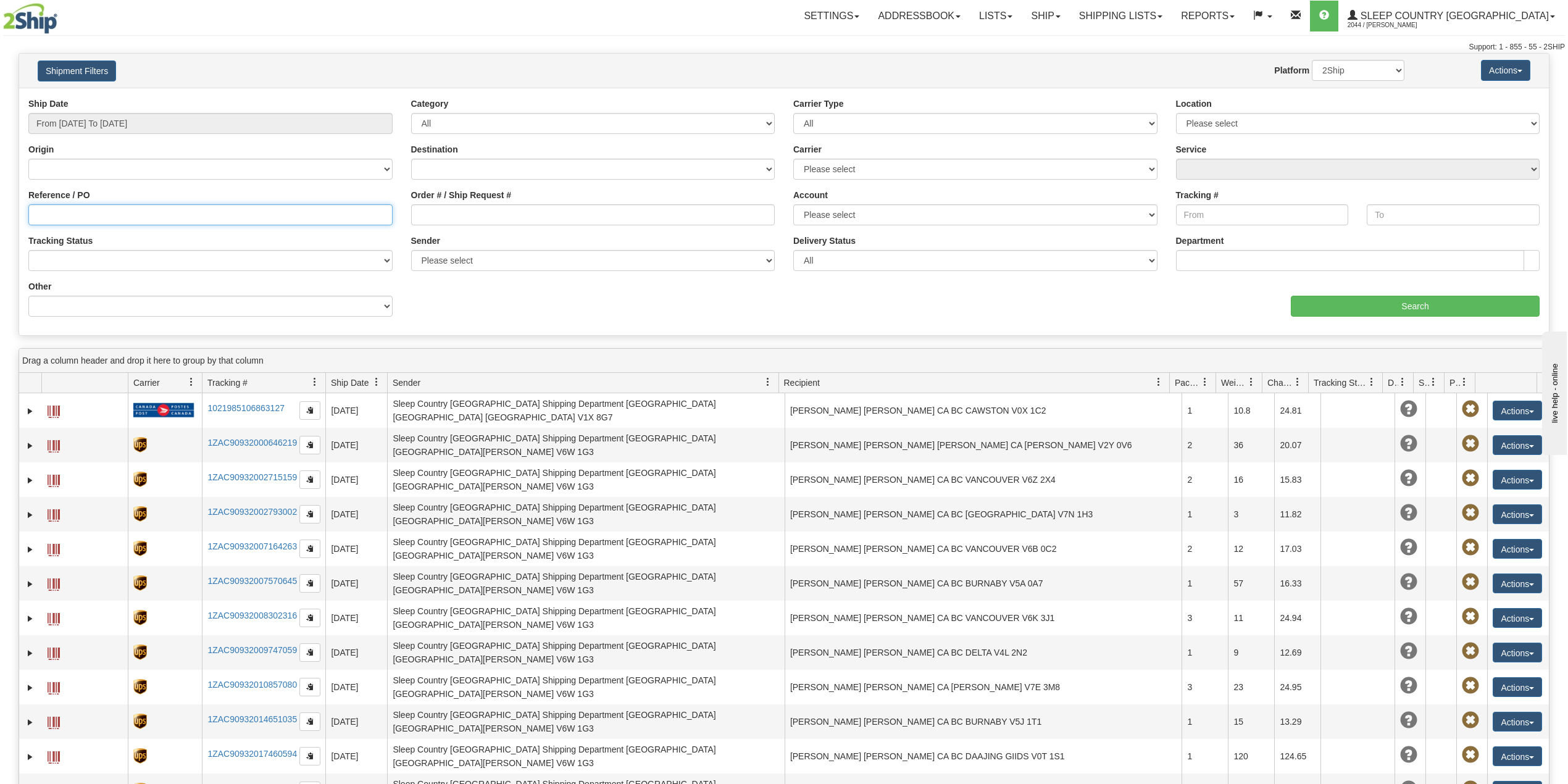
click at [287, 213] on input "Reference / PO" at bounding box center [210, 215] width 365 height 21
paste input "9002H995080"
click at [1416, 304] on input "Search" at bounding box center [1415, 306] width 249 height 21
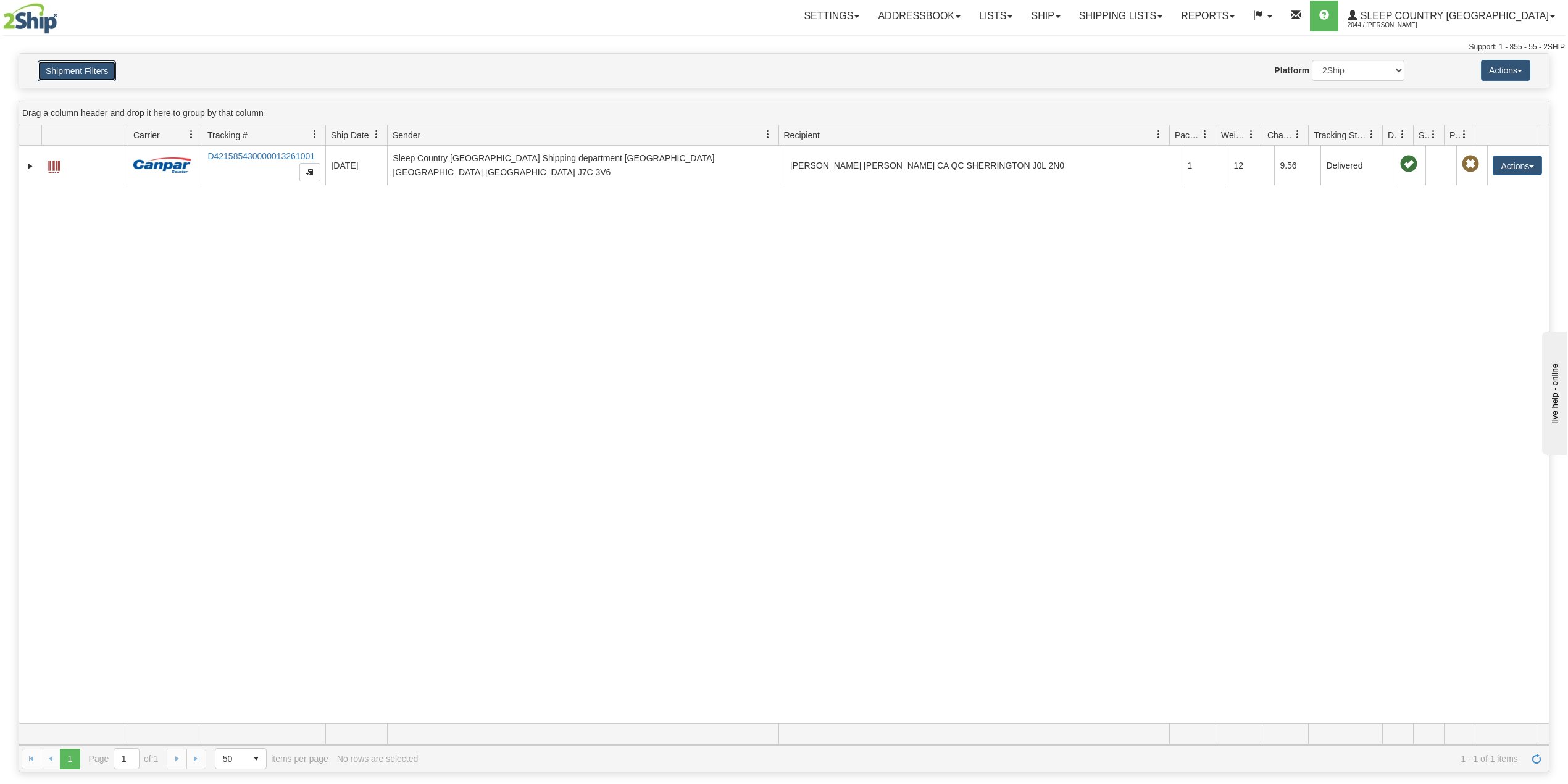
drag, startPoint x: 59, startPoint y: 67, endPoint x: 68, endPoint y: 97, distance: 31.3
click at [63, 72] on button "Shipment Filters" at bounding box center [77, 71] width 79 height 21
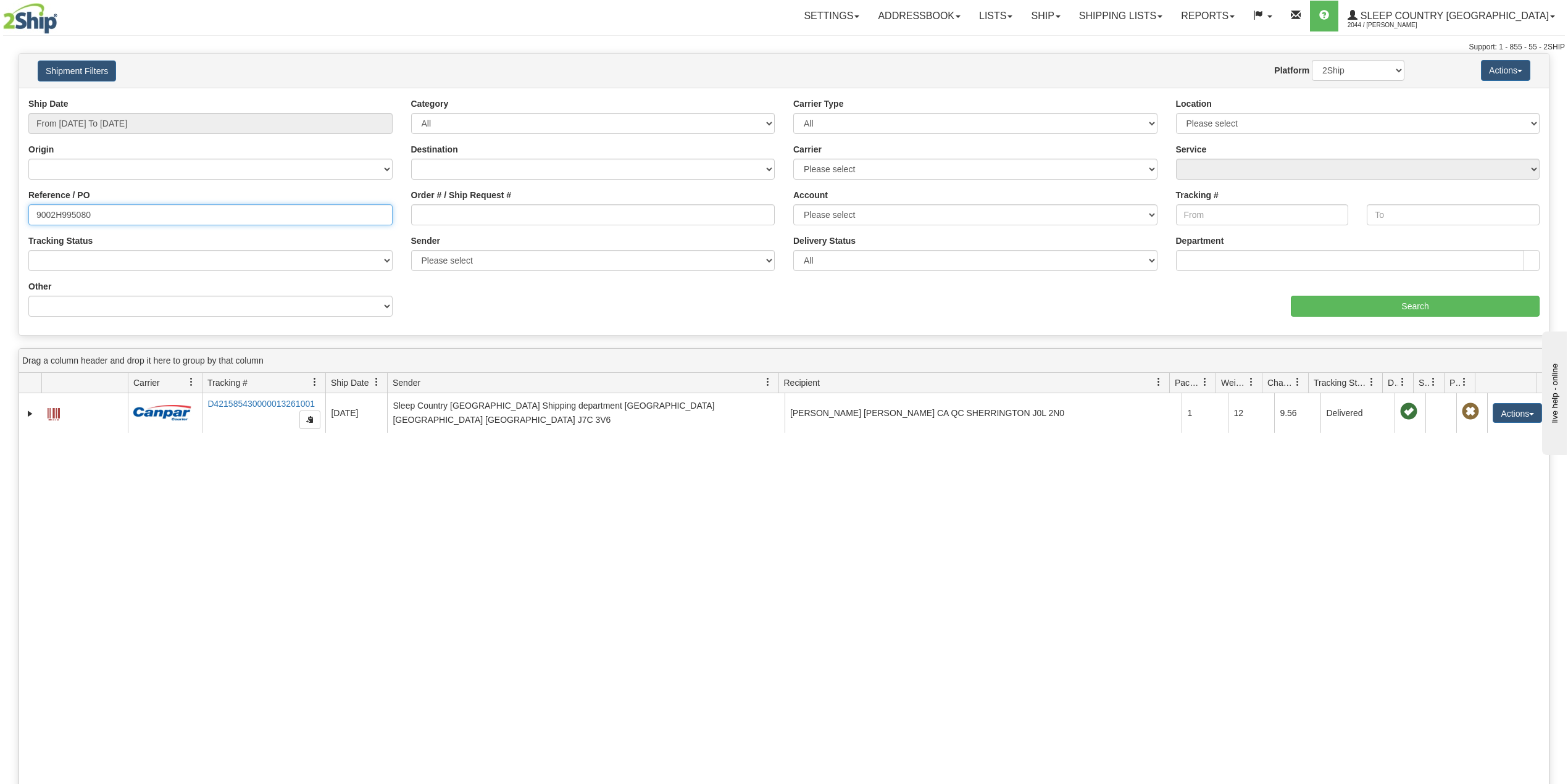
click at [63, 215] on input "9002H995080" at bounding box center [210, 215] width 365 height 21
click at [65, 215] on input "9002H995080" at bounding box center [210, 215] width 365 height 21
paste input "0I039008"
click at [1346, 297] on input "Search" at bounding box center [1415, 306] width 249 height 21
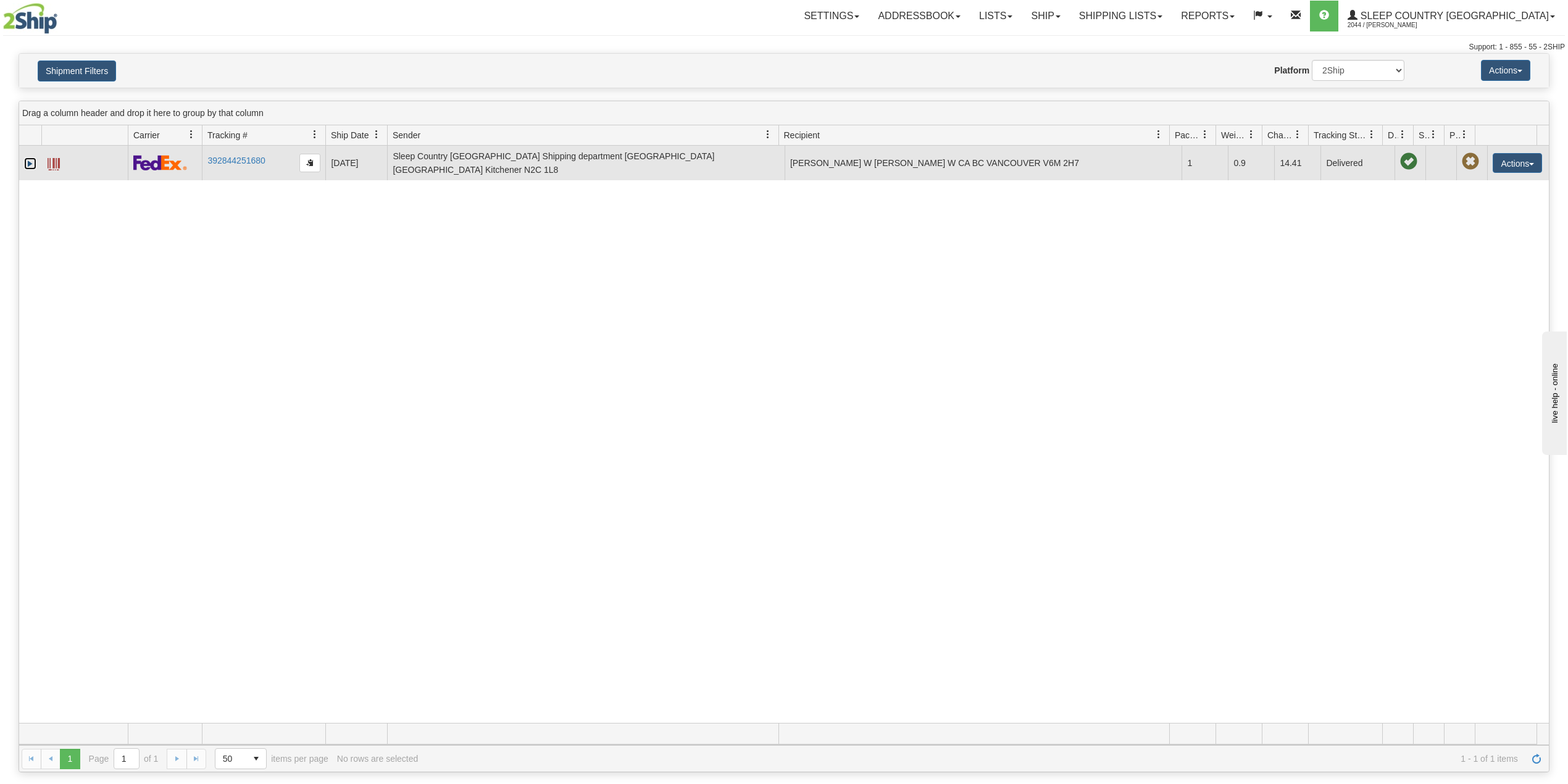
click at [35, 163] on link "Expand" at bounding box center [30, 163] width 12 height 12
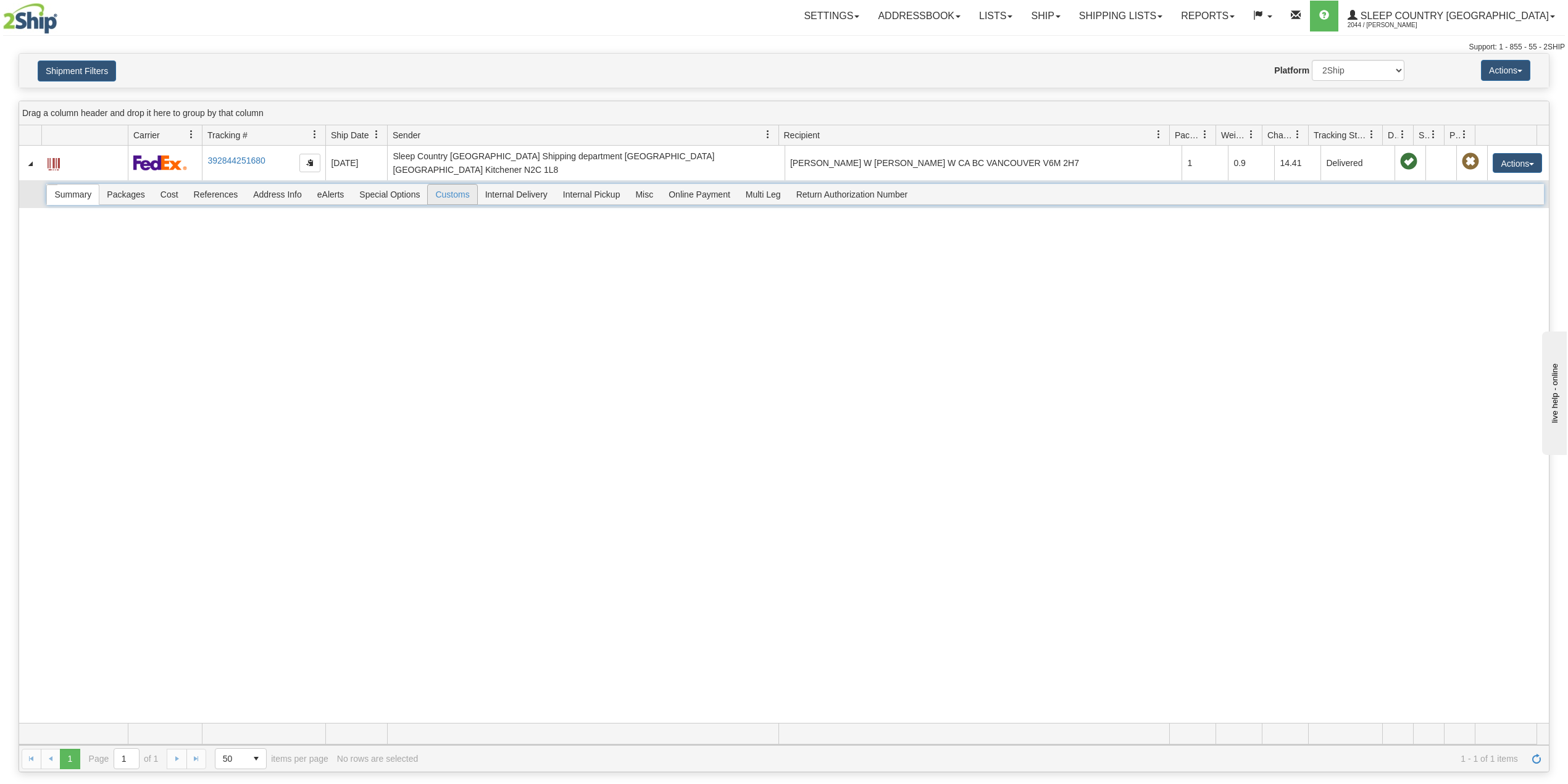
click at [452, 190] on span "Customs" at bounding box center [452, 194] width 49 height 20
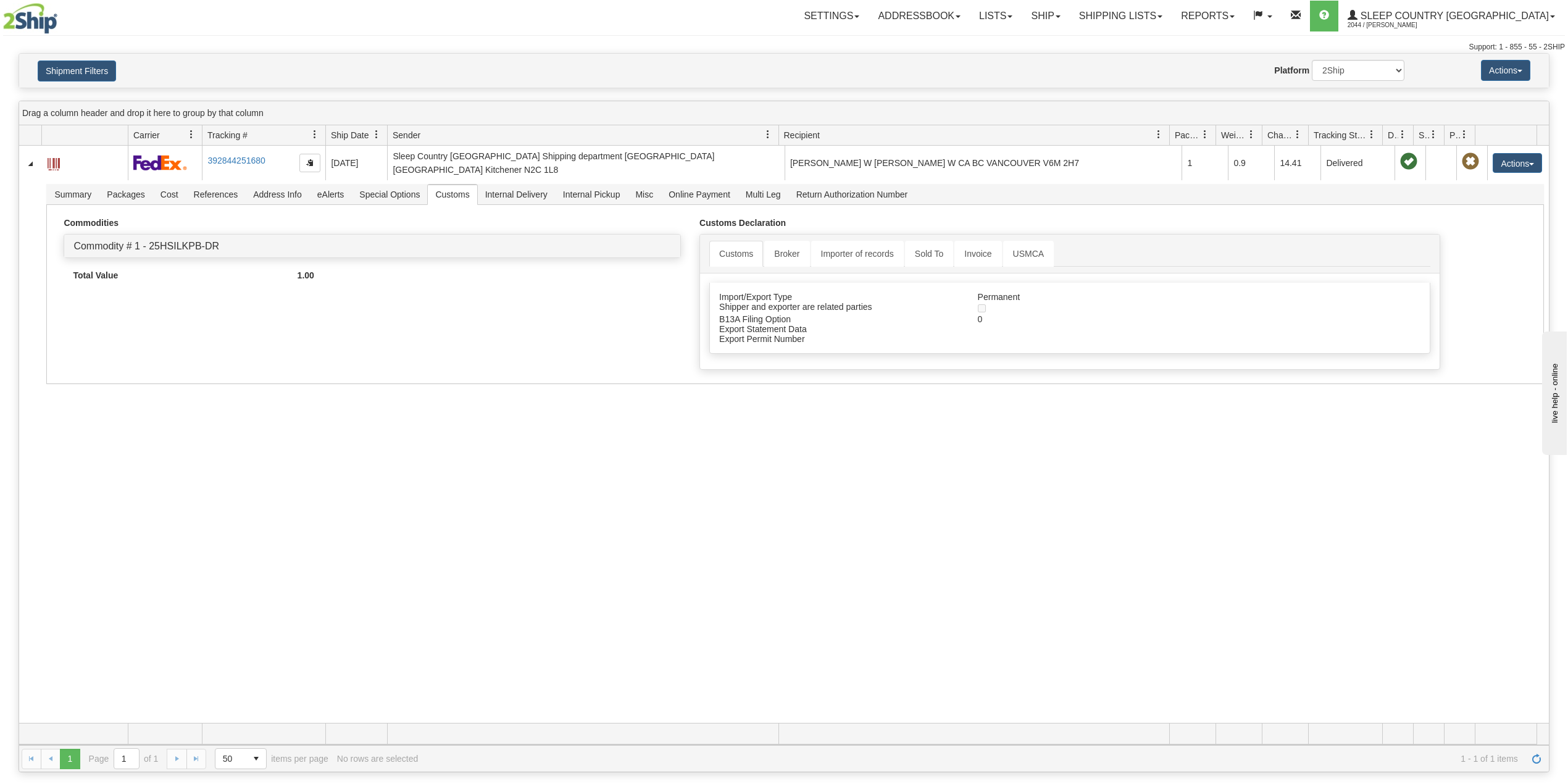
click at [72, 86] on div "Shipment Filters Website Agent Nothing selected Client User Platform 2Ship Impo…" at bounding box center [784, 70] width 1530 height 34
click at [89, 72] on button "Shipment Filters" at bounding box center [77, 71] width 79 height 21
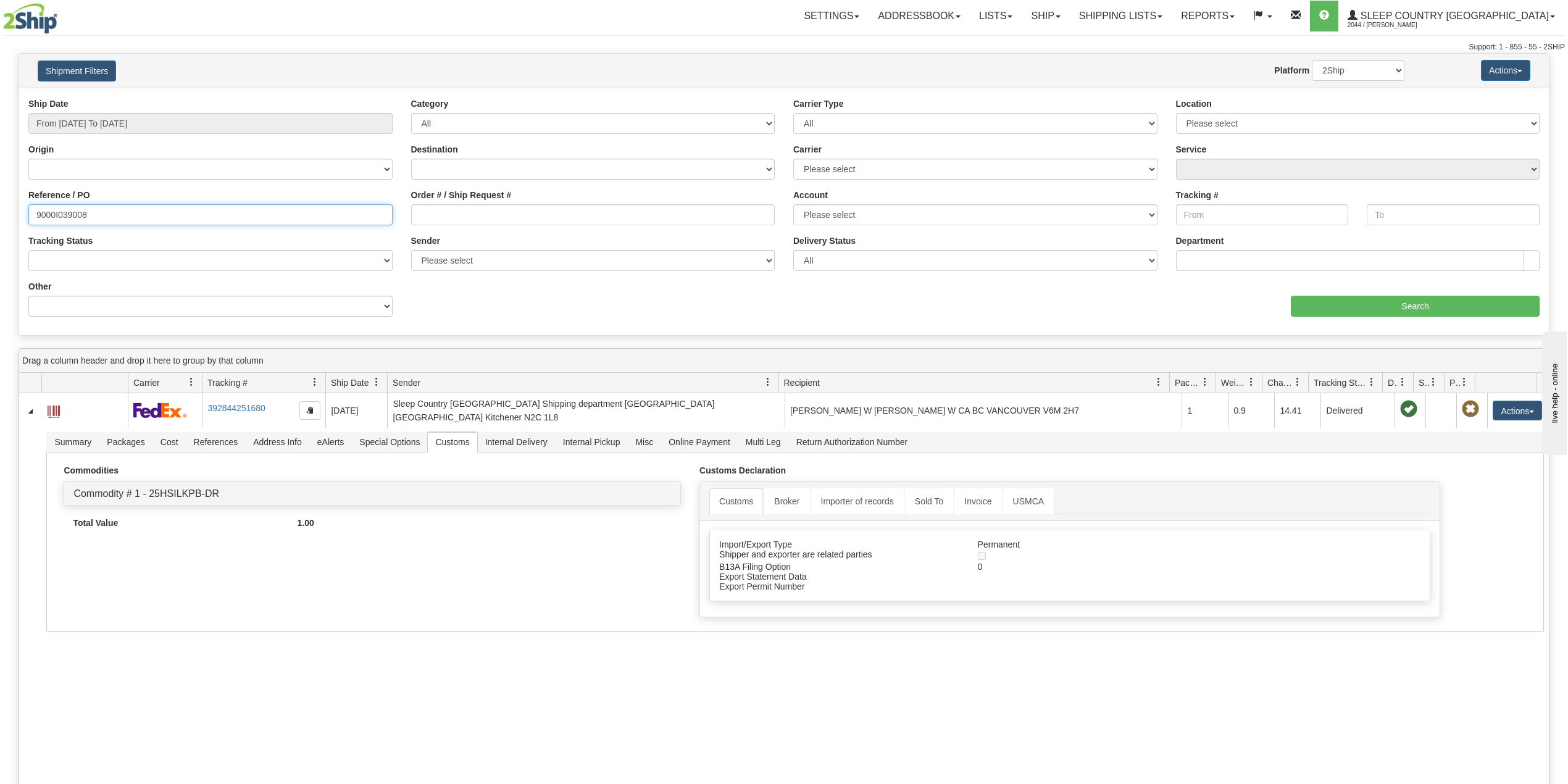
click at [77, 217] on input "9000I039008" at bounding box center [210, 215] width 365 height 21
paste input "41663"
click at [1350, 297] on input "Search" at bounding box center [1415, 306] width 249 height 21
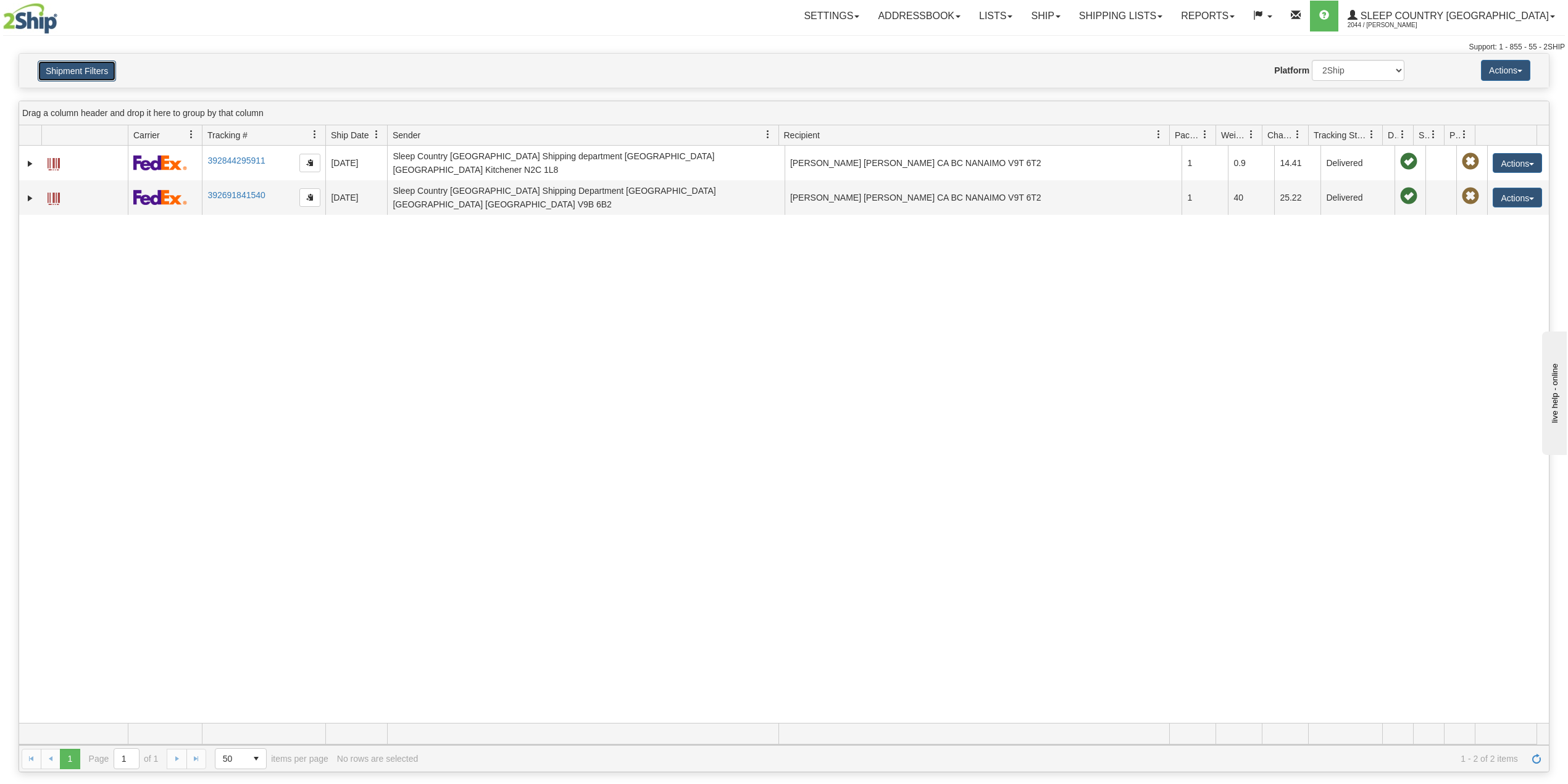
click at [82, 63] on button "Shipment Filters" at bounding box center [77, 71] width 79 height 21
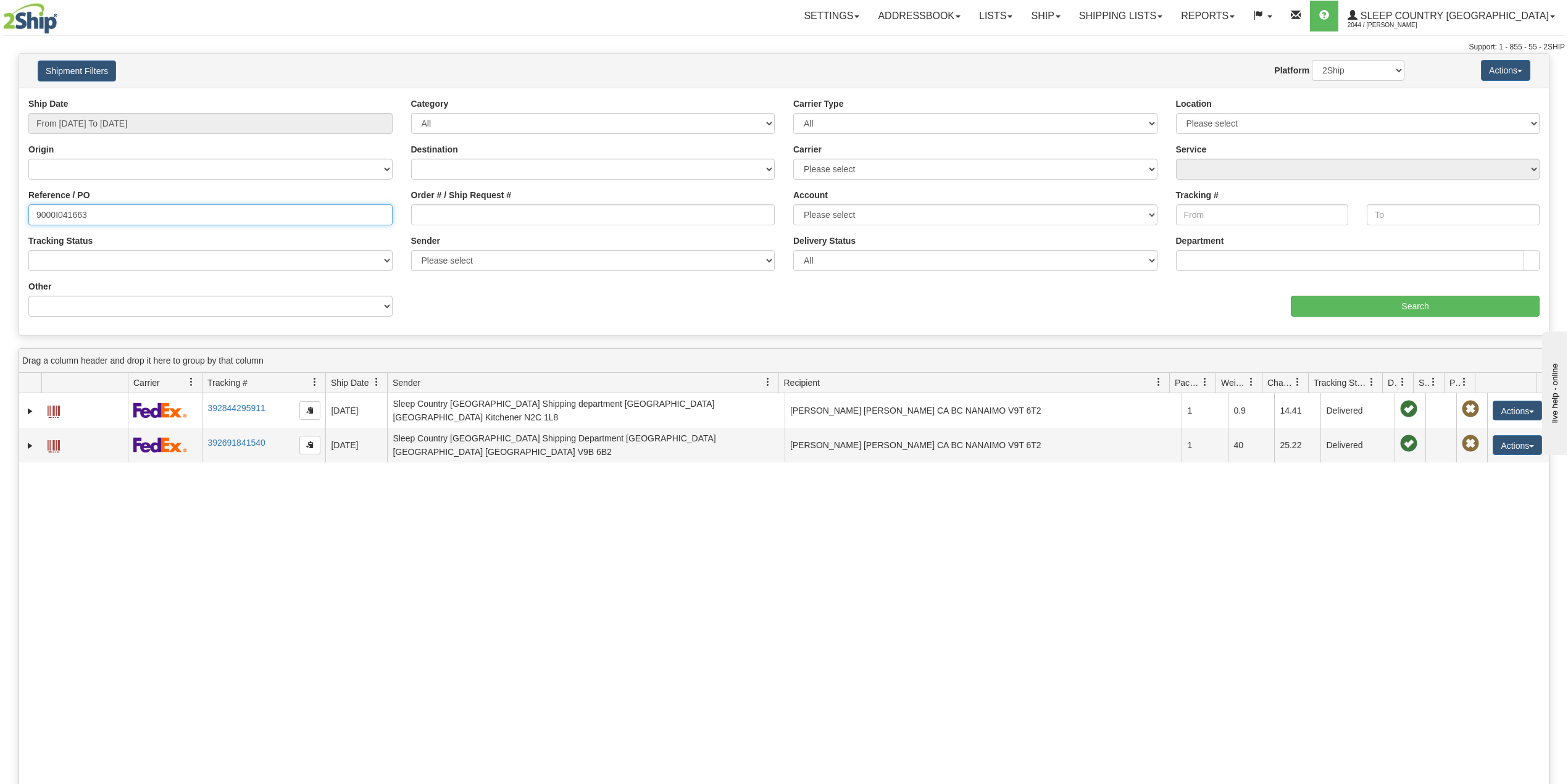
click at [82, 209] on input "9000I041663" at bounding box center [210, 215] width 365 height 21
click at [82, 210] on input "9000I041663" at bounding box center [210, 215] width 365 height 21
paste input "2I024555"
click at [1389, 306] on input "Search" at bounding box center [1415, 306] width 249 height 21
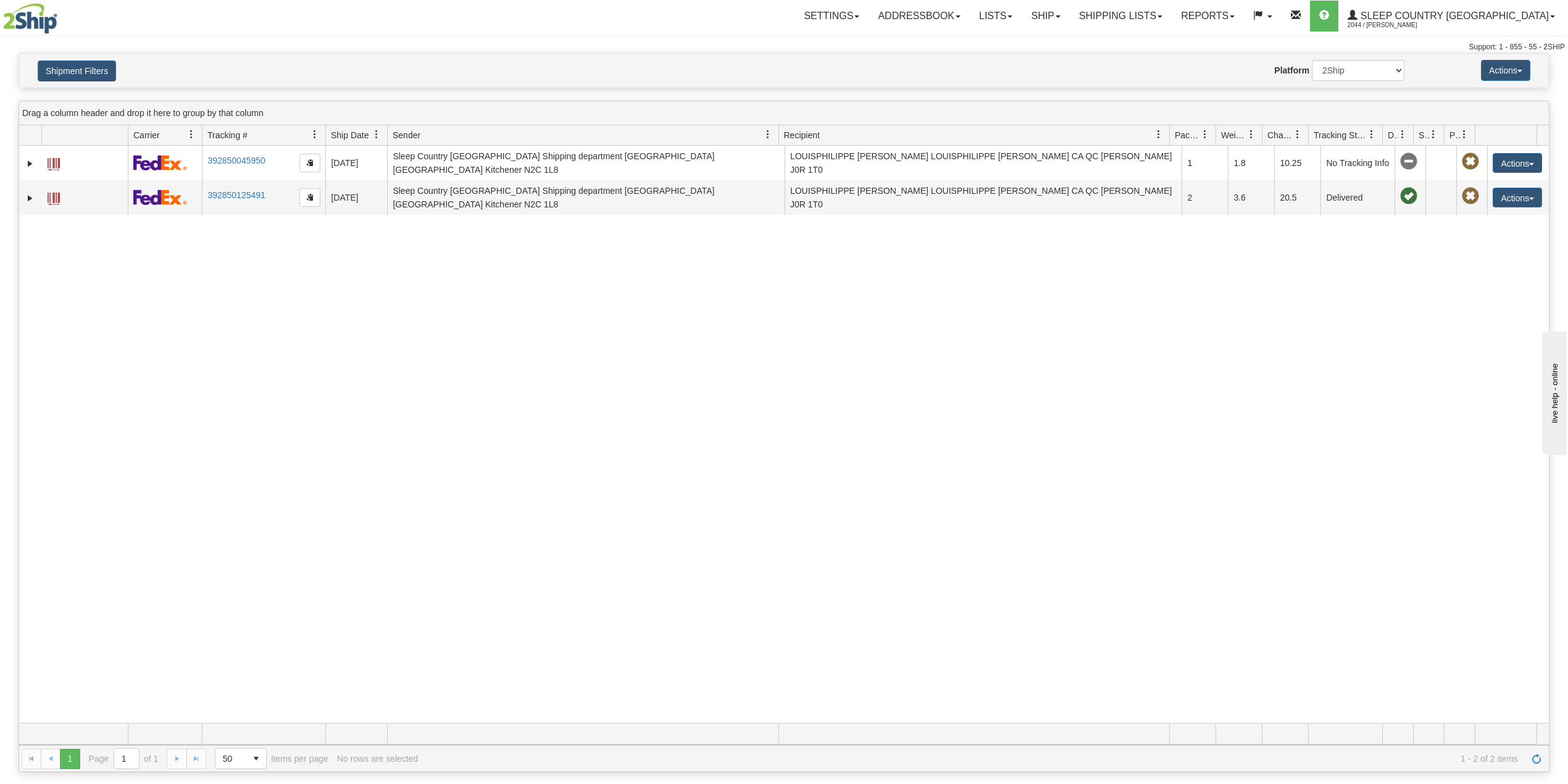
click at [359, 312] on div "31551041 2044 392850045950 09/04/2025 09/04/2025 10:14:28 AM Sleep Country Cana…" at bounding box center [784, 434] width 1530 height 577
click at [89, 74] on button "Shipment Filters" at bounding box center [77, 71] width 79 height 21
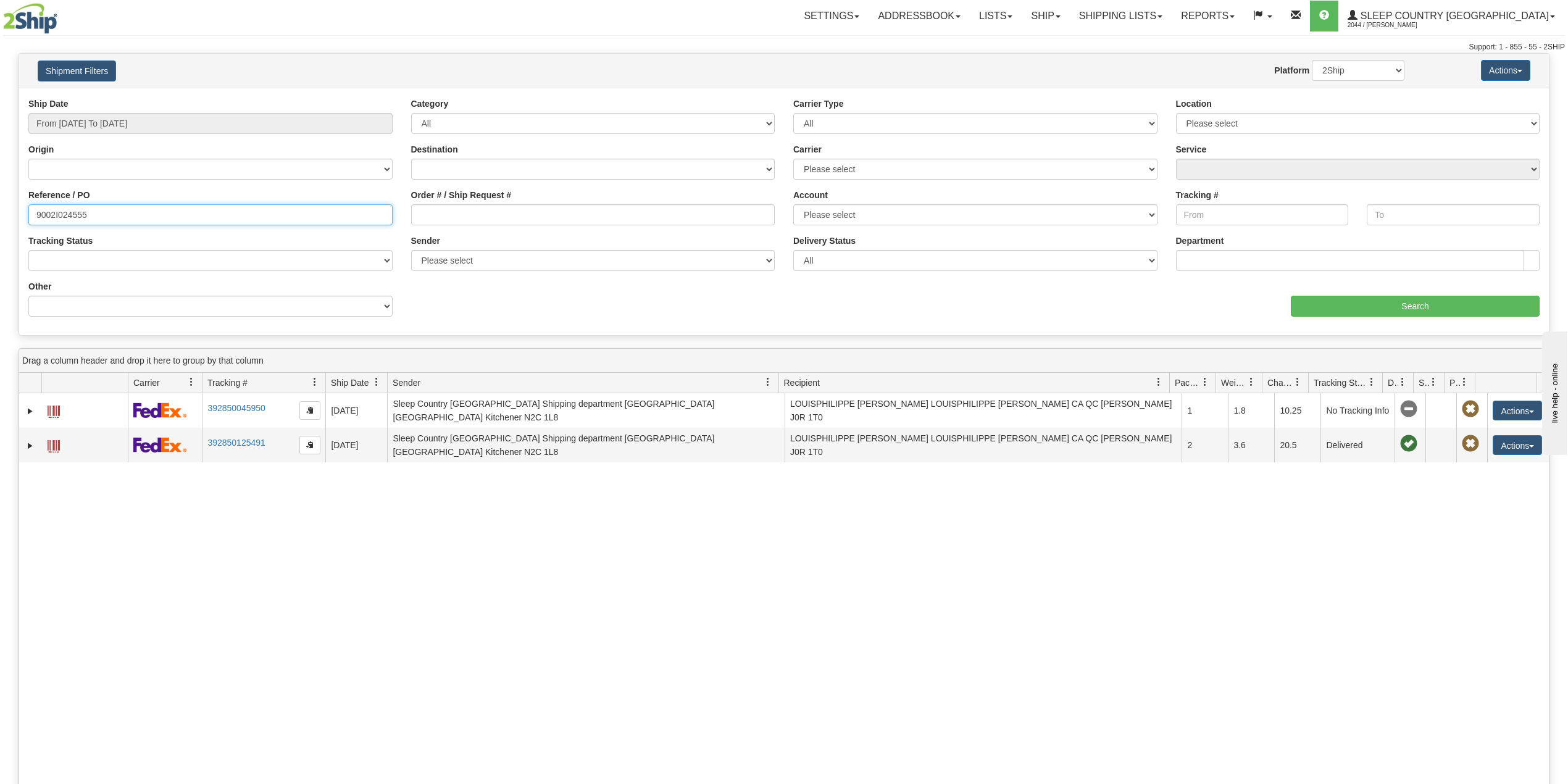
click at [64, 211] on input "9002I024555" at bounding box center [210, 215] width 365 height 21
paste input "781"
click at [1391, 313] on input "Search" at bounding box center [1415, 306] width 249 height 21
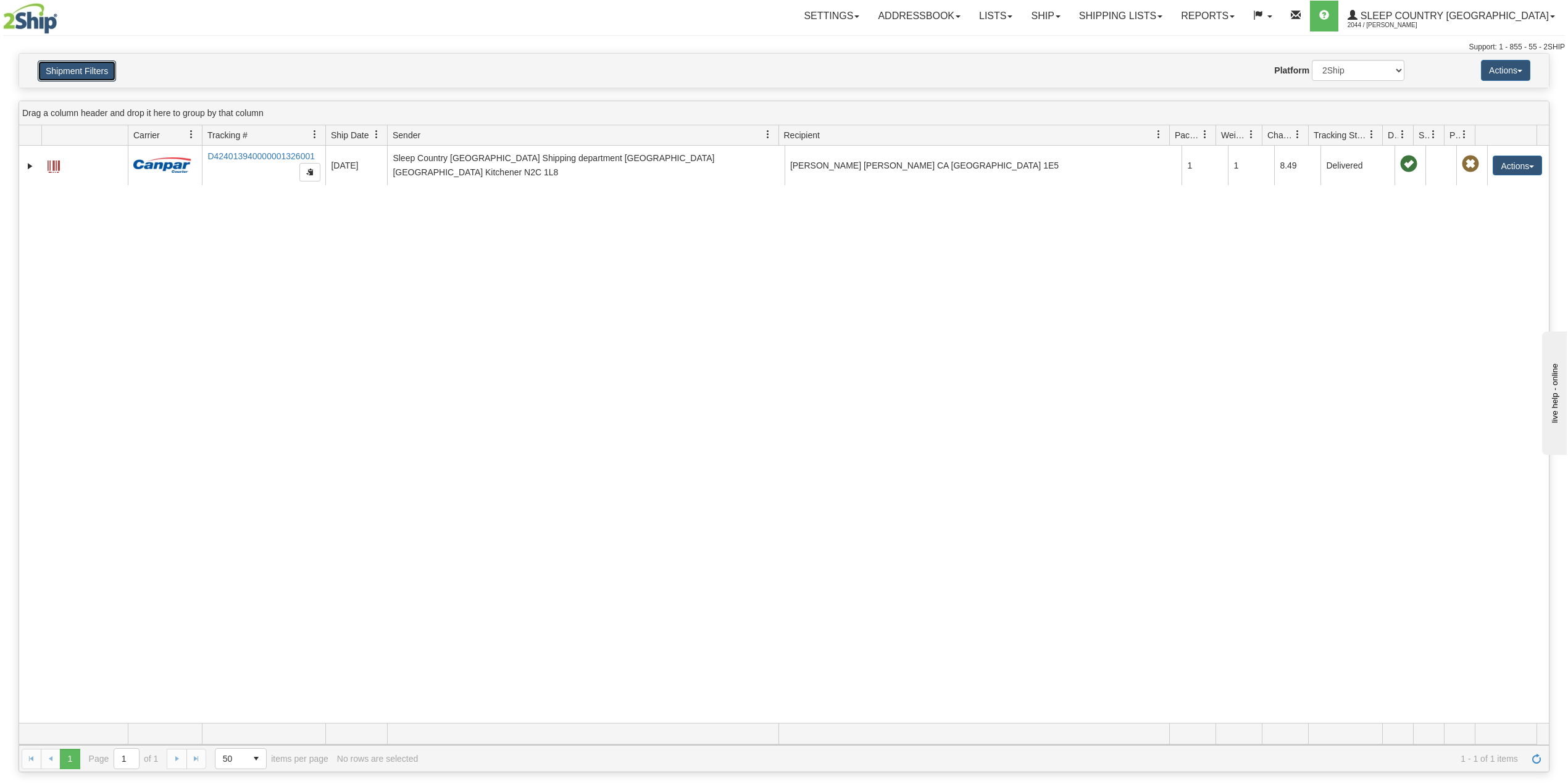
drag, startPoint x: 68, startPoint y: 63, endPoint x: 77, endPoint y: 124, distance: 61.7
click at [70, 65] on button "Shipment Filters" at bounding box center [77, 71] width 79 height 21
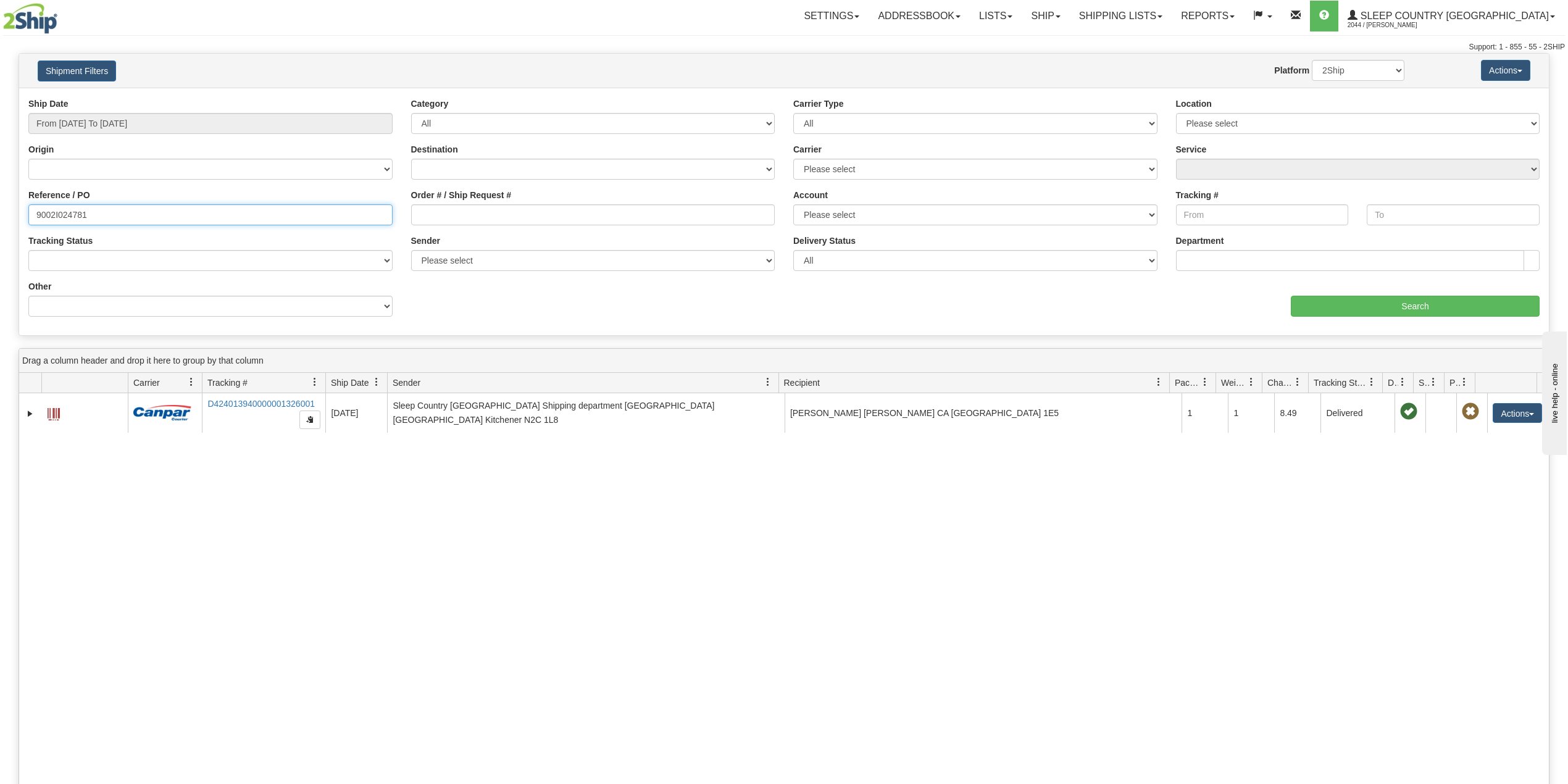
click at [66, 216] on input "9002I024781" at bounding box center [210, 215] width 365 height 21
drag, startPoint x: 66, startPoint y: 216, endPoint x: 73, endPoint y: 220, distance: 8.1
click at [66, 216] on input "9002I024781" at bounding box center [210, 215] width 365 height 21
paste input "7I076235"
click at [1430, 304] on input "Search" at bounding box center [1415, 306] width 249 height 21
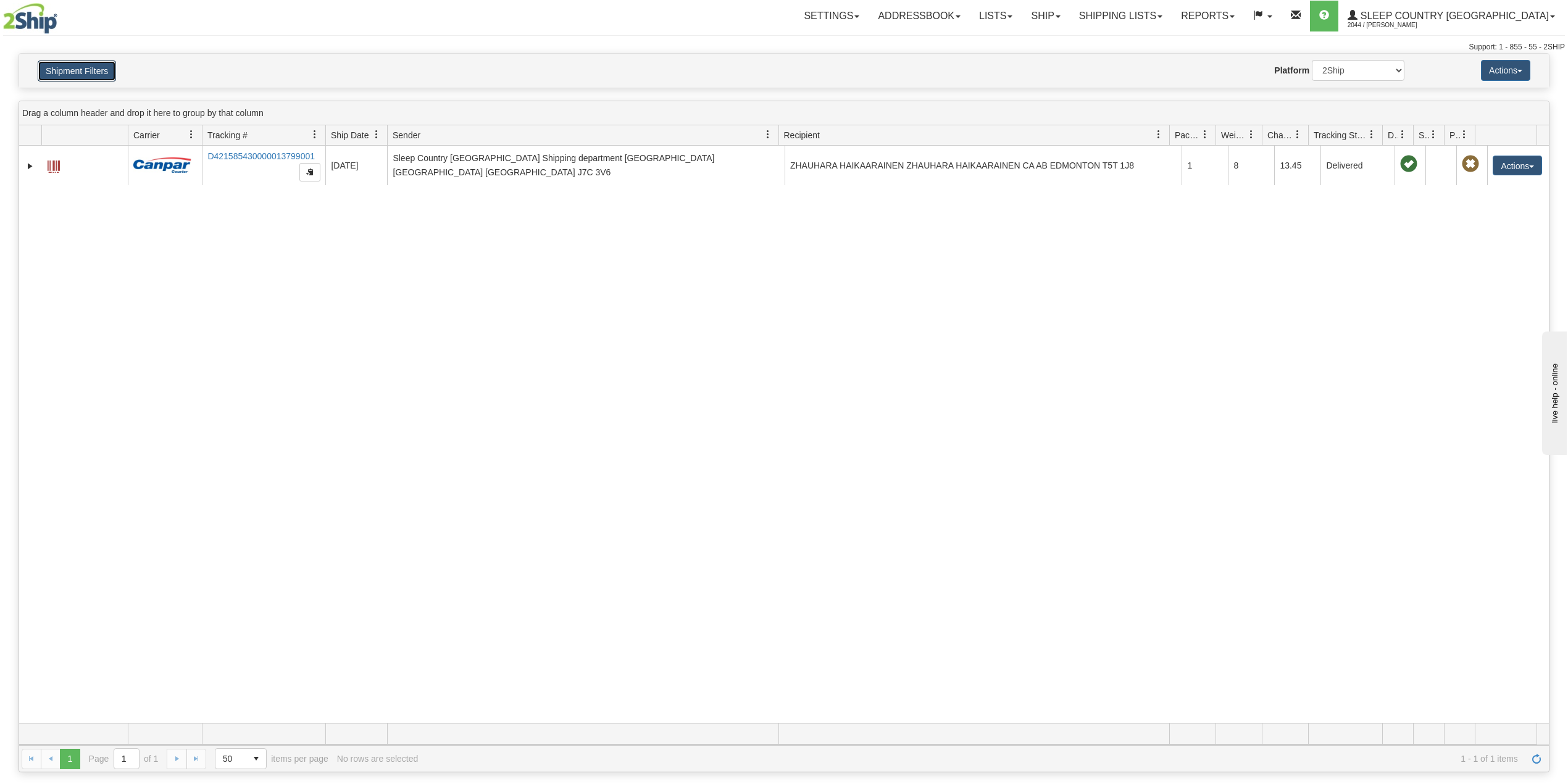
drag, startPoint x: 65, startPoint y: 68, endPoint x: 112, endPoint y: 94, distance: 53.7
click at [66, 68] on button "Shipment Filters" at bounding box center [77, 71] width 79 height 21
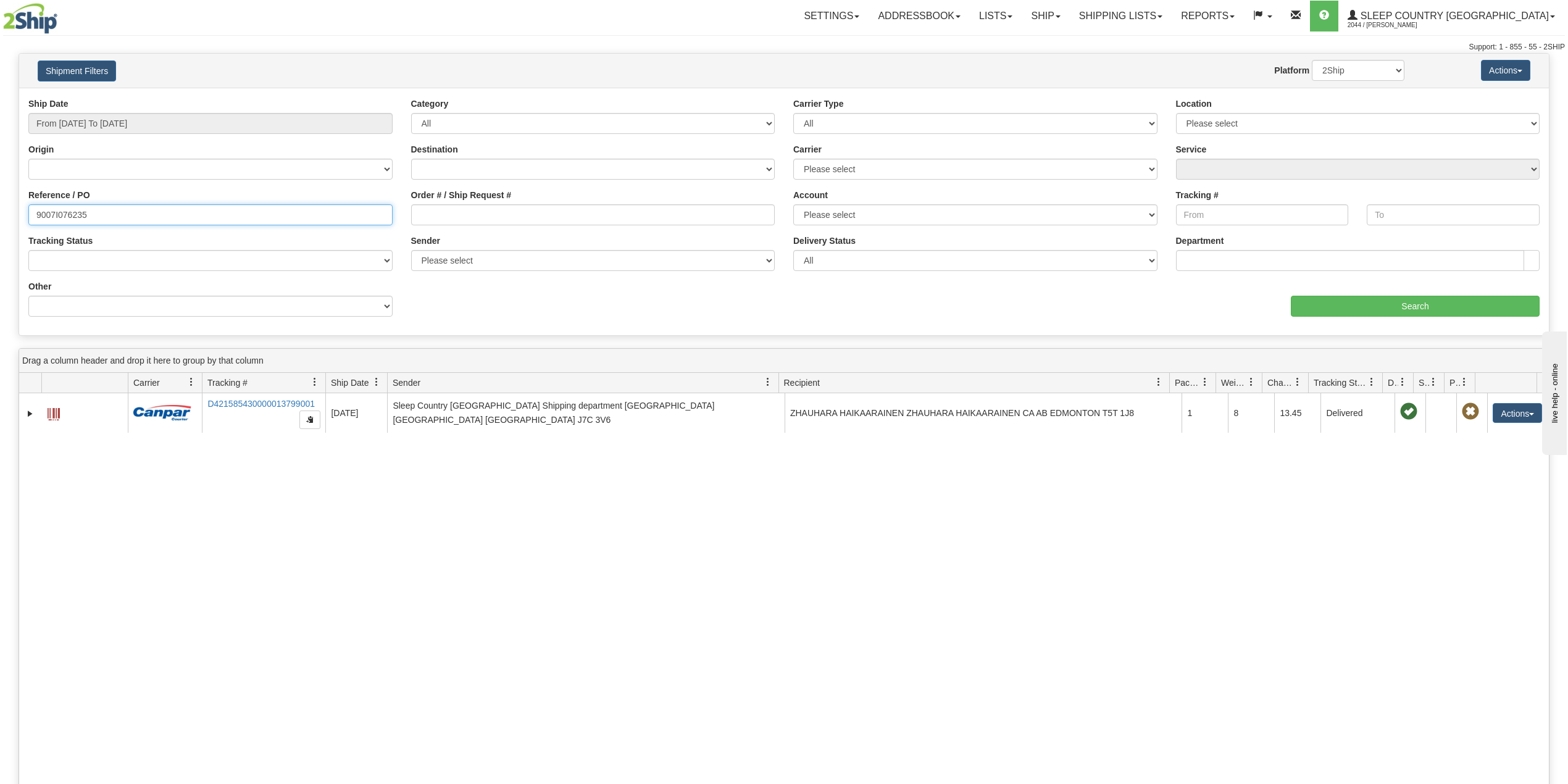
click at [52, 213] on input "9007I076235" at bounding box center [210, 215] width 365 height 21
paste input "2I074219"
type input "9002I074219"
click at [1450, 304] on input "Search" at bounding box center [1415, 306] width 249 height 21
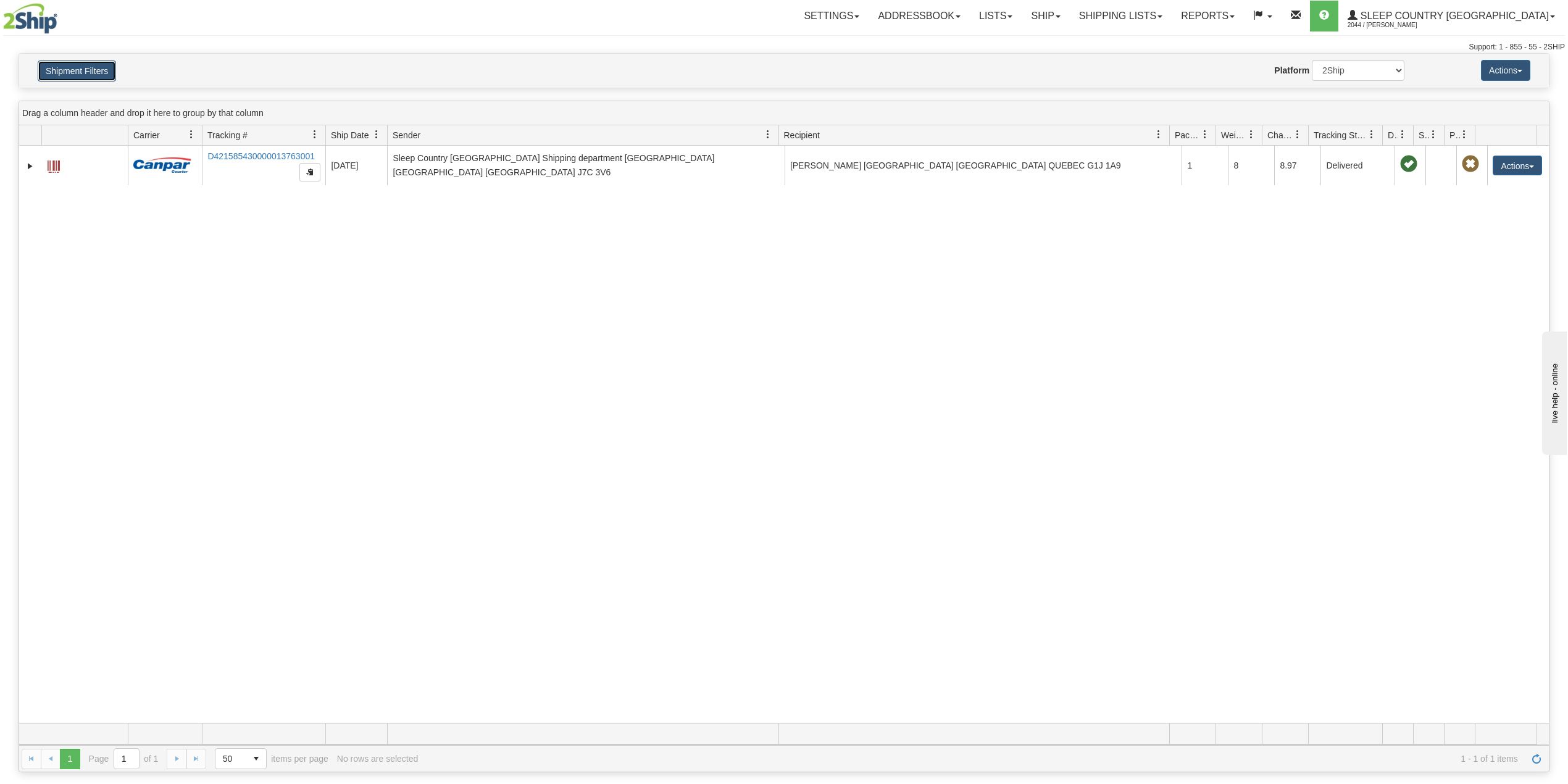
click at [70, 72] on button "Shipment Filters" at bounding box center [77, 71] width 79 height 21
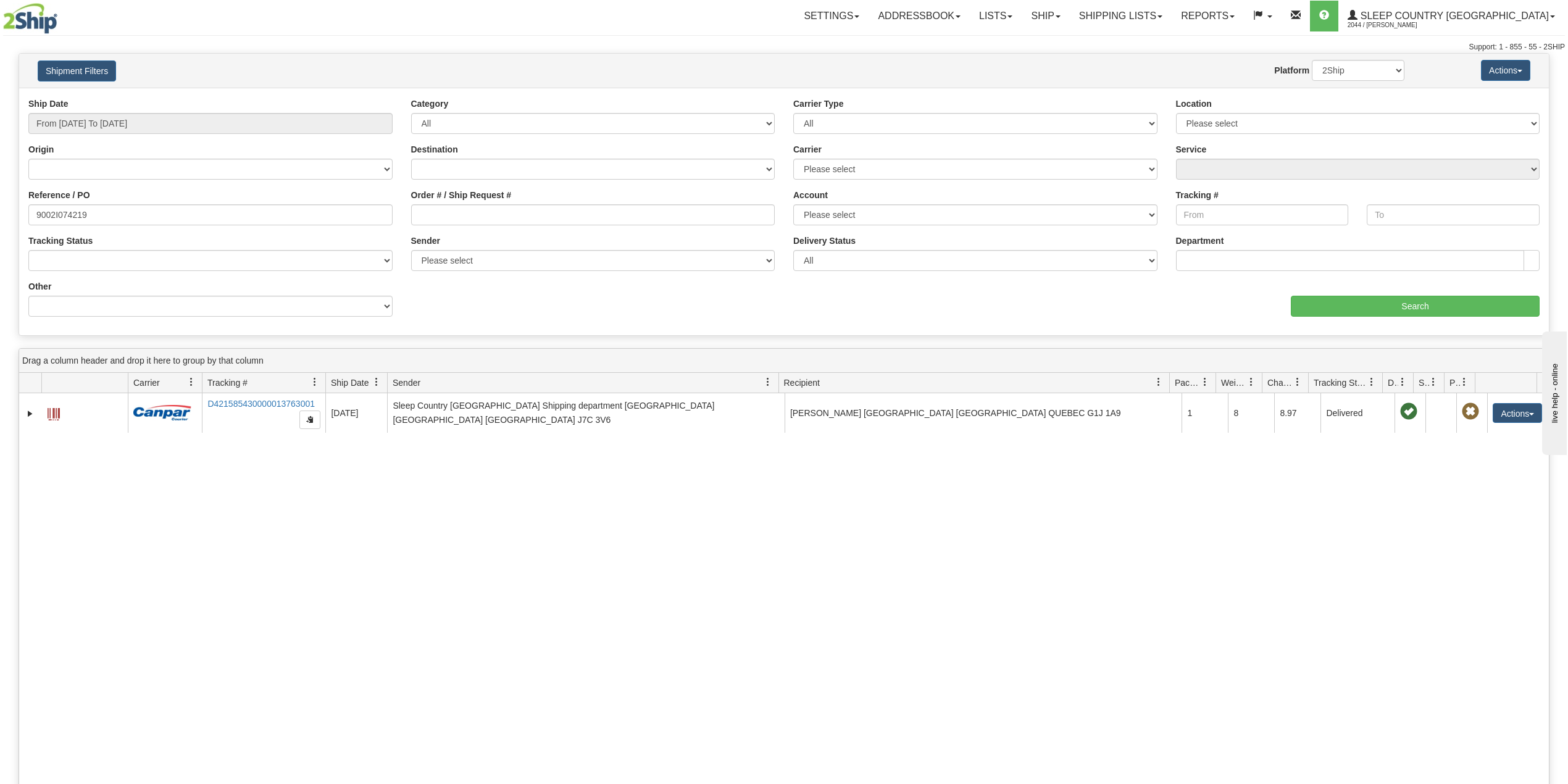
click at [79, 204] on div "Reference / PO 9002I074219" at bounding box center [210, 207] width 365 height 36
click at [77, 204] on div "Reference / PO 9002I074219" at bounding box center [210, 207] width 365 height 36
click at [75, 211] on input "9002I074219" at bounding box center [210, 215] width 365 height 21
click at [1069, 16] on link "Ship" at bounding box center [1045, 16] width 47 height 31
click at [1057, 58] on span "OnHold / Order Queue" at bounding box center [1013, 59] width 87 height 10
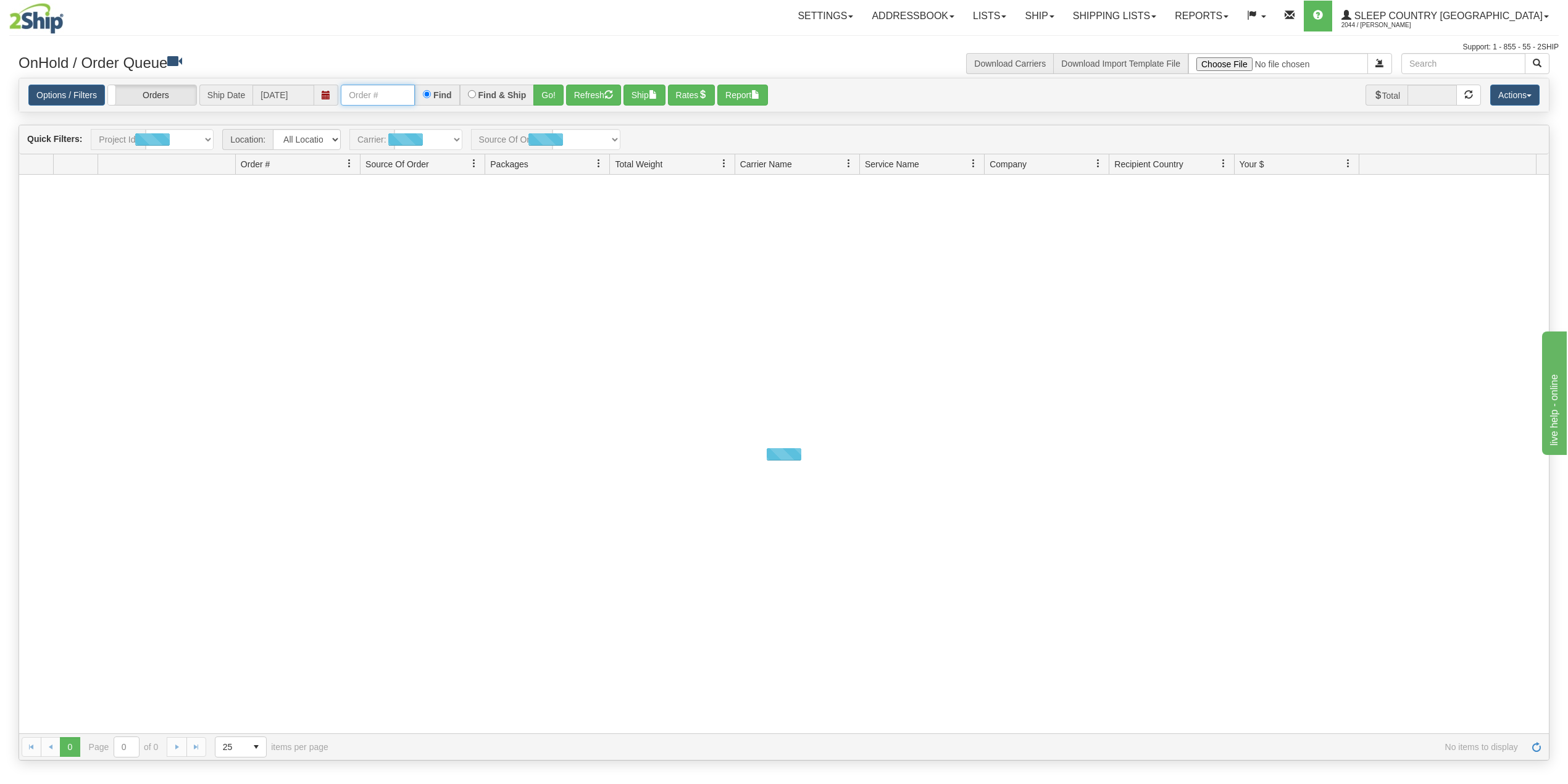
click at [405, 95] on input "text" at bounding box center [378, 94] width 74 height 21
paste input "9007I133374"
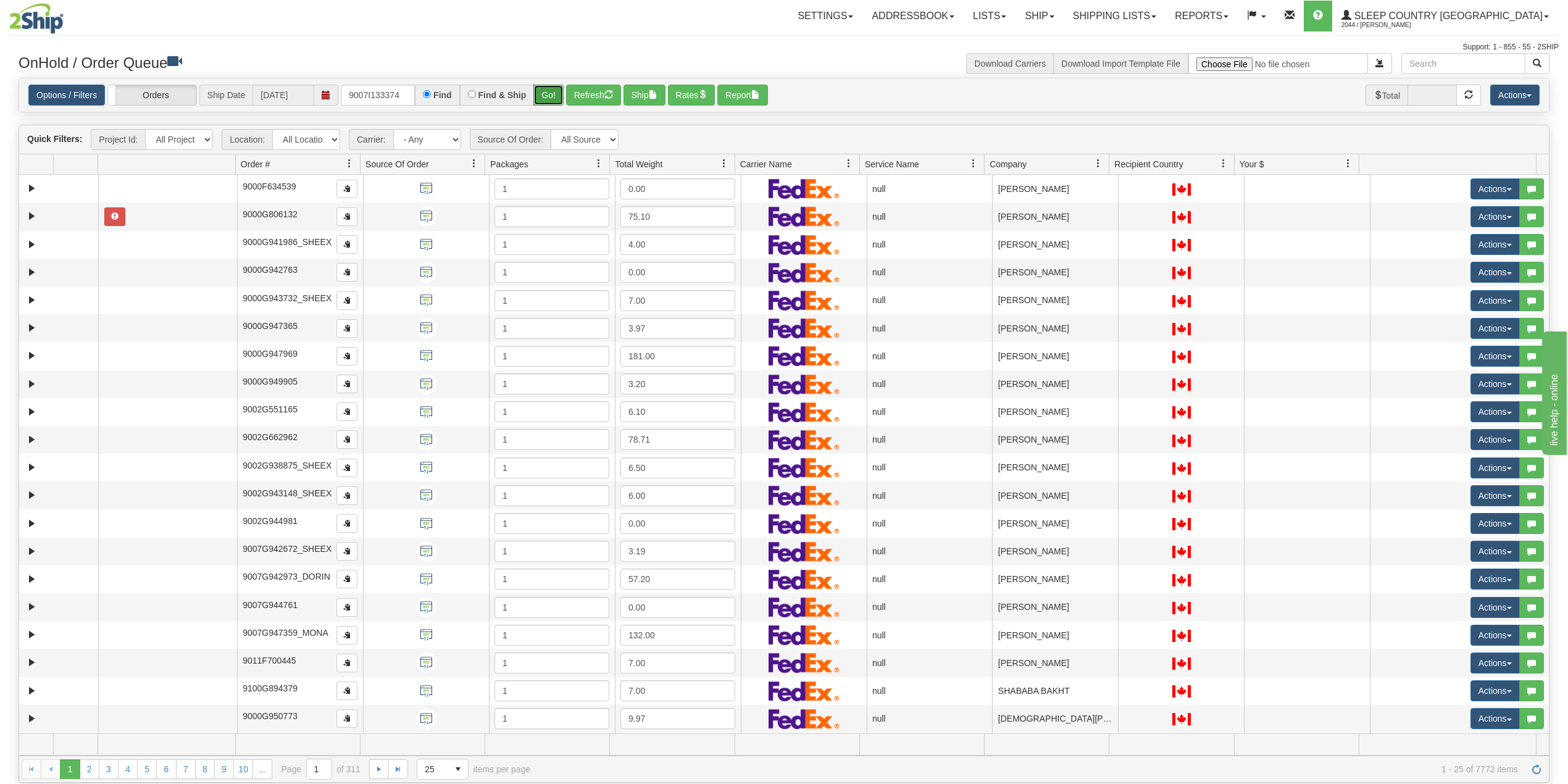
click at [552, 93] on button "Go!" at bounding box center [548, 94] width 30 height 21
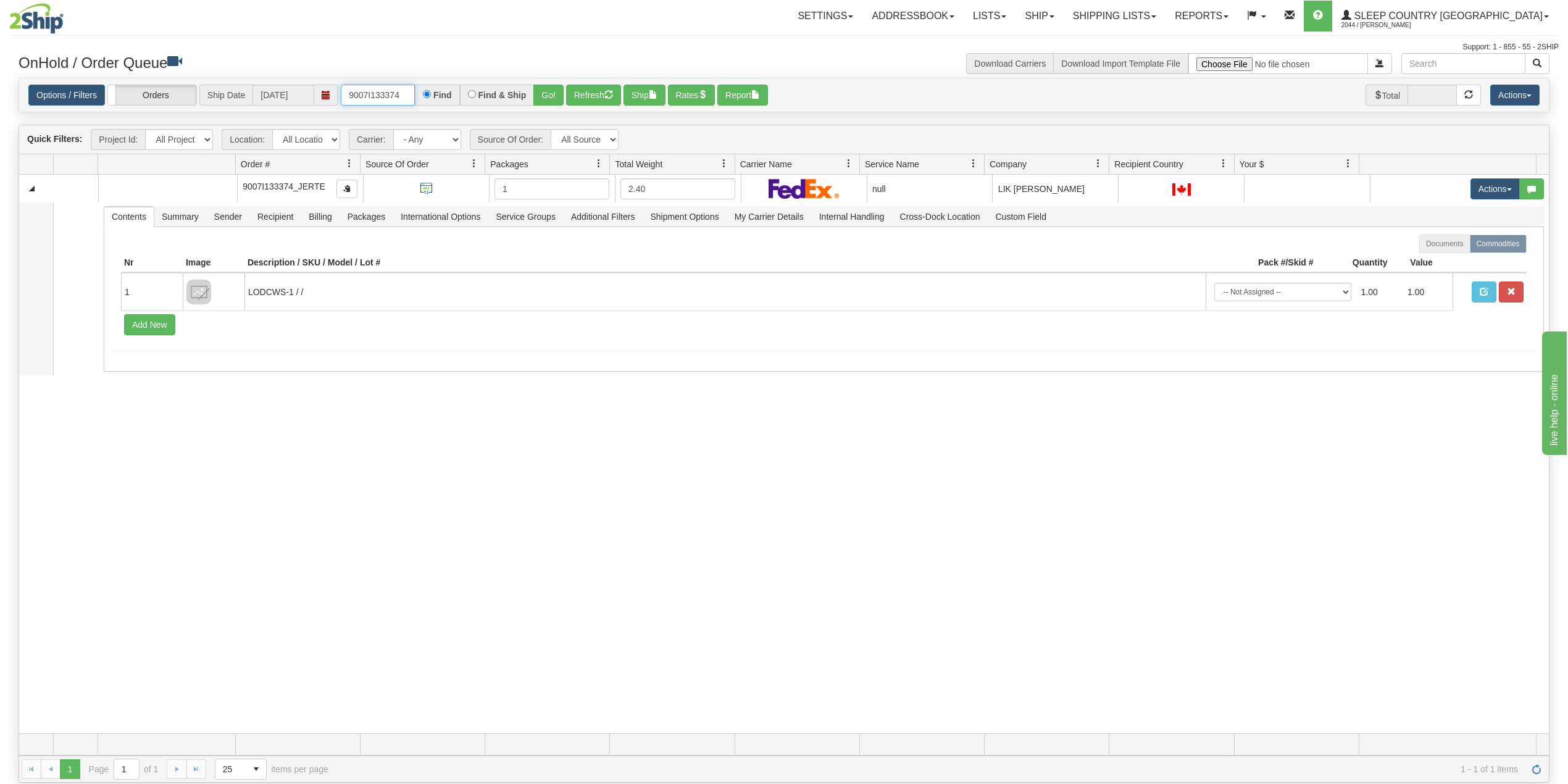
click at [390, 93] on input "9007I133374" at bounding box center [378, 94] width 74 height 21
paste input "0H975038"
click at [370, 94] on input "9000H975038" at bounding box center [378, 94] width 74 height 21
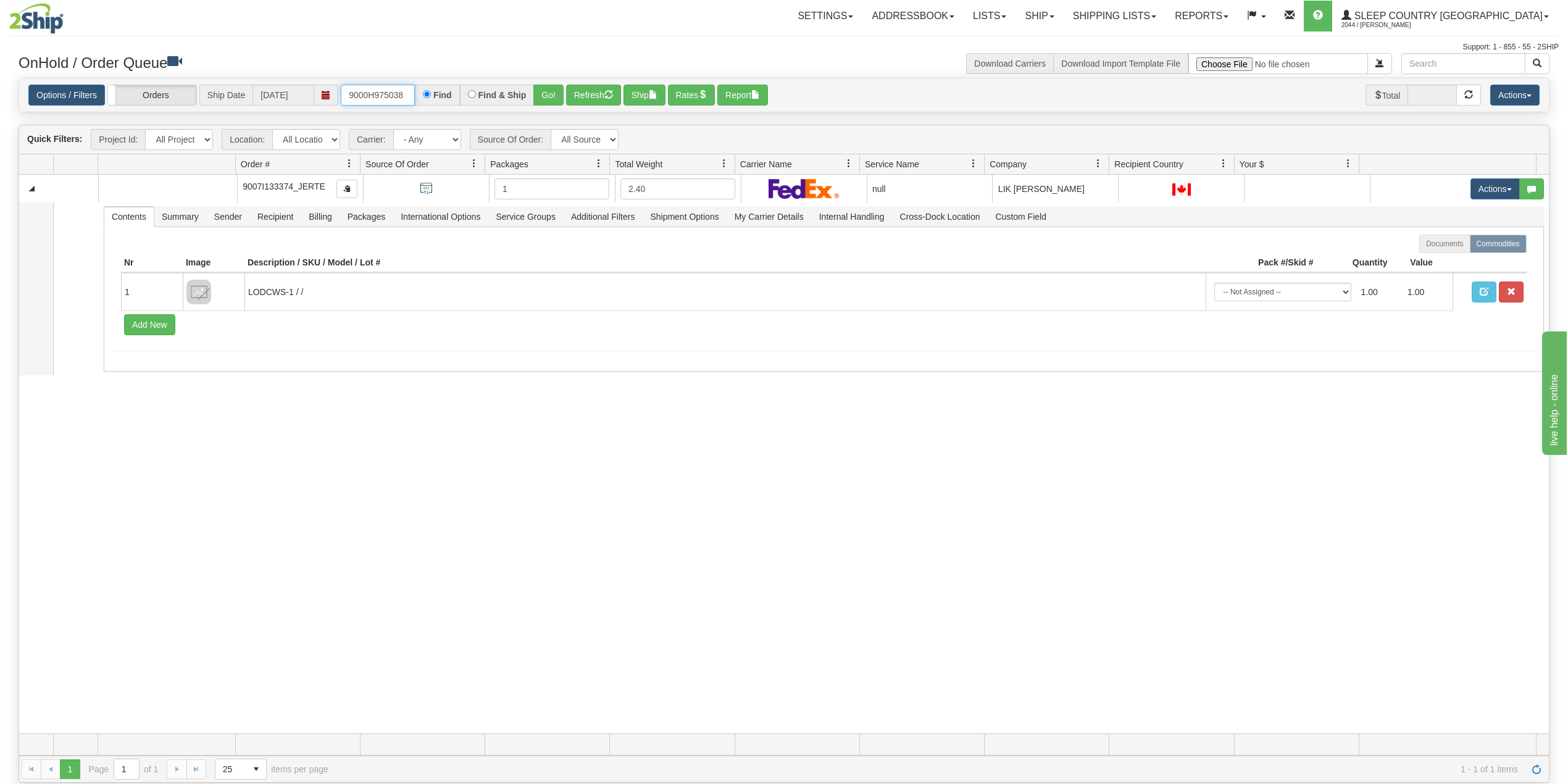
paste input "2I028075"
click at [551, 89] on button "Go!" at bounding box center [548, 94] width 30 height 21
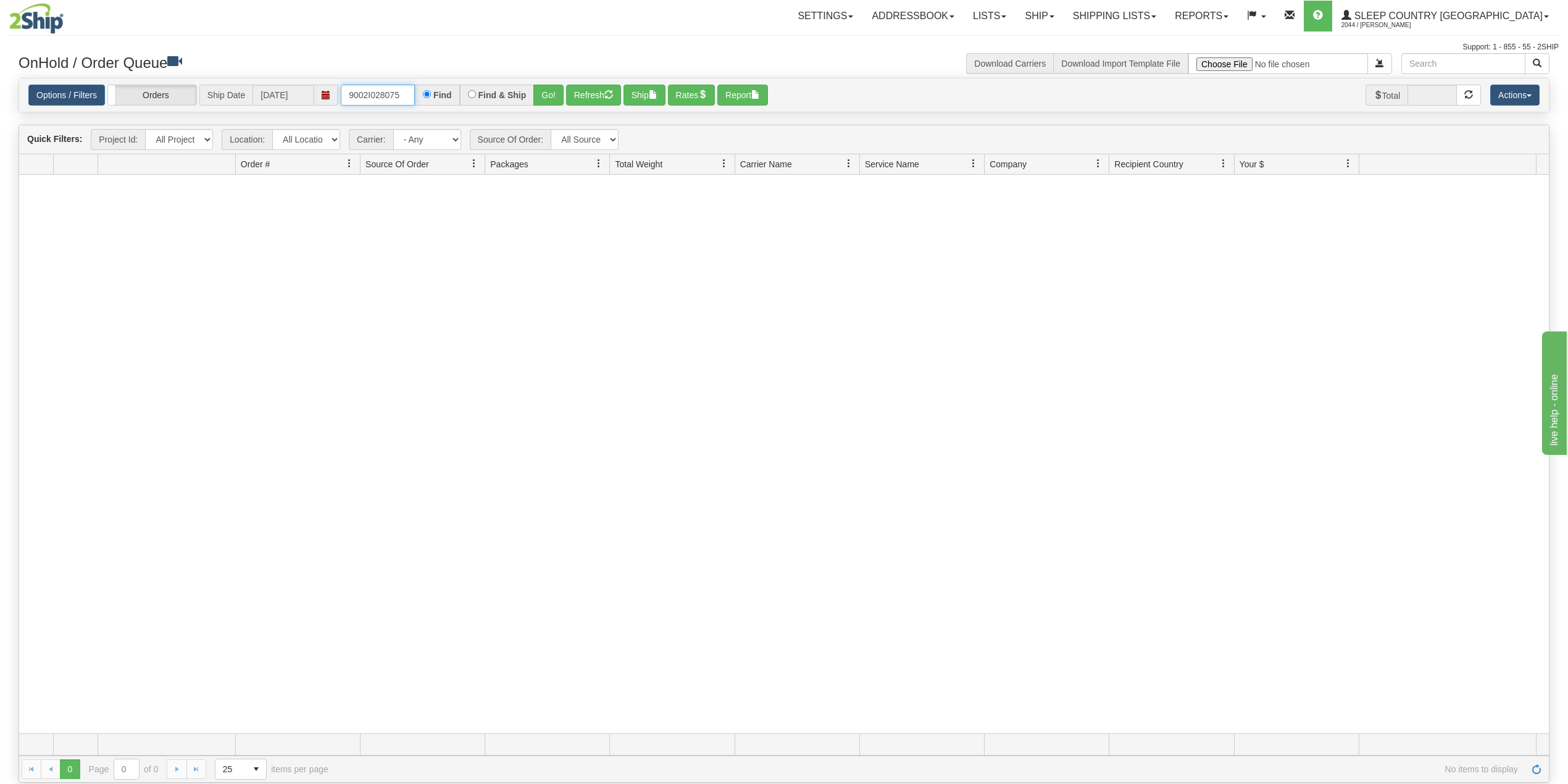
click at [375, 89] on input "9002I028075" at bounding box center [378, 94] width 74 height 21
paste input "0I05343"
click at [554, 94] on button "Go!" at bounding box center [548, 94] width 30 height 21
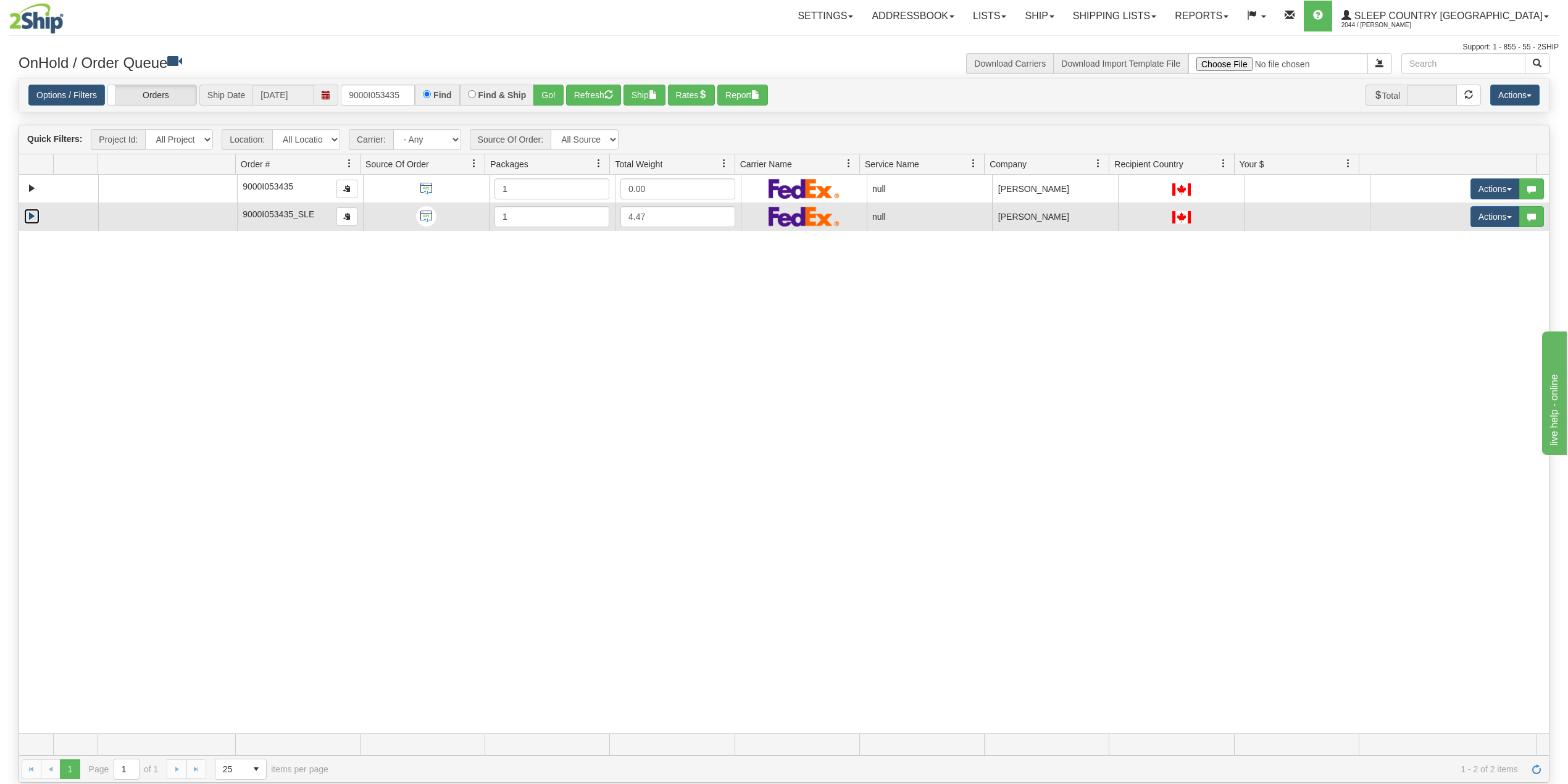
click at [33, 215] on link "Expand" at bounding box center [32, 216] width 15 height 15
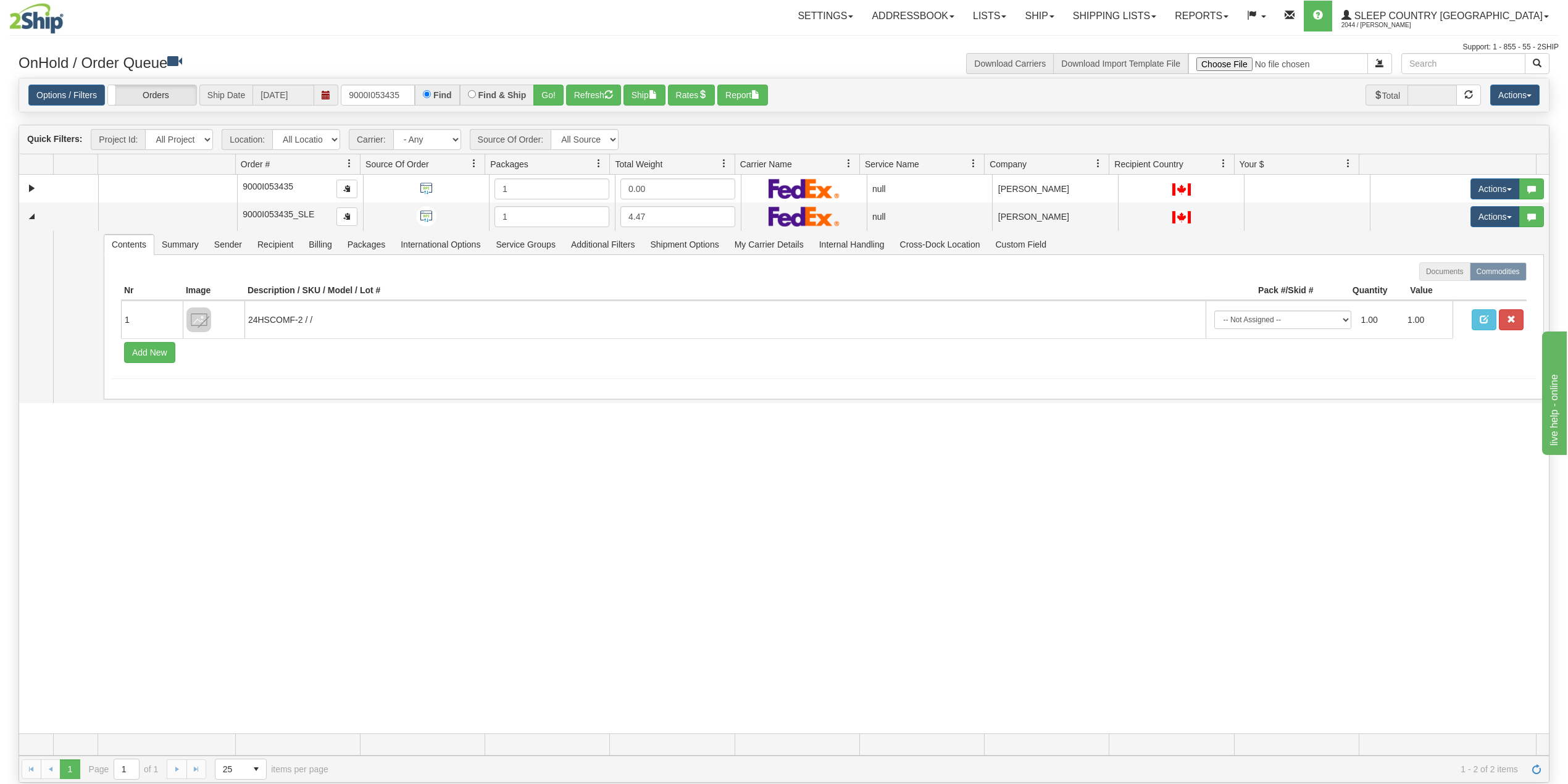
drag, startPoint x: 300, startPoint y: 487, endPoint x: 305, endPoint y: 499, distance: 13.0
click at [302, 487] on div "31552913 901 91135655 0 9000I053435 1 0.00 null Shipping department Sleep Count…" at bounding box center [784, 454] width 1530 height 559
click at [386, 91] on input "9000I053435" at bounding box center [378, 94] width 74 height 21
paste input "2I053292"
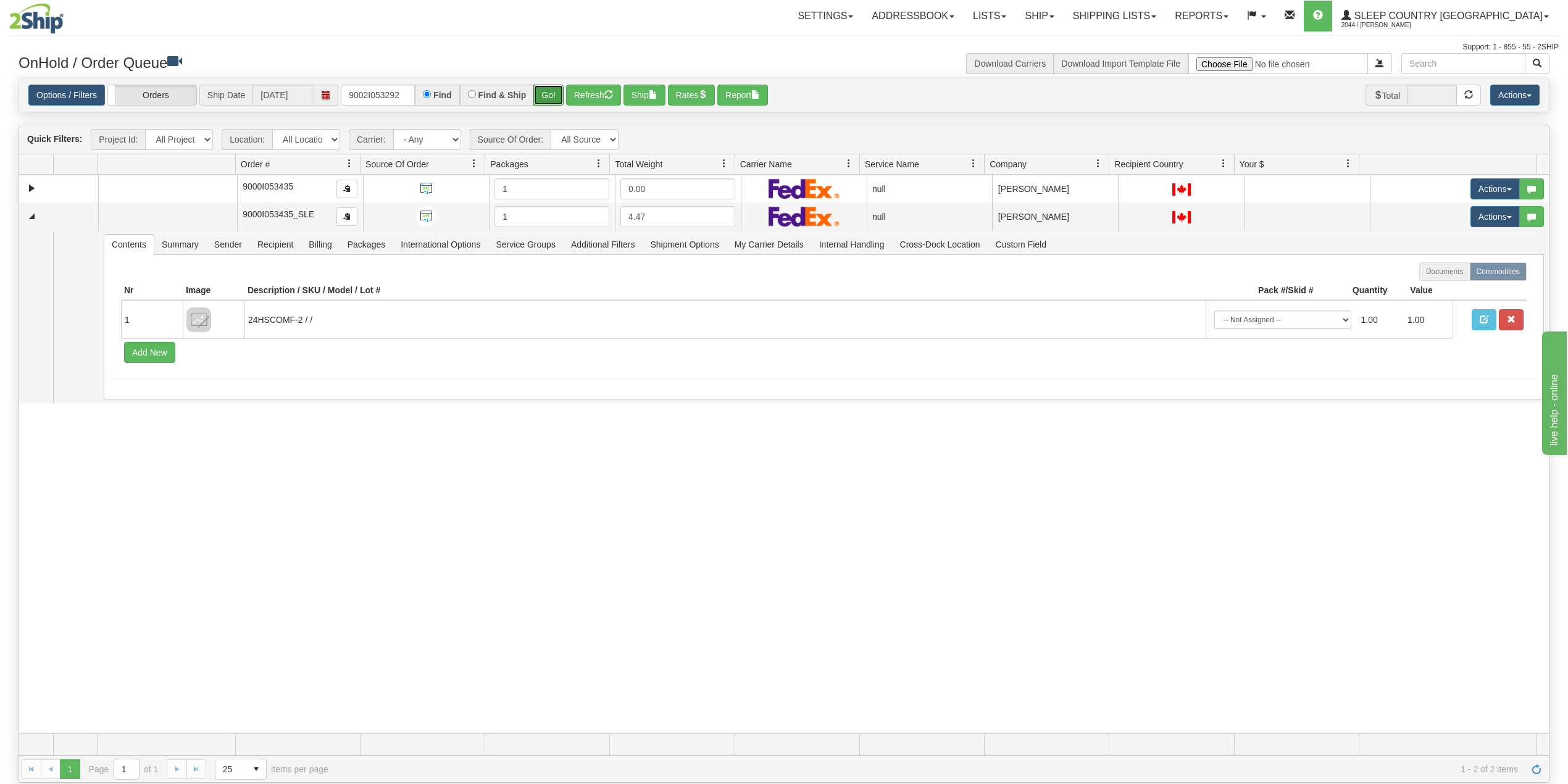
click at [548, 95] on button "Go!" at bounding box center [548, 94] width 30 height 21
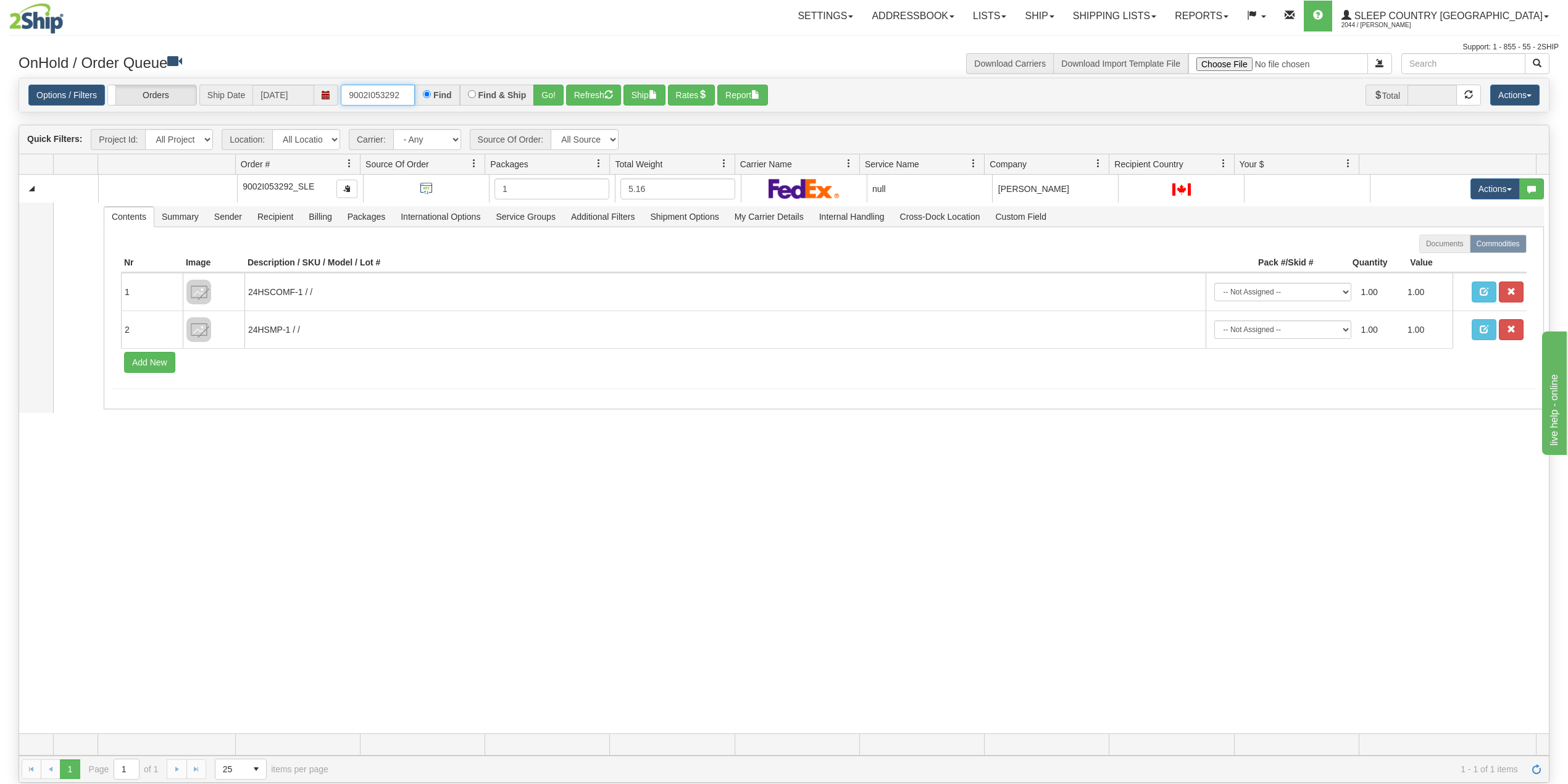
click at [381, 97] on input "9002I053292" at bounding box center [378, 94] width 74 height 21
click at [406, 91] on input "9002I053292" at bounding box center [378, 94] width 74 height 21
click at [384, 95] on input "9002I053292" at bounding box center [378, 94] width 74 height 21
paste input "0I081706"
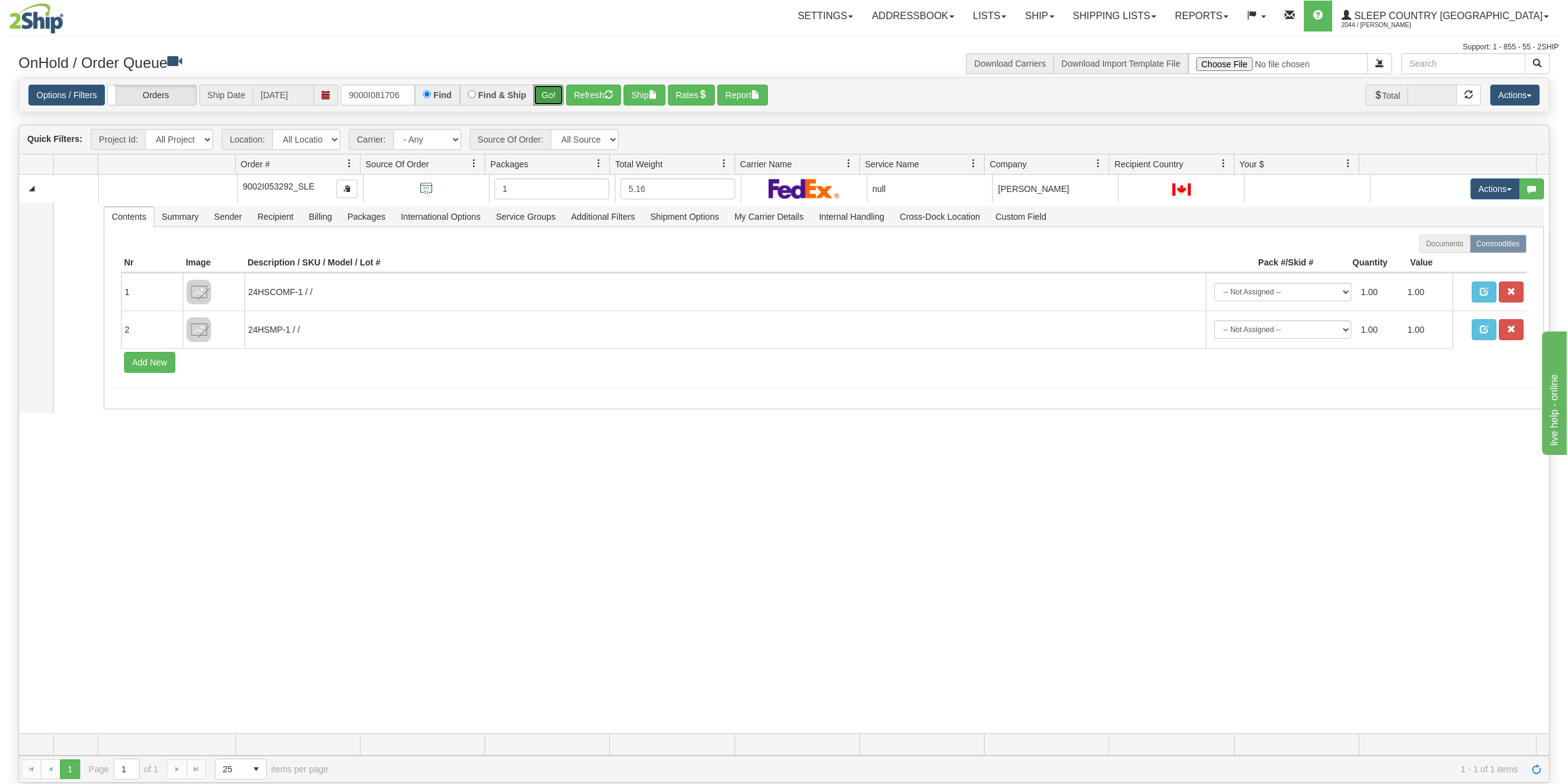
click at [552, 91] on button "Go!" at bounding box center [548, 94] width 30 height 21
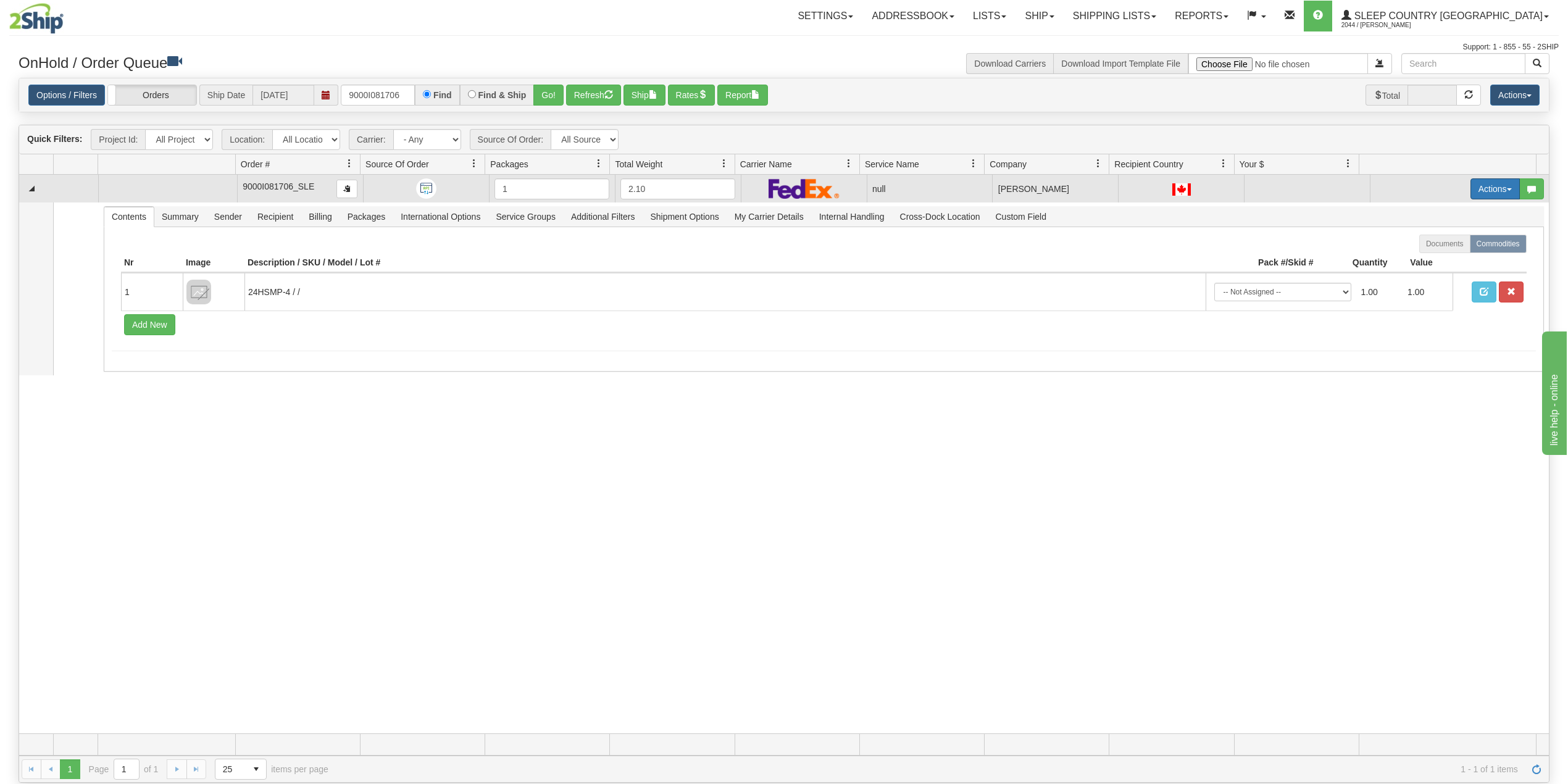
click at [1478, 183] on button "Actions" at bounding box center [1495, 188] width 49 height 21
click at [1438, 275] on span "Delete" at bounding box center [1442, 276] width 33 height 10
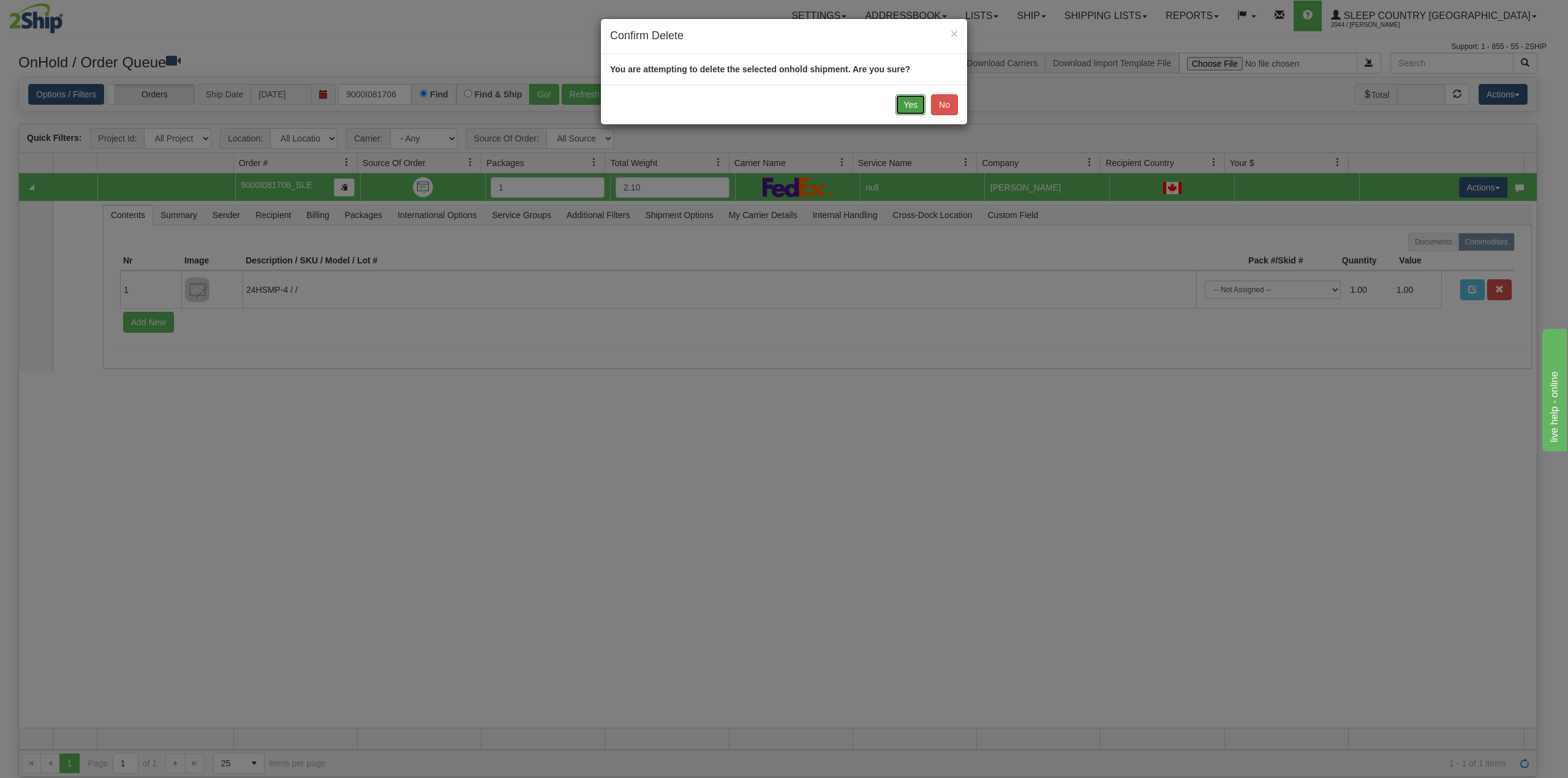
click at [904, 110] on button "Yes" at bounding box center [910, 105] width 30 height 21
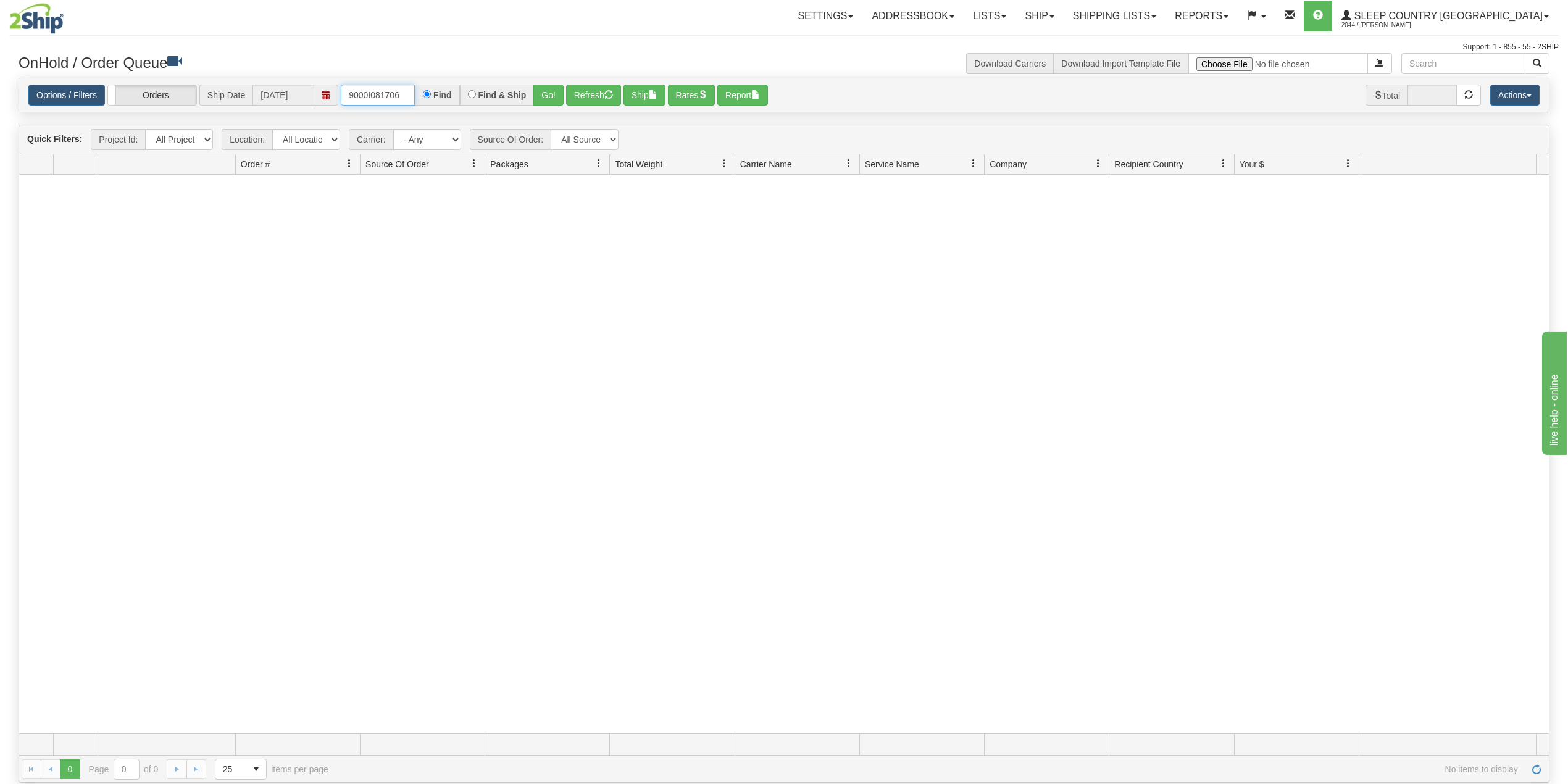
click at [388, 91] on input "9000I081706" at bounding box center [378, 94] width 74 height 21
paste input "2I058332"
type input "9002I058332"
click at [553, 90] on button "Go!" at bounding box center [548, 94] width 30 height 21
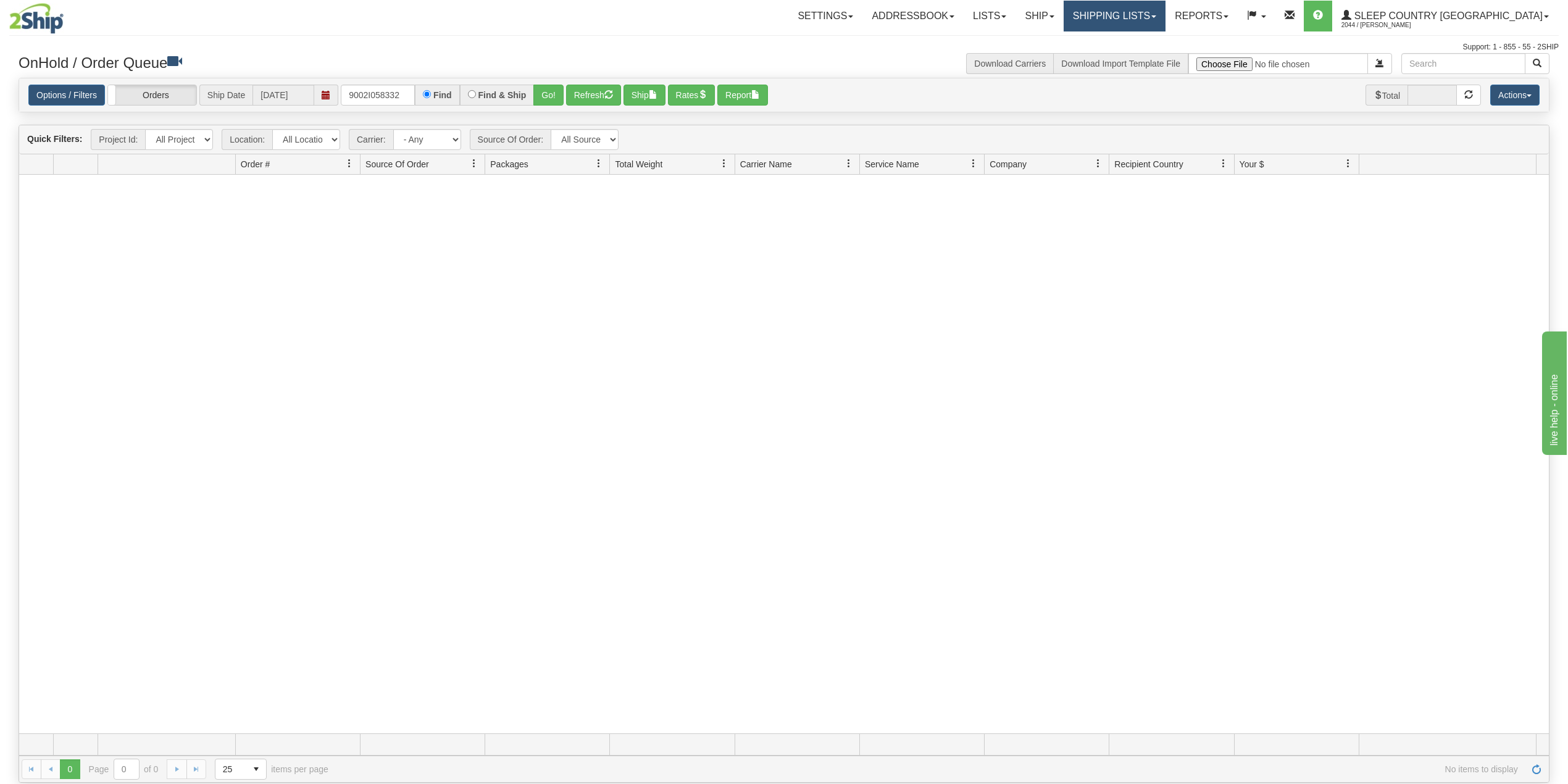
click at [1166, 9] on link "Shipping lists" at bounding box center [1115, 16] width 102 height 31
click at [1152, 57] on span "Search Shipment History" at bounding box center [1105, 59] width 96 height 10
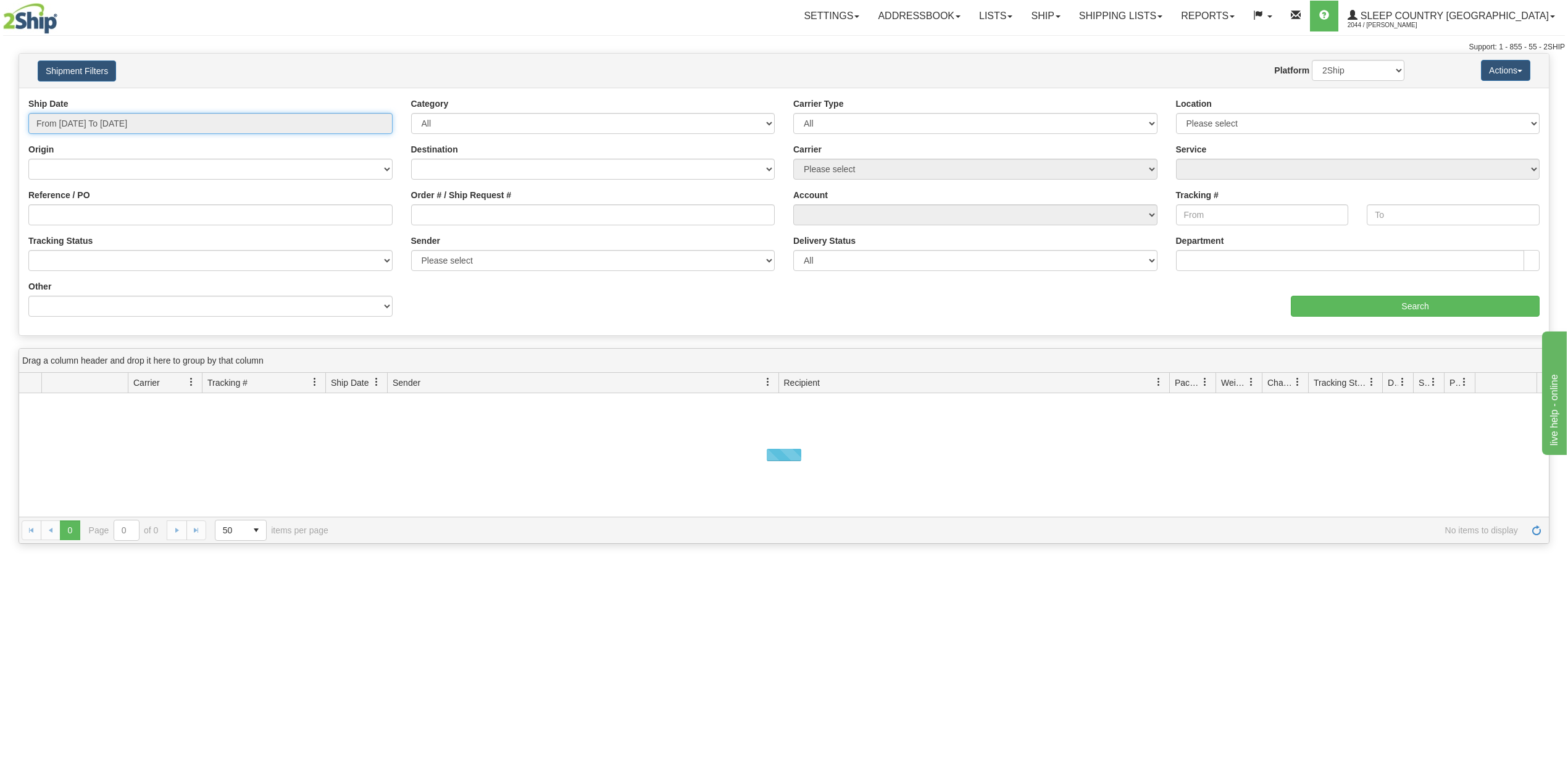
click at [98, 124] on input "From [DATE] To [DATE]" at bounding box center [210, 123] width 365 height 21
click at [77, 211] on li "Last 30 Days" at bounding box center [83, 213] width 99 height 17
type input "From [DATE] To [DATE]"
click at [79, 215] on input "Reference / PO" at bounding box center [210, 215] width 365 height 21
paste input "9002I058332"
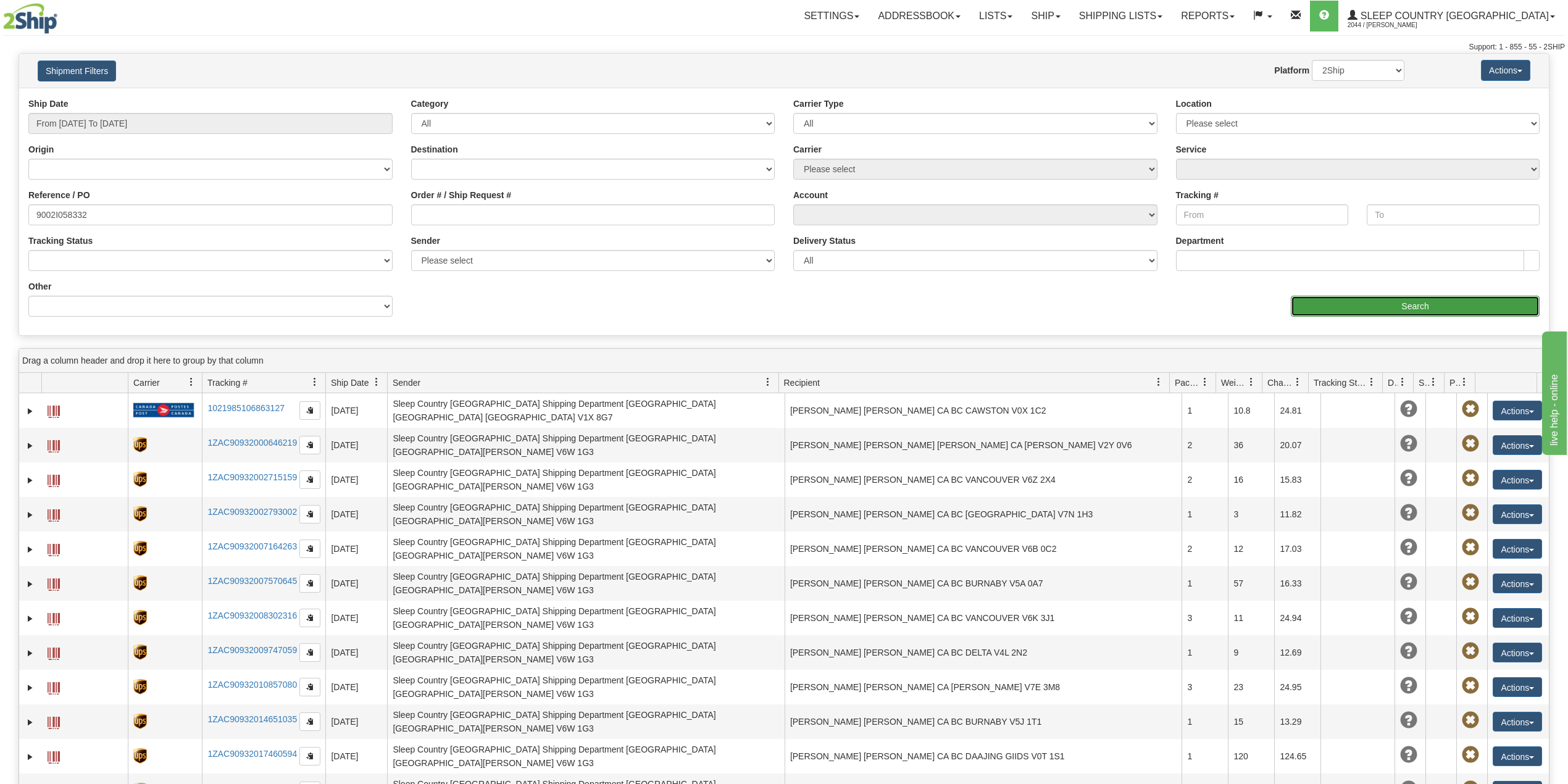
click at [1420, 305] on input "Search" at bounding box center [1415, 306] width 249 height 21
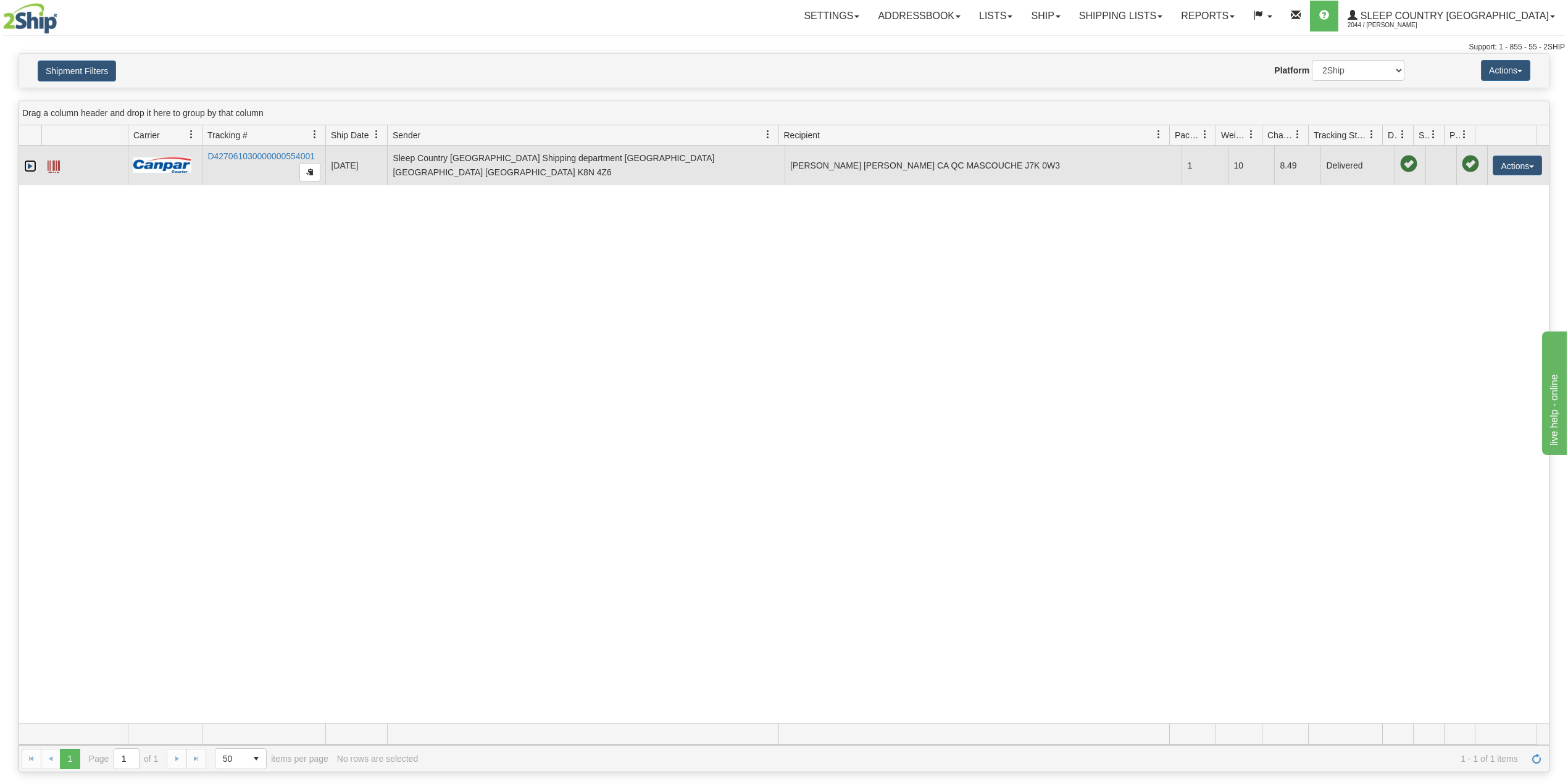
click at [31, 163] on link "Expand" at bounding box center [30, 165] width 12 height 12
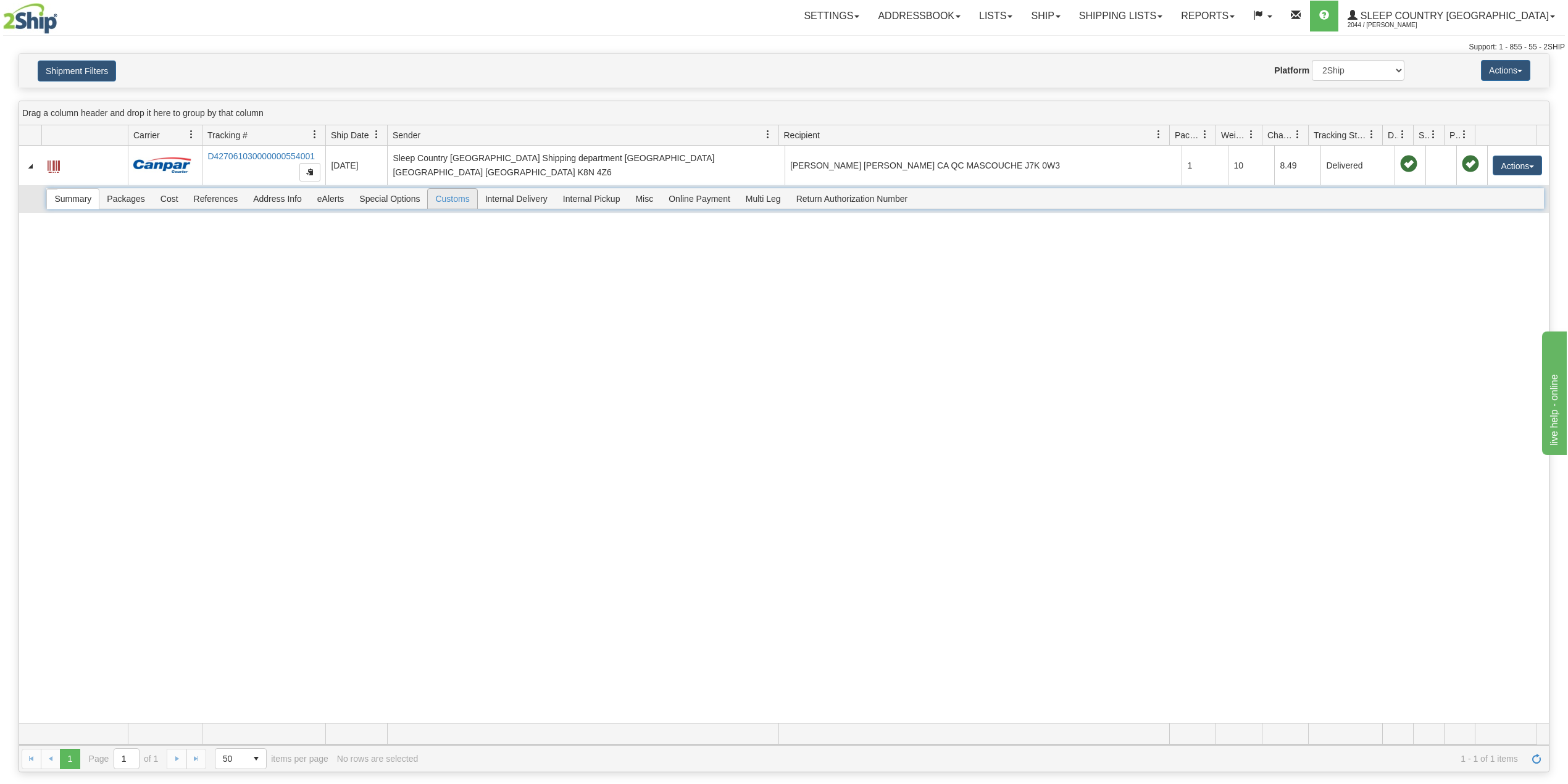
click at [460, 204] on span "Customs" at bounding box center [452, 199] width 49 height 20
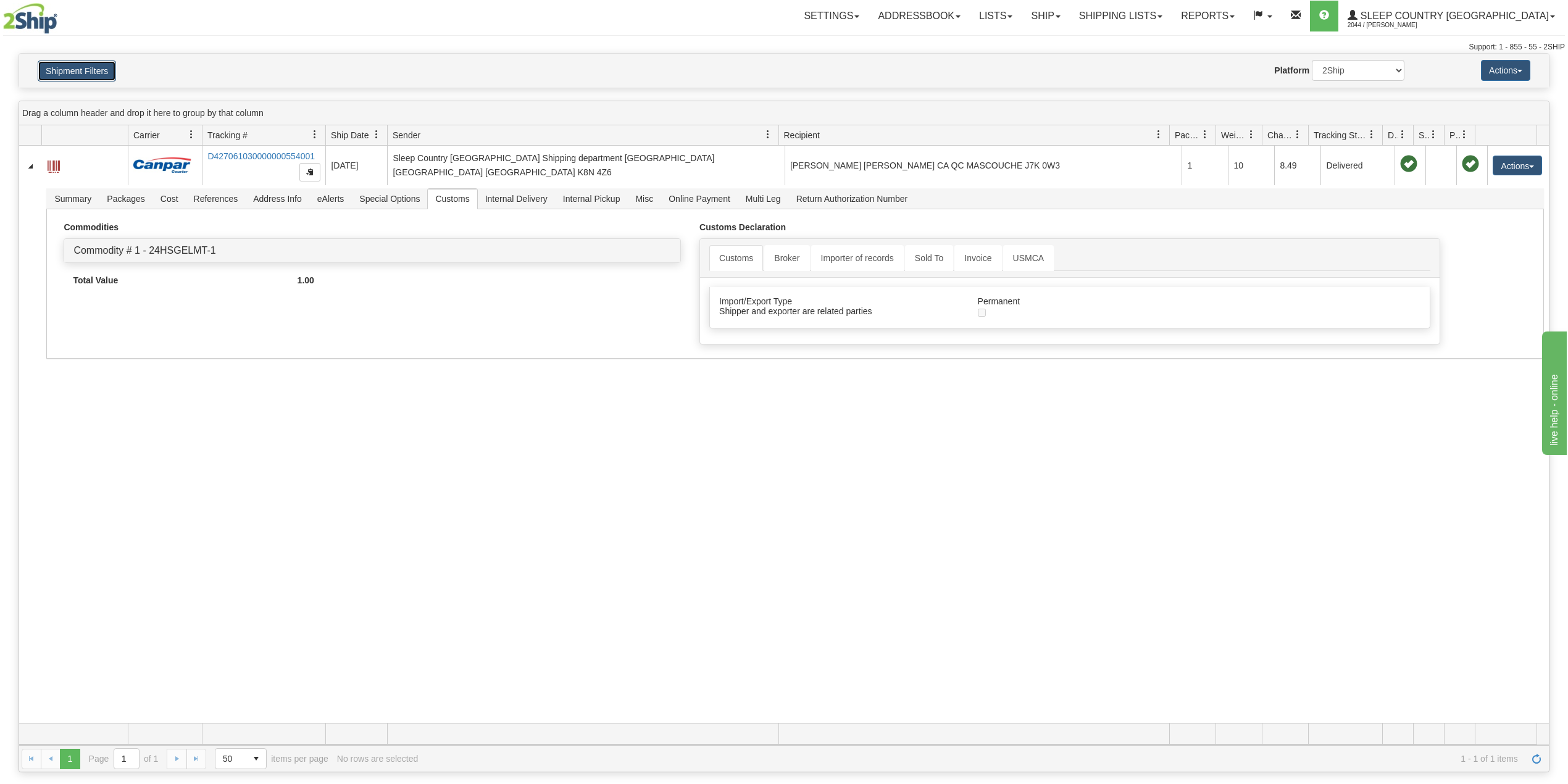
click at [48, 72] on button "Shipment Filters" at bounding box center [77, 71] width 79 height 21
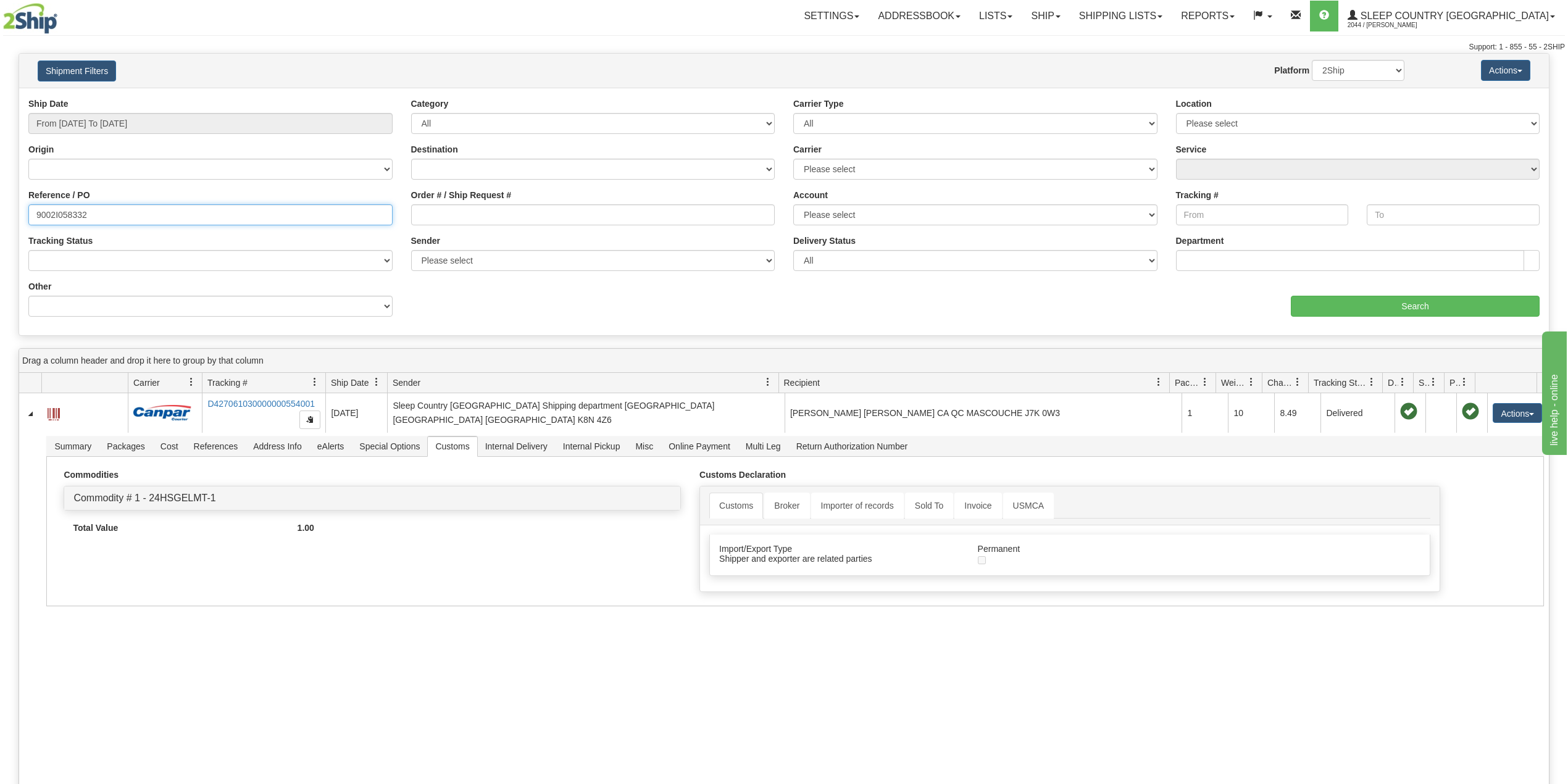
click at [82, 213] on input "9002I058332" at bounding box center [210, 215] width 365 height 21
paste input "273"
click at [1433, 294] on div "aaa Search" at bounding box center [1166, 298] width 765 height 36
click at [1426, 309] on input "Search" at bounding box center [1415, 306] width 249 height 21
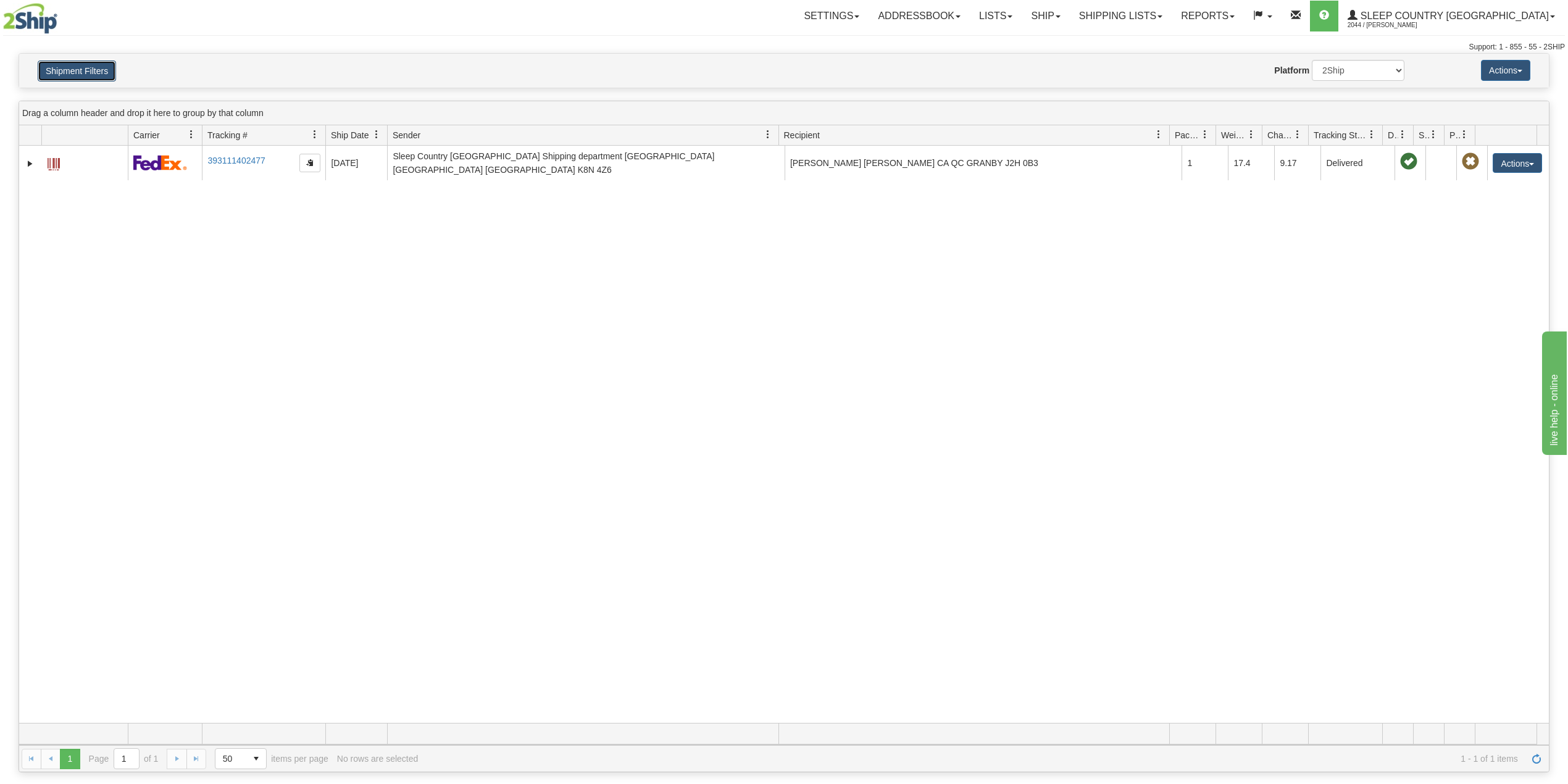
click at [65, 72] on button "Shipment Filters" at bounding box center [77, 71] width 79 height 21
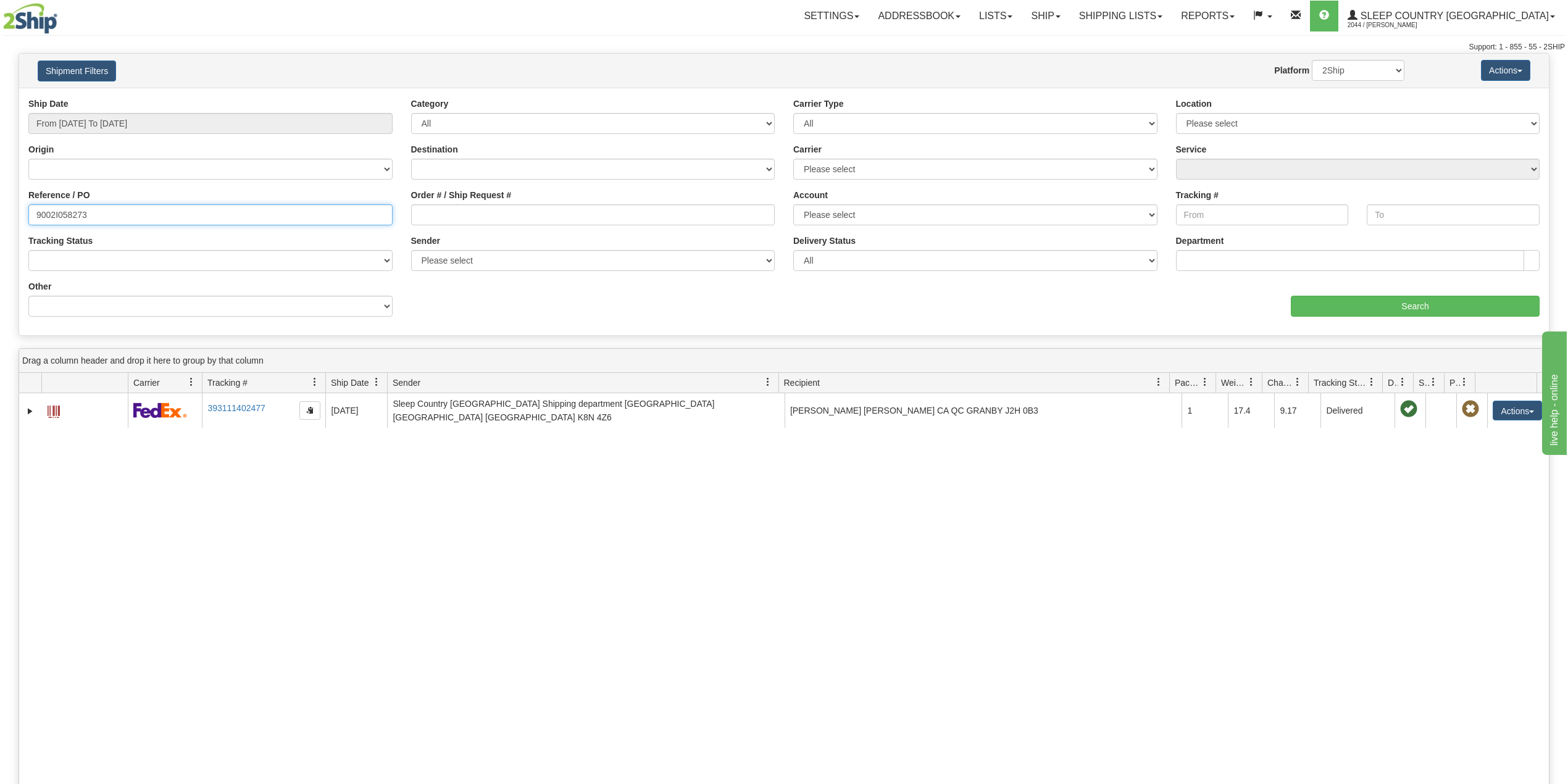
click at [80, 214] on input "9002I058273" at bounding box center [210, 215] width 365 height 21
paste input "0I096678"
type input "9000I096678"
click at [1324, 301] on input "Search" at bounding box center [1415, 306] width 249 height 21
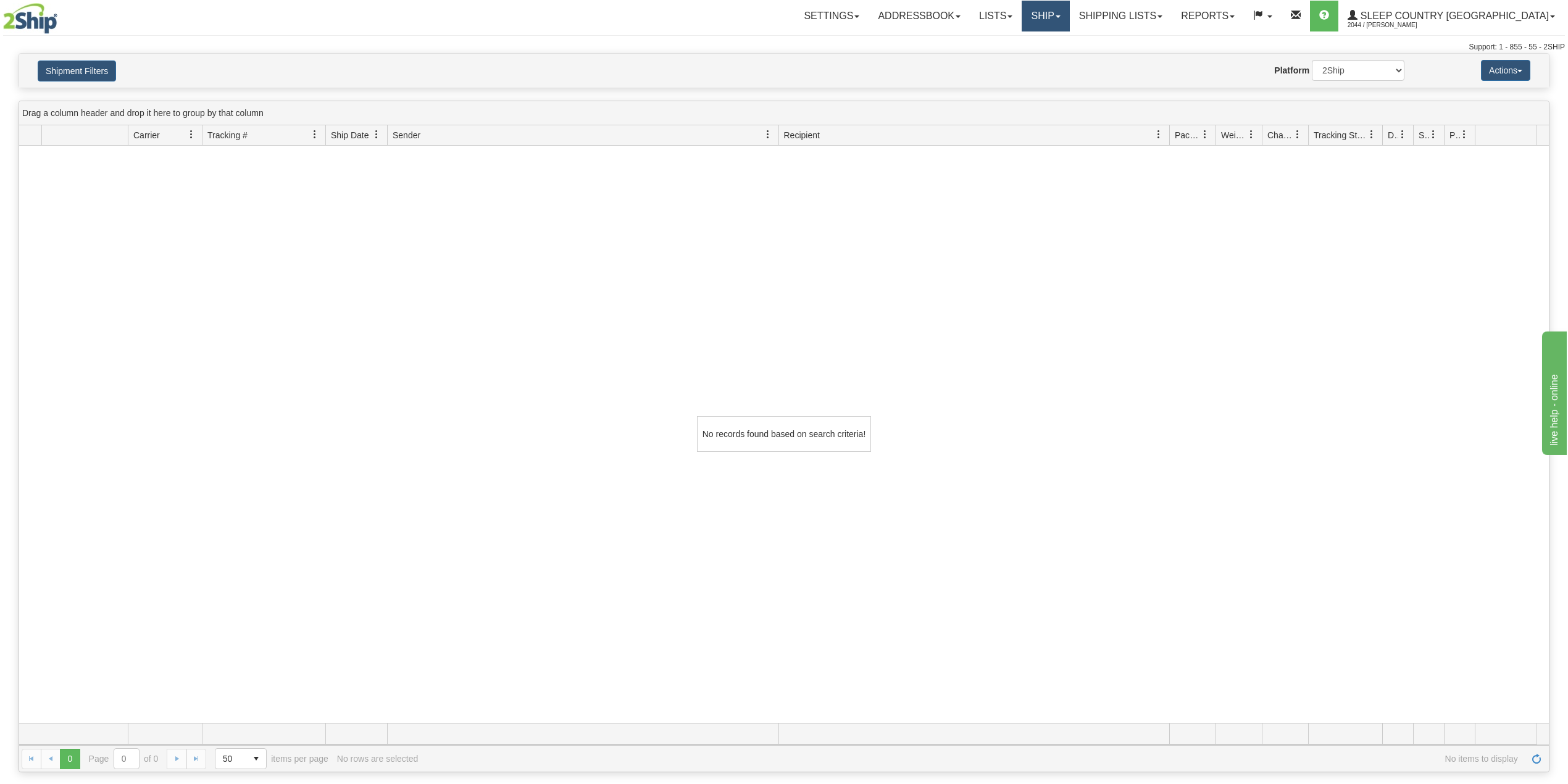
click at [1069, 16] on link "Ship" at bounding box center [1045, 16] width 47 height 31
click at [1057, 58] on span "OnHold / Order Queue" at bounding box center [1013, 59] width 87 height 10
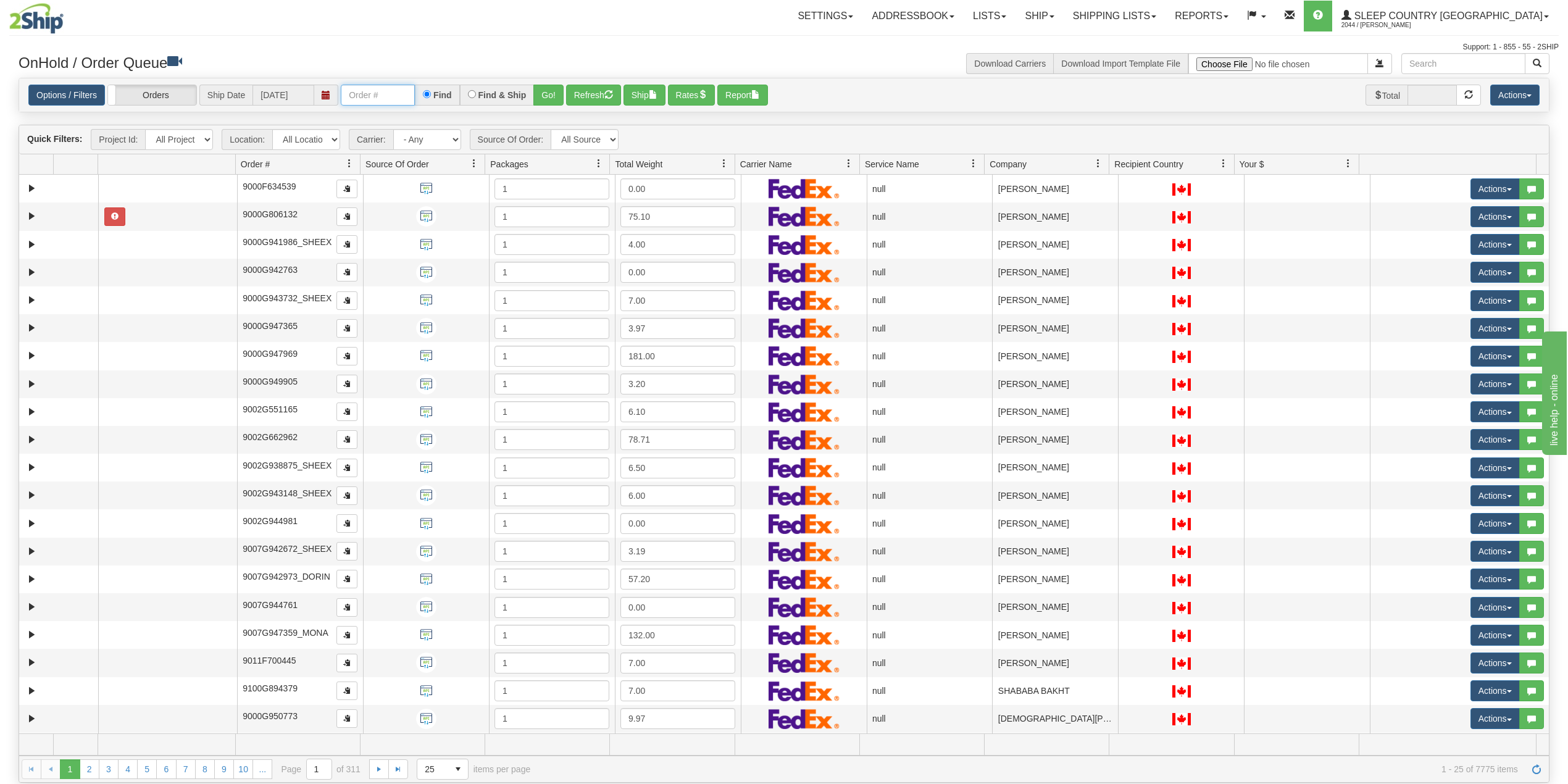
drag, startPoint x: 403, startPoint y: 95, endPoint x: 432, endPoint y: 98, distance: 29.2
click at [403, 95] on input "text" at bounding box center [378, 94] width 74 height 21
paste input "9000I104447"
type input "9000I104447"
click at [555, 93] on button "Go!" at bounding box center [548, 94] width 30 height 21
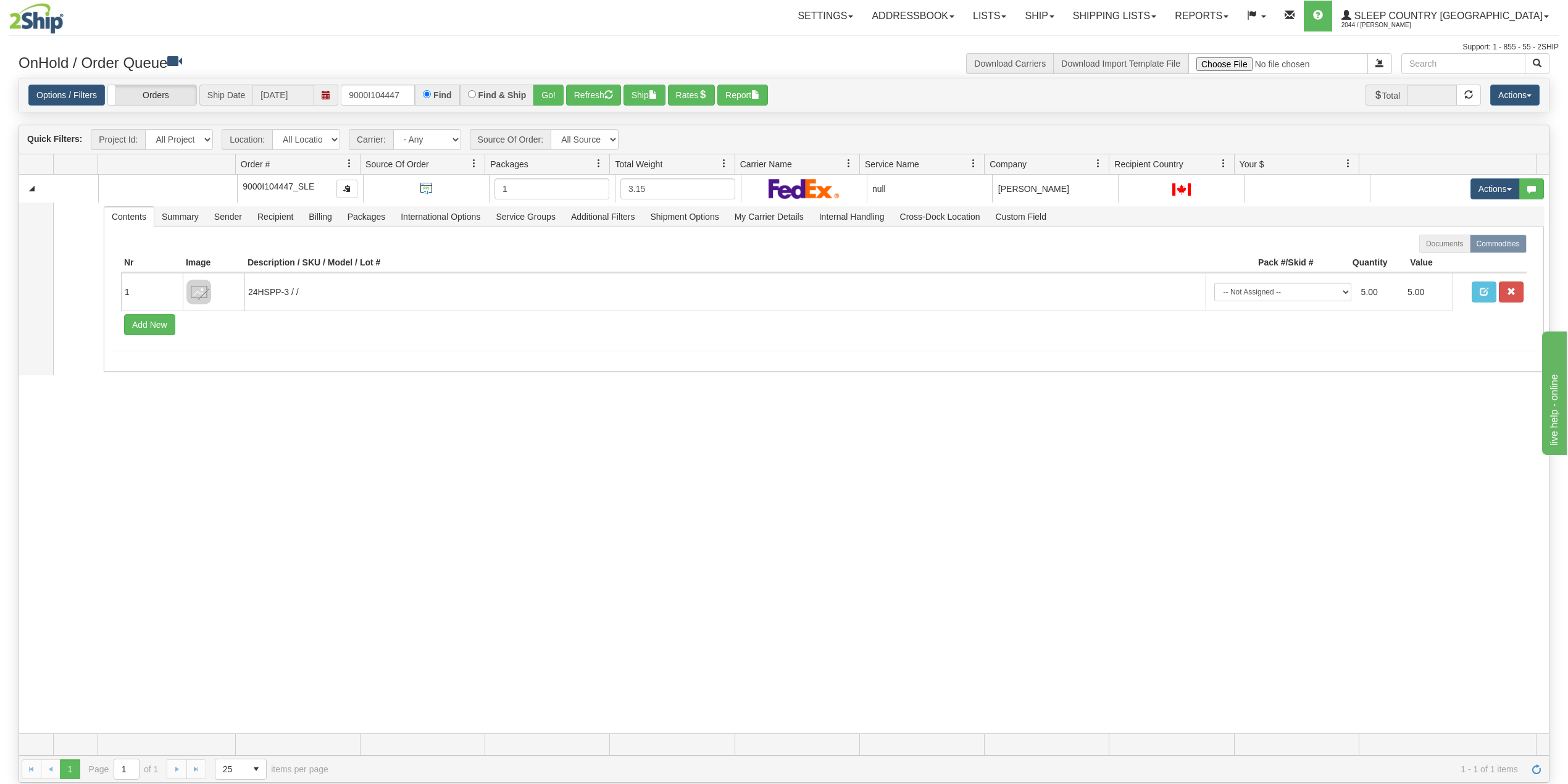
drag, startPoint x: 894, startPoint y: 89, endPoint x: 894, endPoint y: 82, distance: 7.0
click at [894, 85] on div "Options / Filters Group Shipments Orders Ship Date [DATE] 9000I104447 Find Find…" at bounding box center [783, 95] width 1511 height 22
click at [762, 33] on div "Toggle navigation Settings Shipping Preferences Fields Preferences New Recipien…" at bounding box center [784, 26] width 1549 height 53
